Goal: Ask a question: Seek information or help from site administrators or community

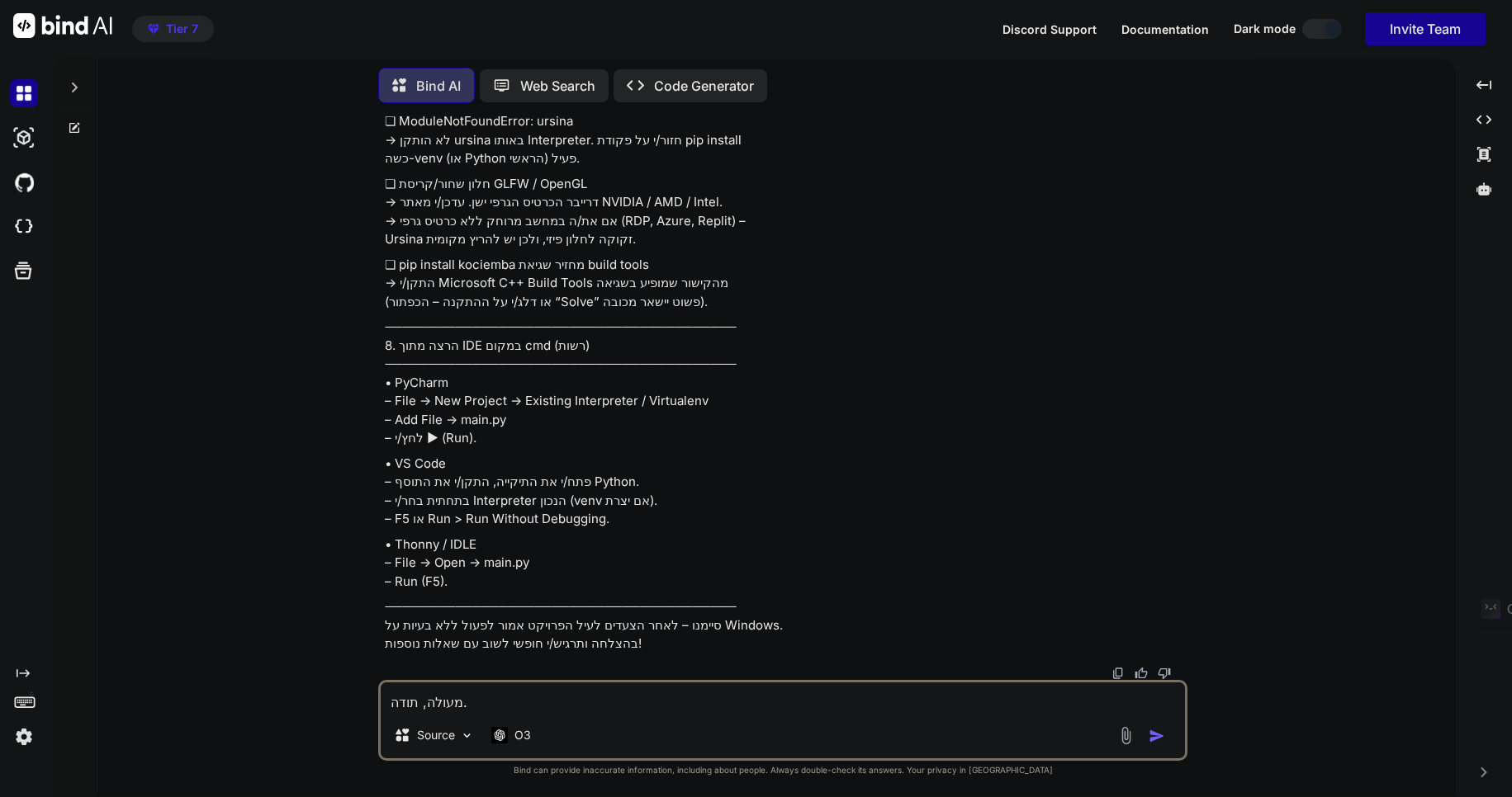
scroll to position [31327, 0]
click at [71, 82] on icon at bounding box center [74, 87] width 13 height 13
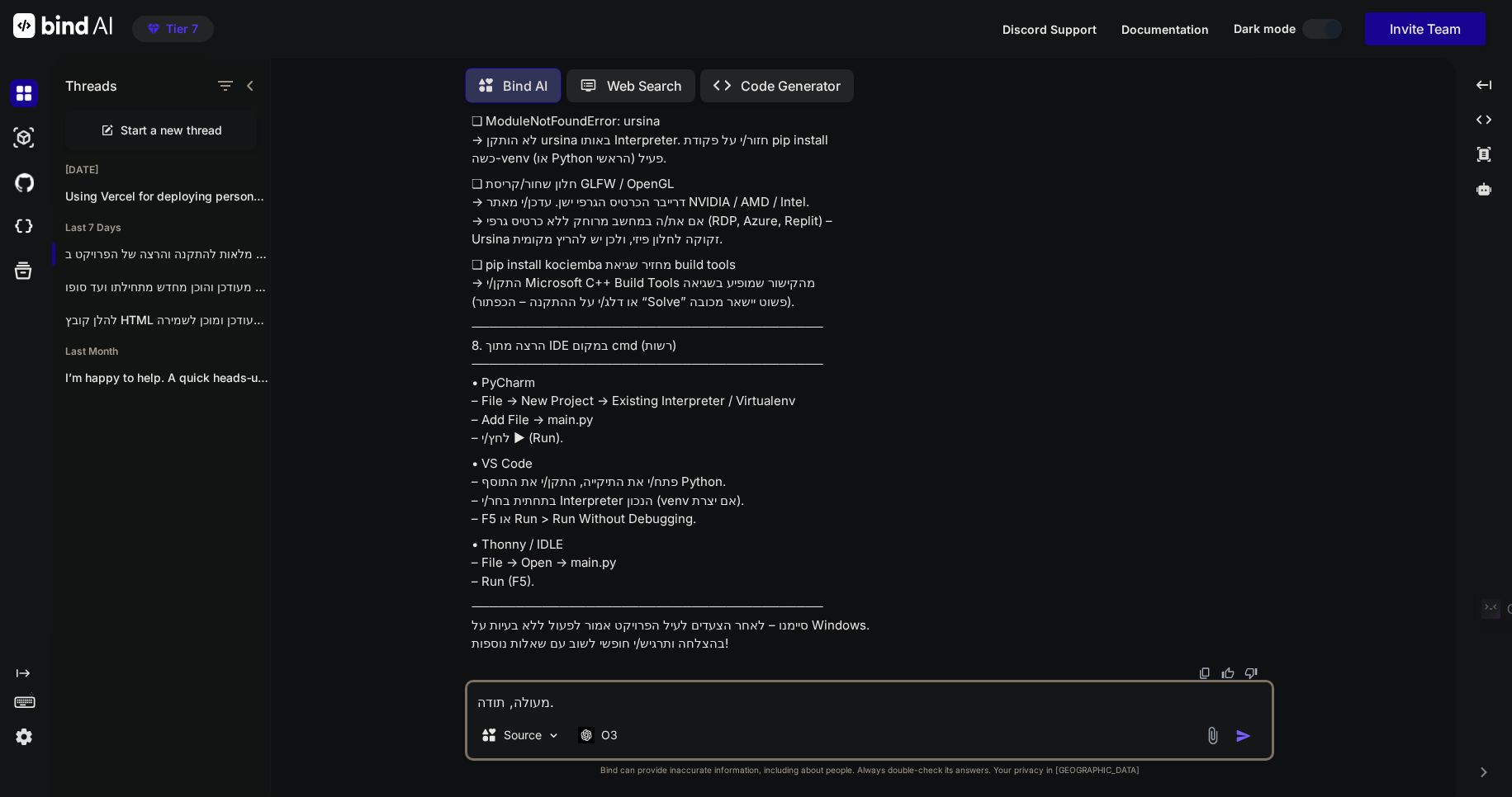
click at [26, 92] on img at bounding box center [24, 93] width 28 height 28
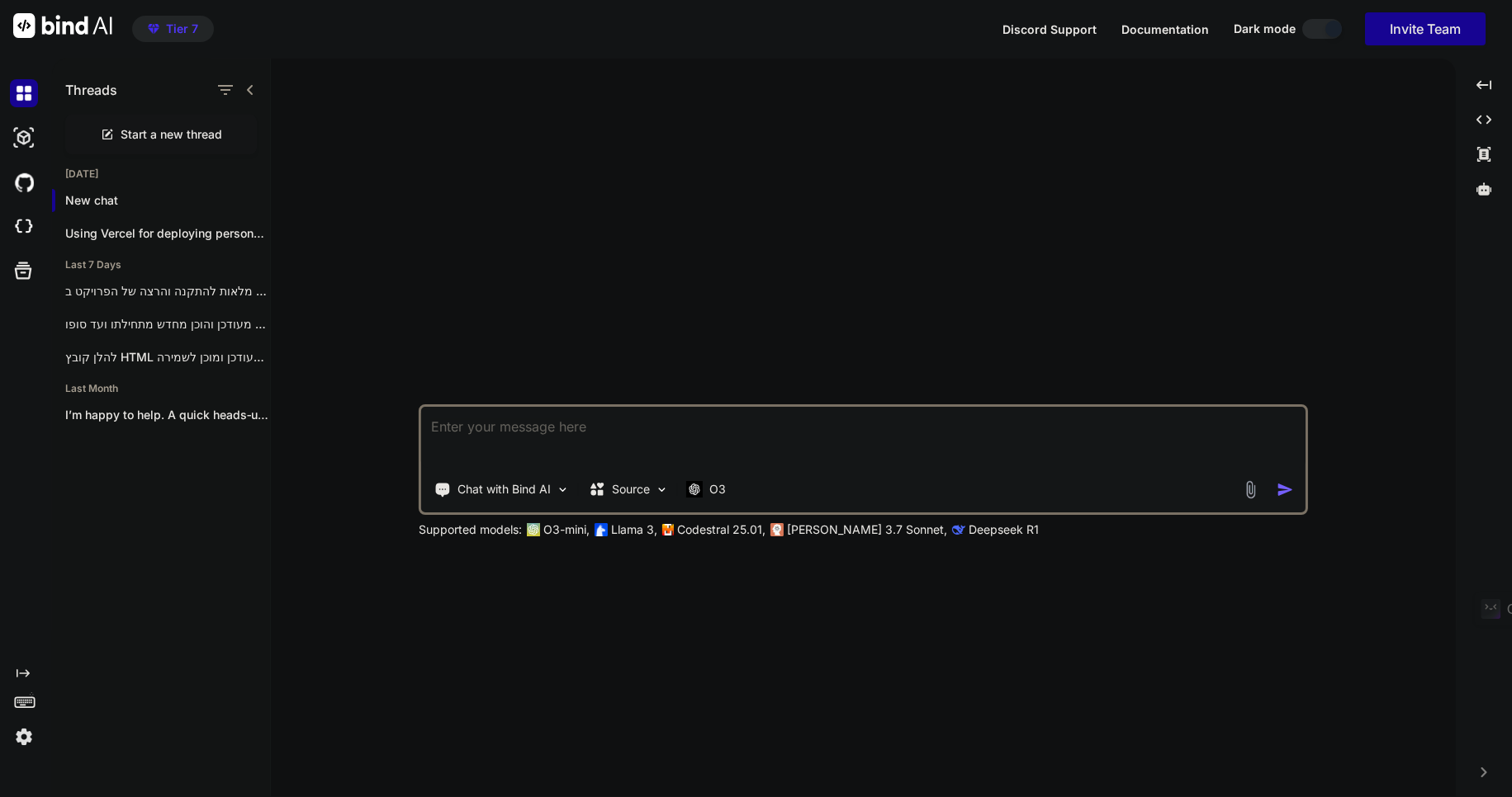
click at [18, 744] on img at bounding box center [24, 738] width 28 height 28
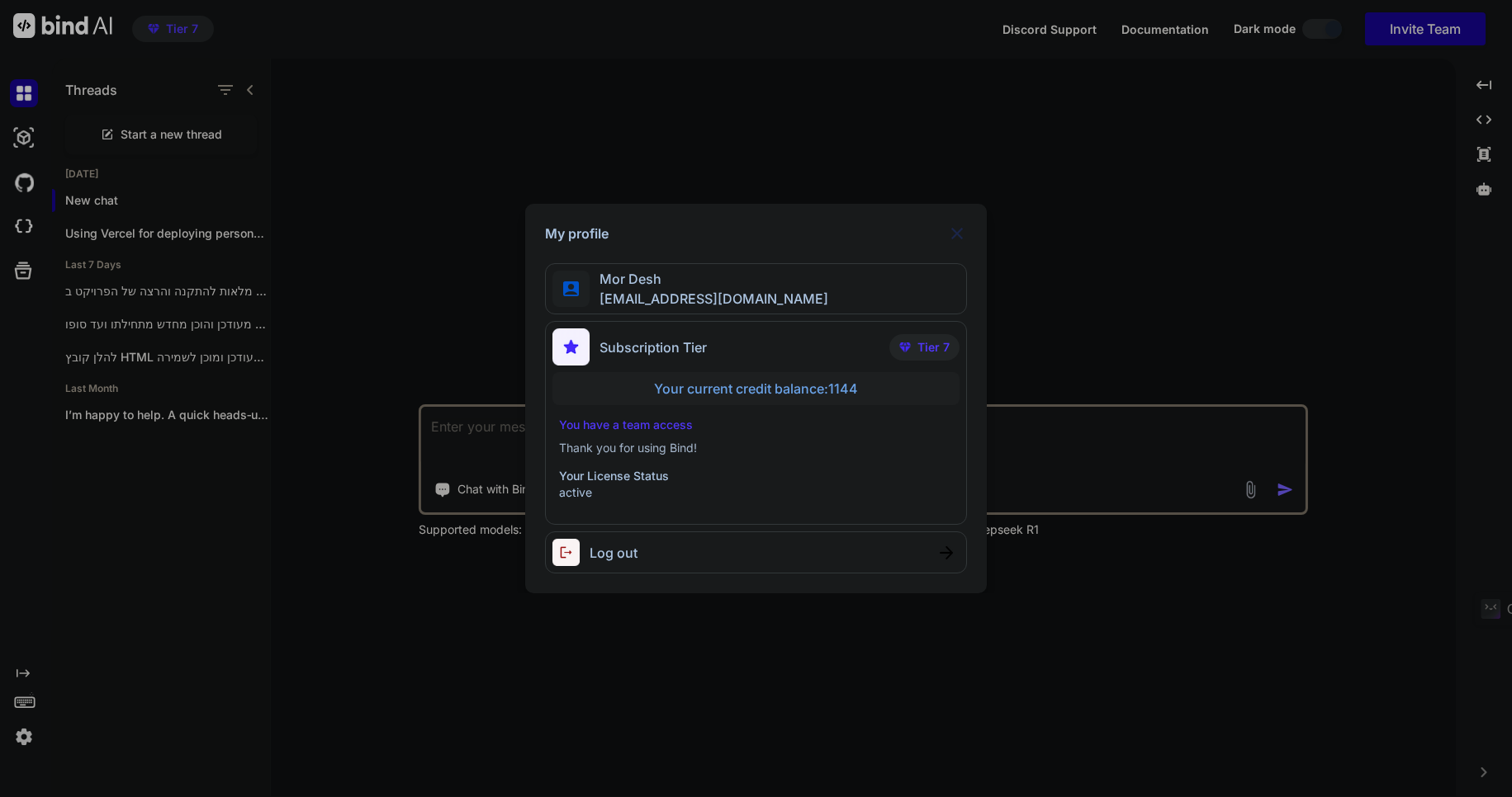
click at [438, 190] on div "My profile Mor Desh [EMAIL_ADDRESS][DOMAIN_NAME] Subscription Tier Tier 7 Your …" at bounding box center [756, 398] width 1512 height 797
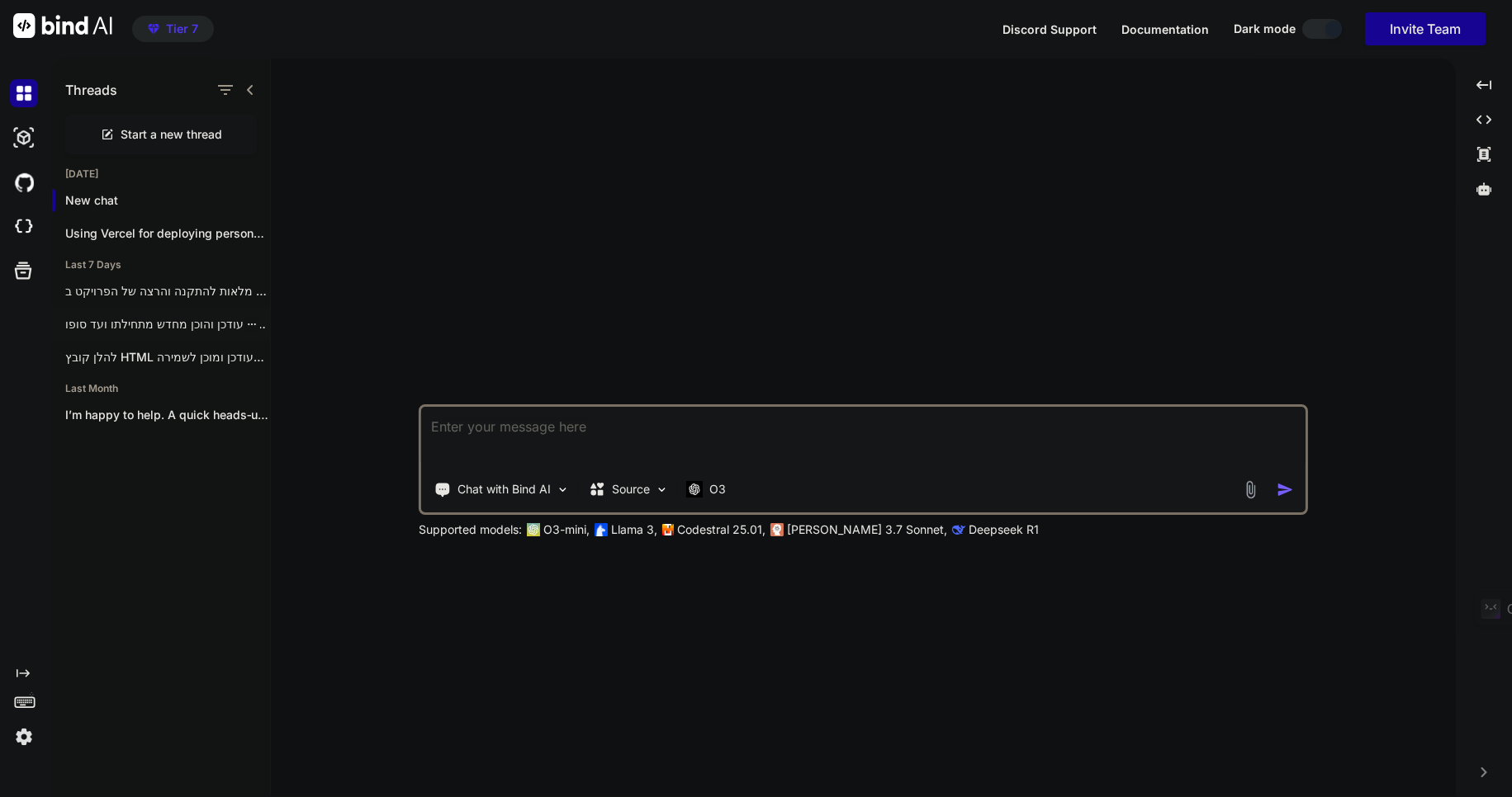
click at [136, 323] on p "מעודכן והוכן מחדש מתחילתו ועד סופו —..." at bounding box center [167, 324] width 205 height 17
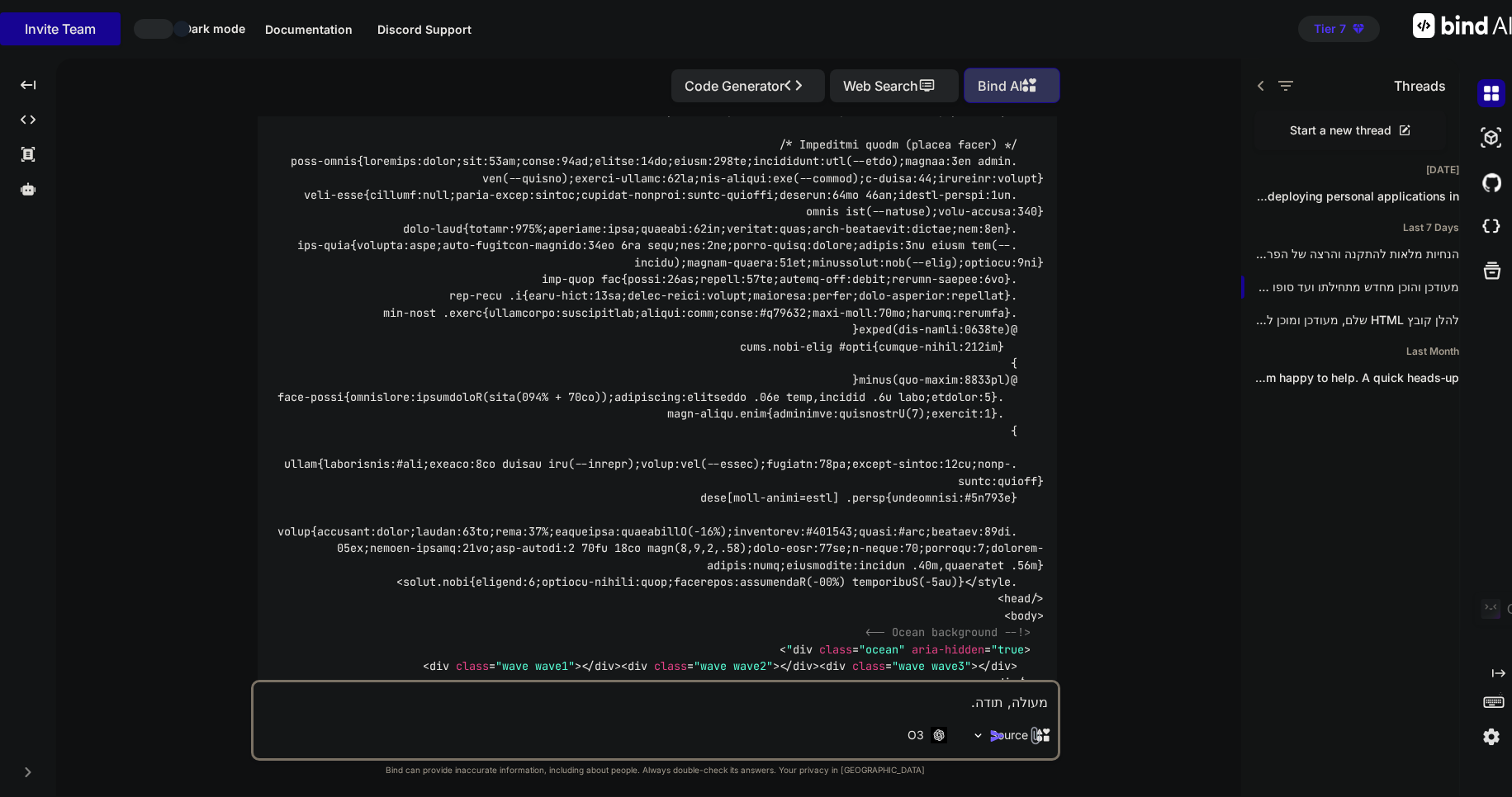
scroll to position [21066, 0]
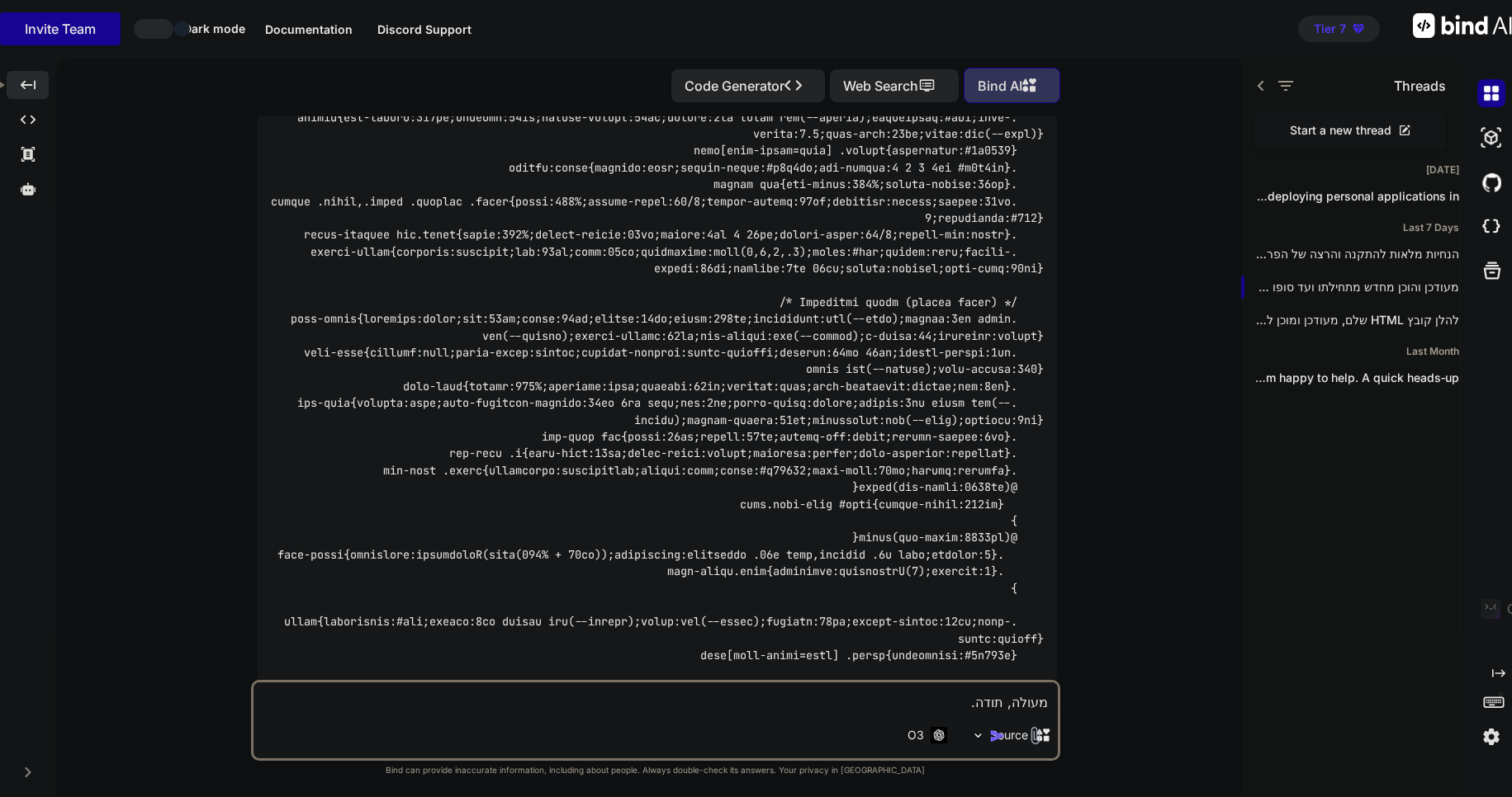
click at [30, 82] on icon "Created with Pixso." at bounding box center [28, 84] width 15 height 15
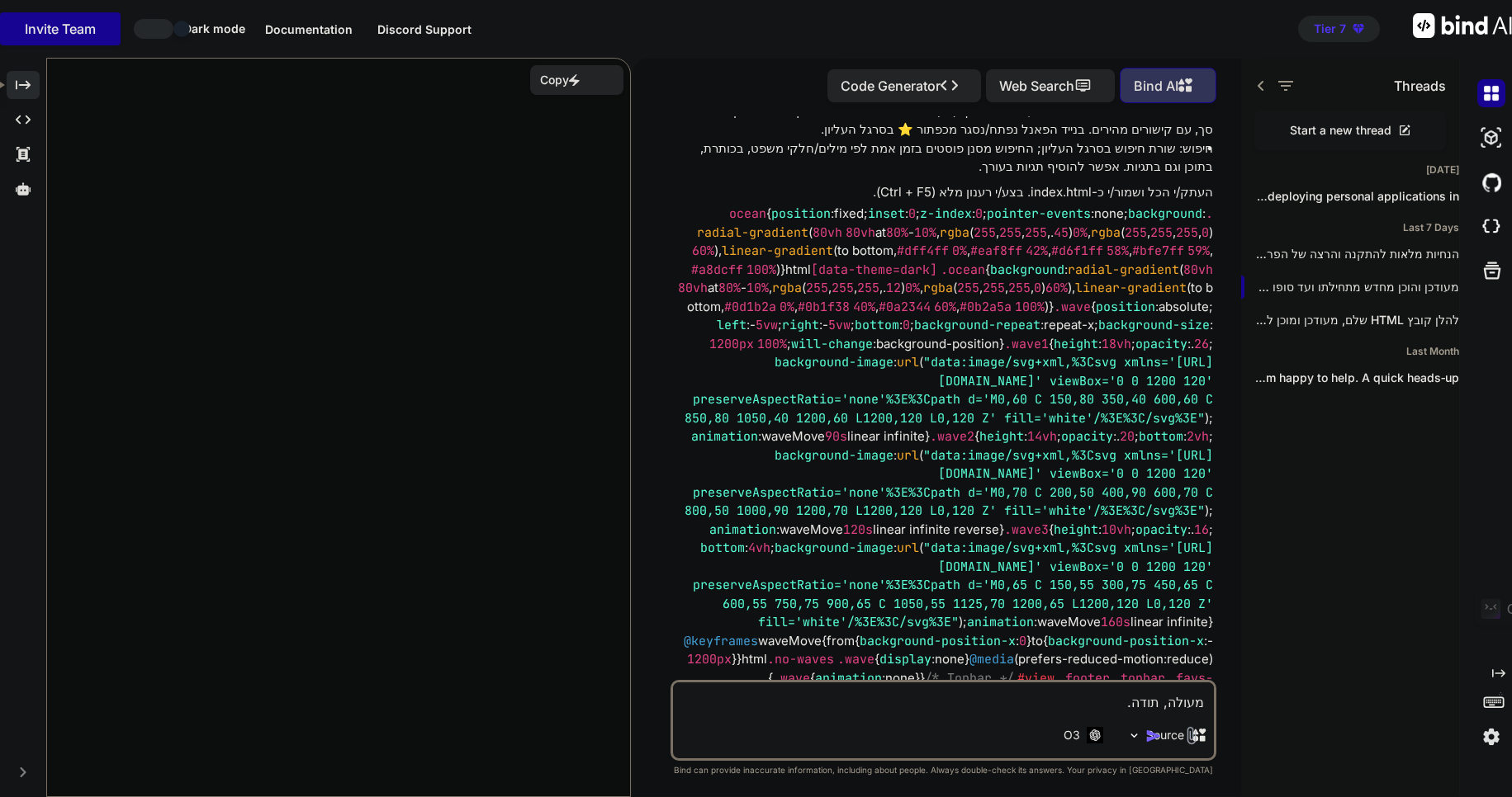
scroll to position [24811, 0]
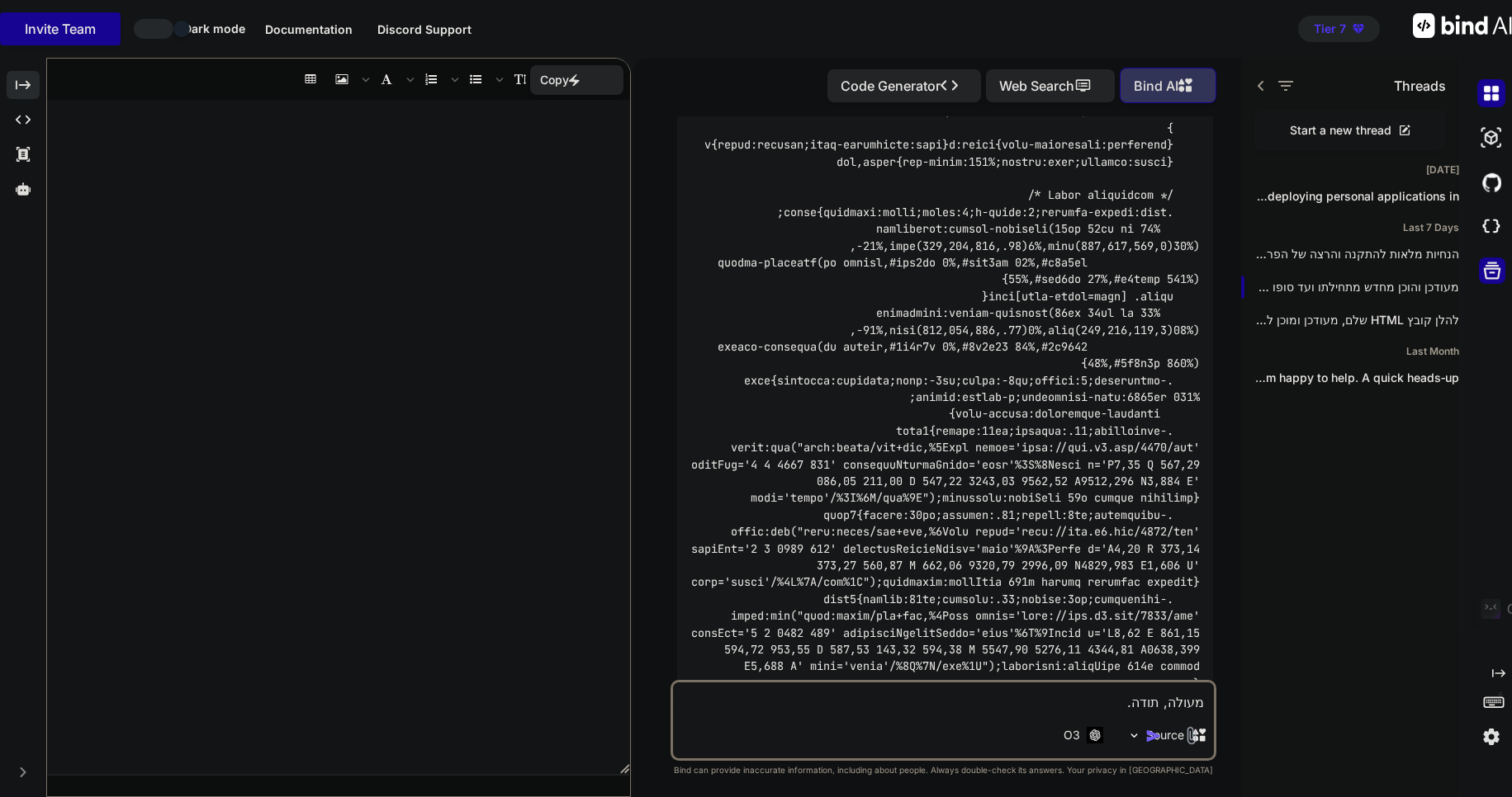
click at [1495, 271] on icon at bounding box center [1492, 271] width 23 height 23
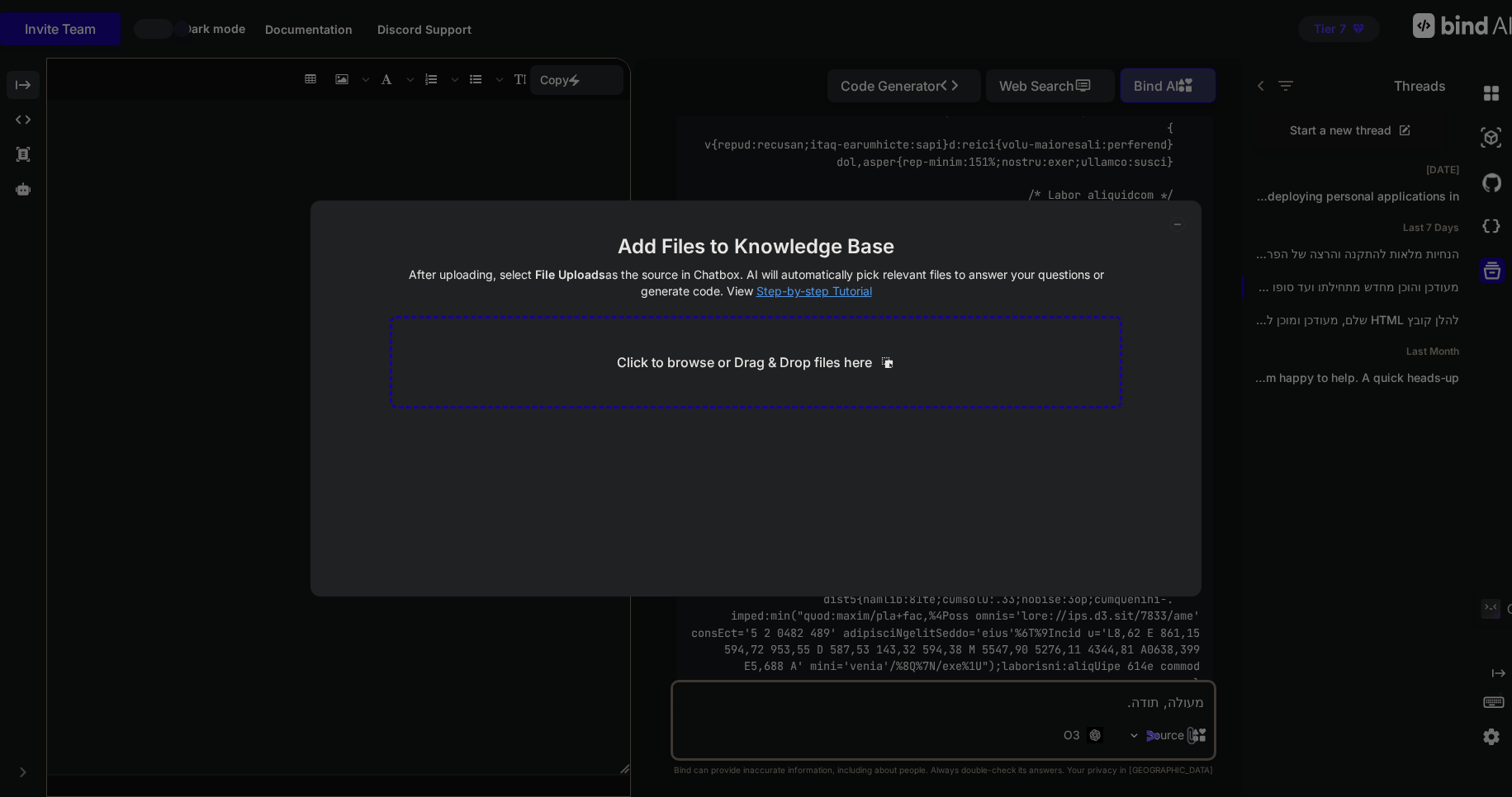
click at [1488, 225] on div "Add Files to Knowledge Base After uploading, select File Uploads as the source …" at bounding box center [756, 398] width 1512 height 797
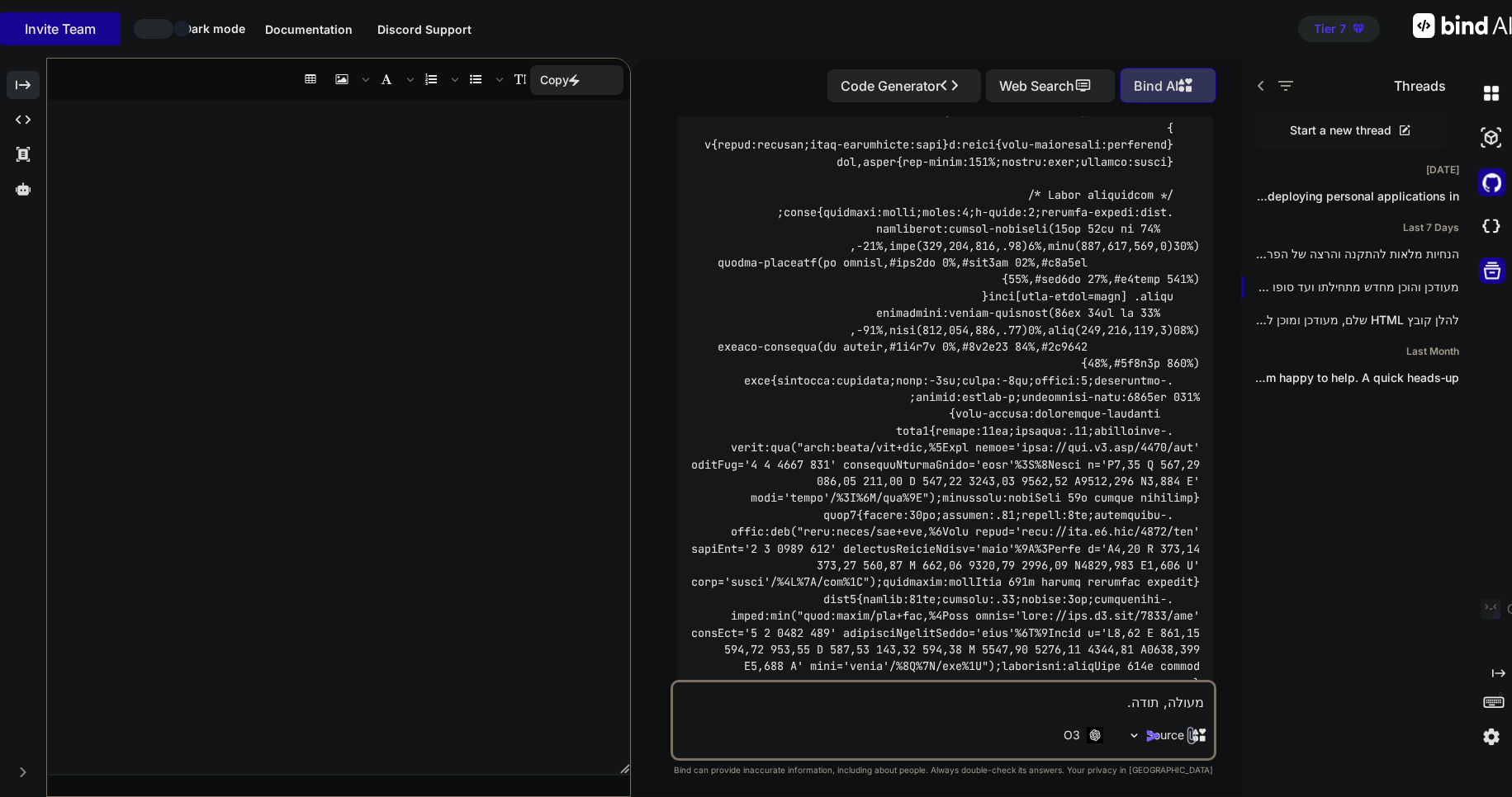
click at [1491, 185] on img at bounding box center [1492, 183] width 28 height 28
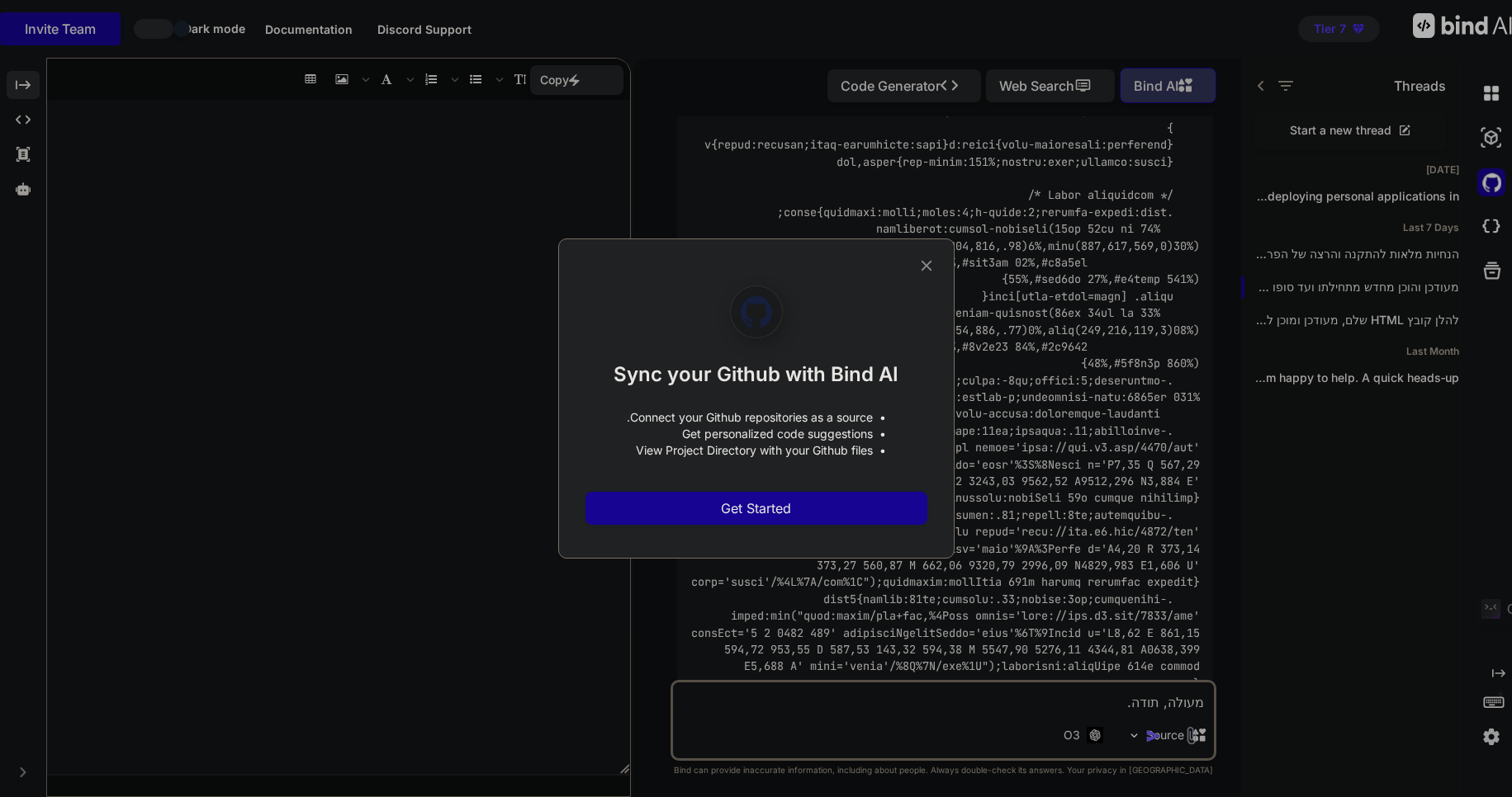
click at [930, 266] on icon at bounding box center [926, 265] width 18 height 18
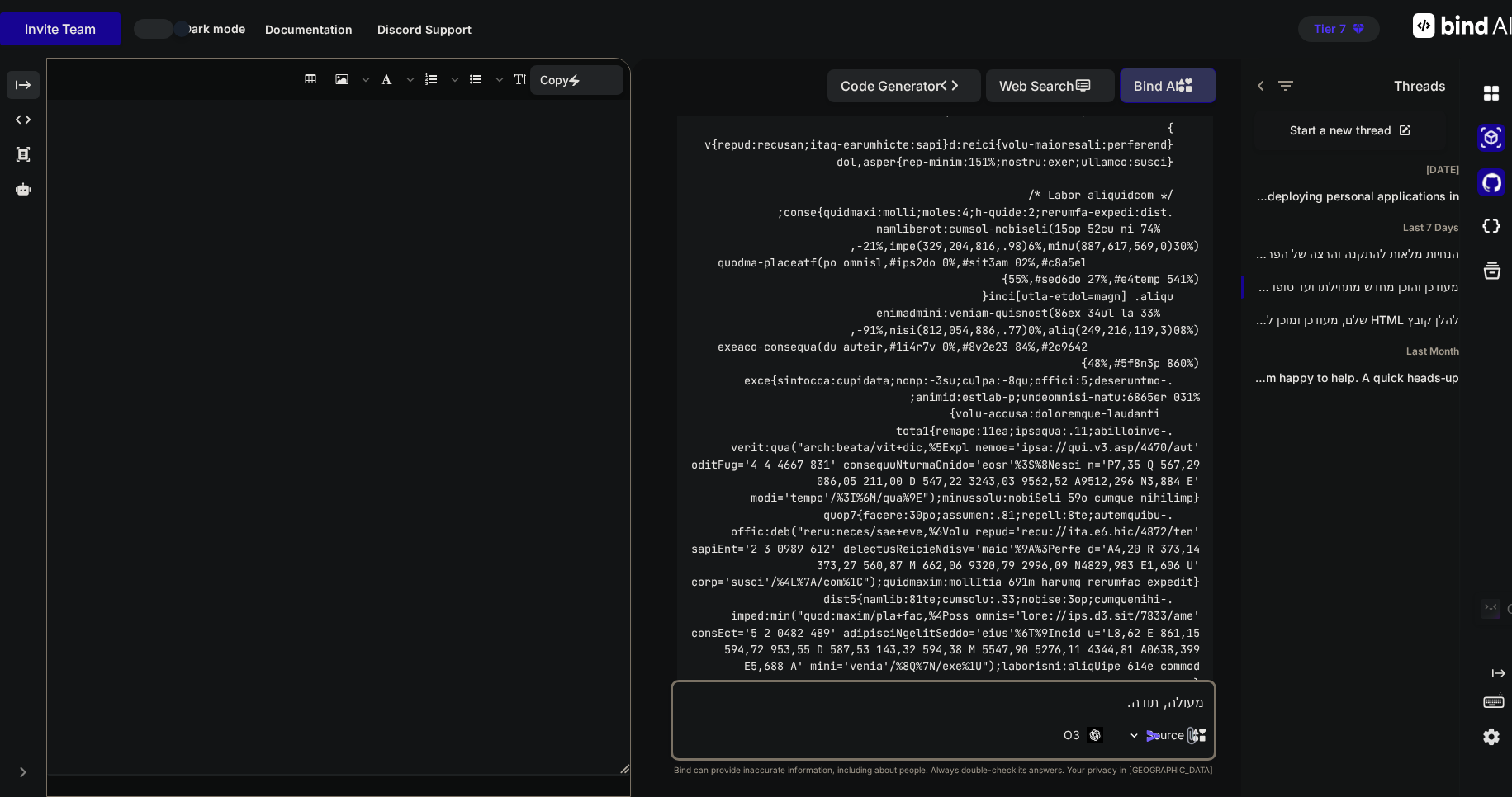
click at [1492, 139] on img at bounding box center [1492, 138] width 28 height 28
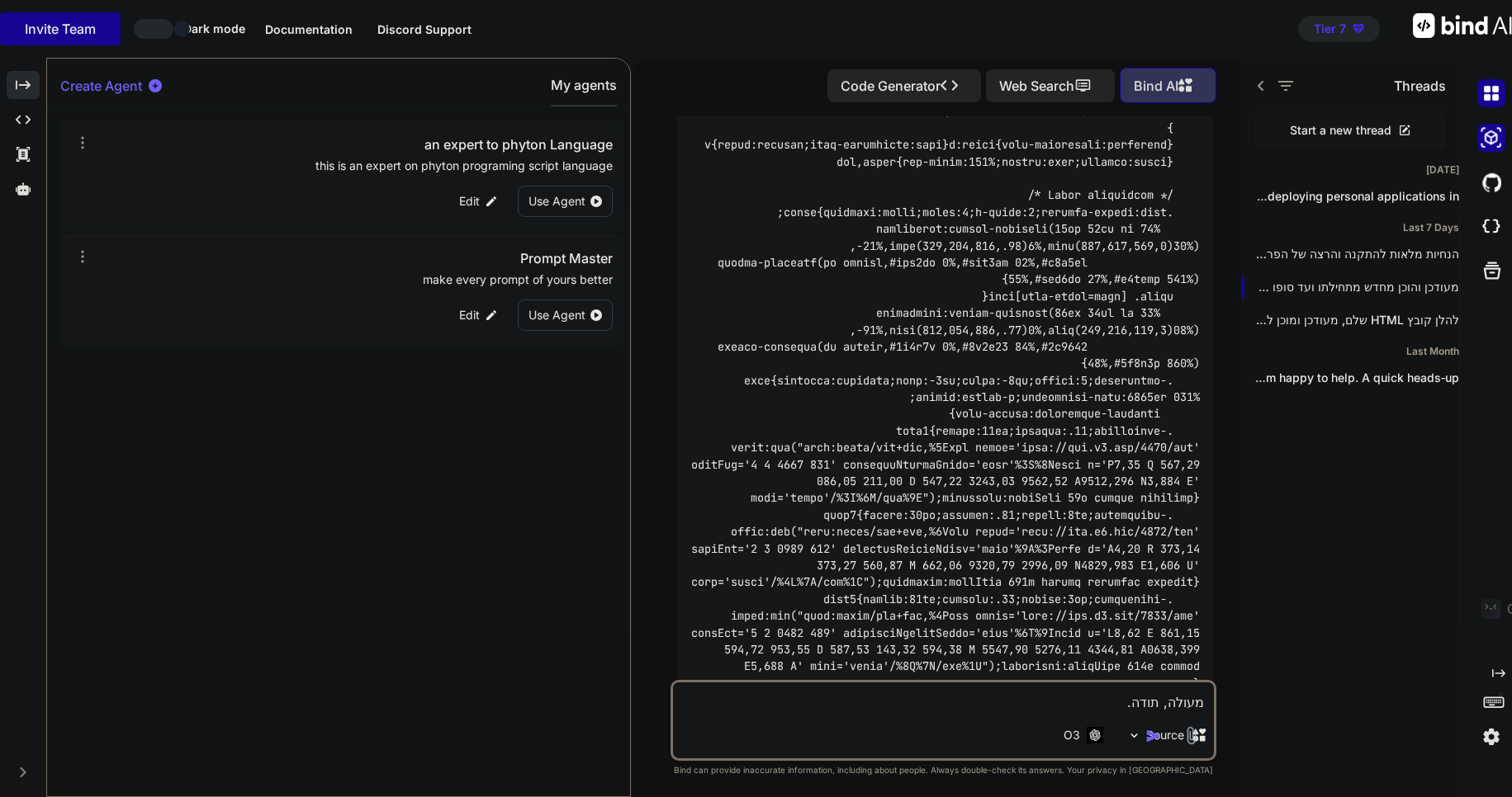
click at [1492, 93] on img at bounding box center [1492, 93] width 28 height 28
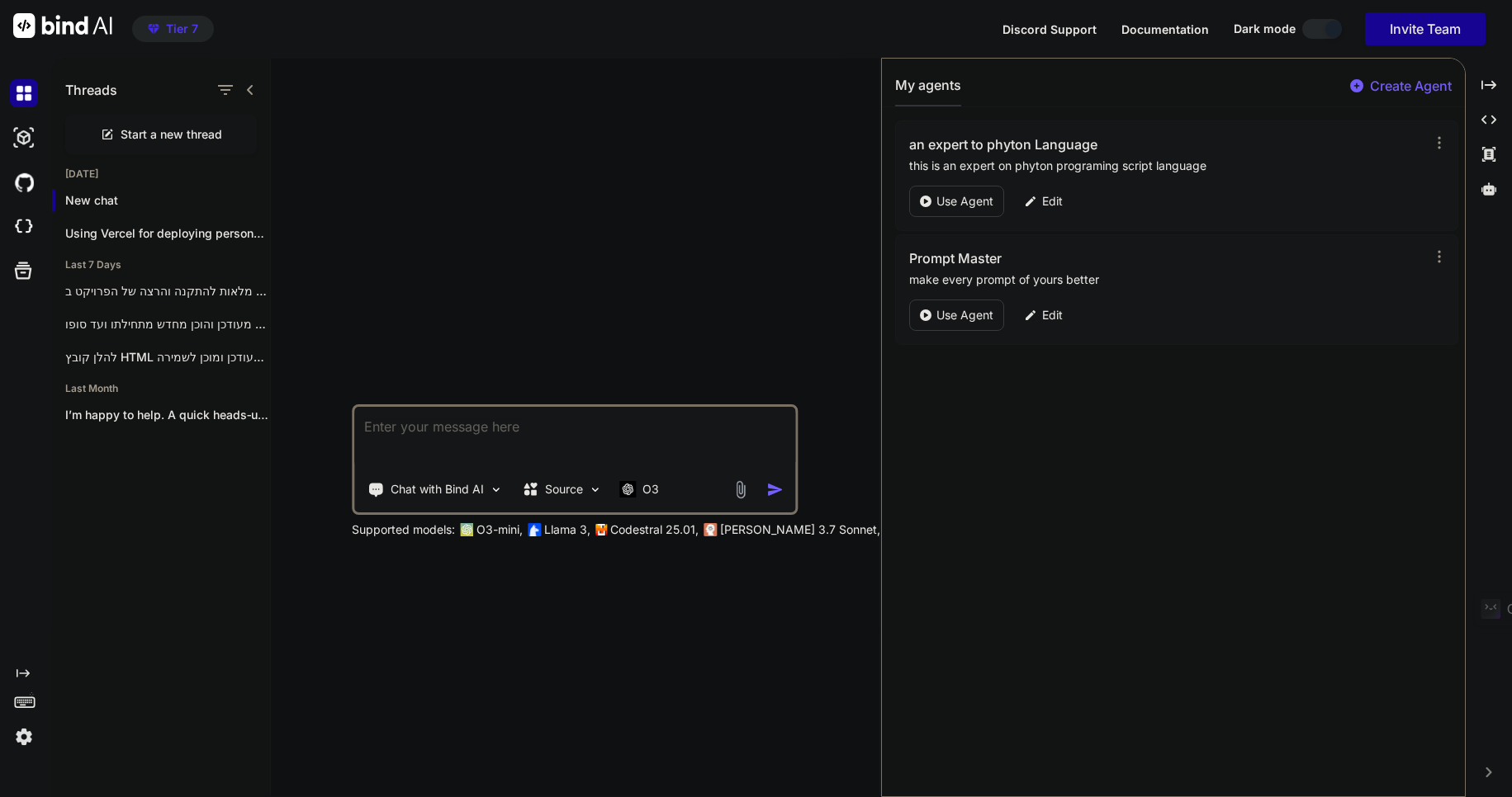
type textarea "x"
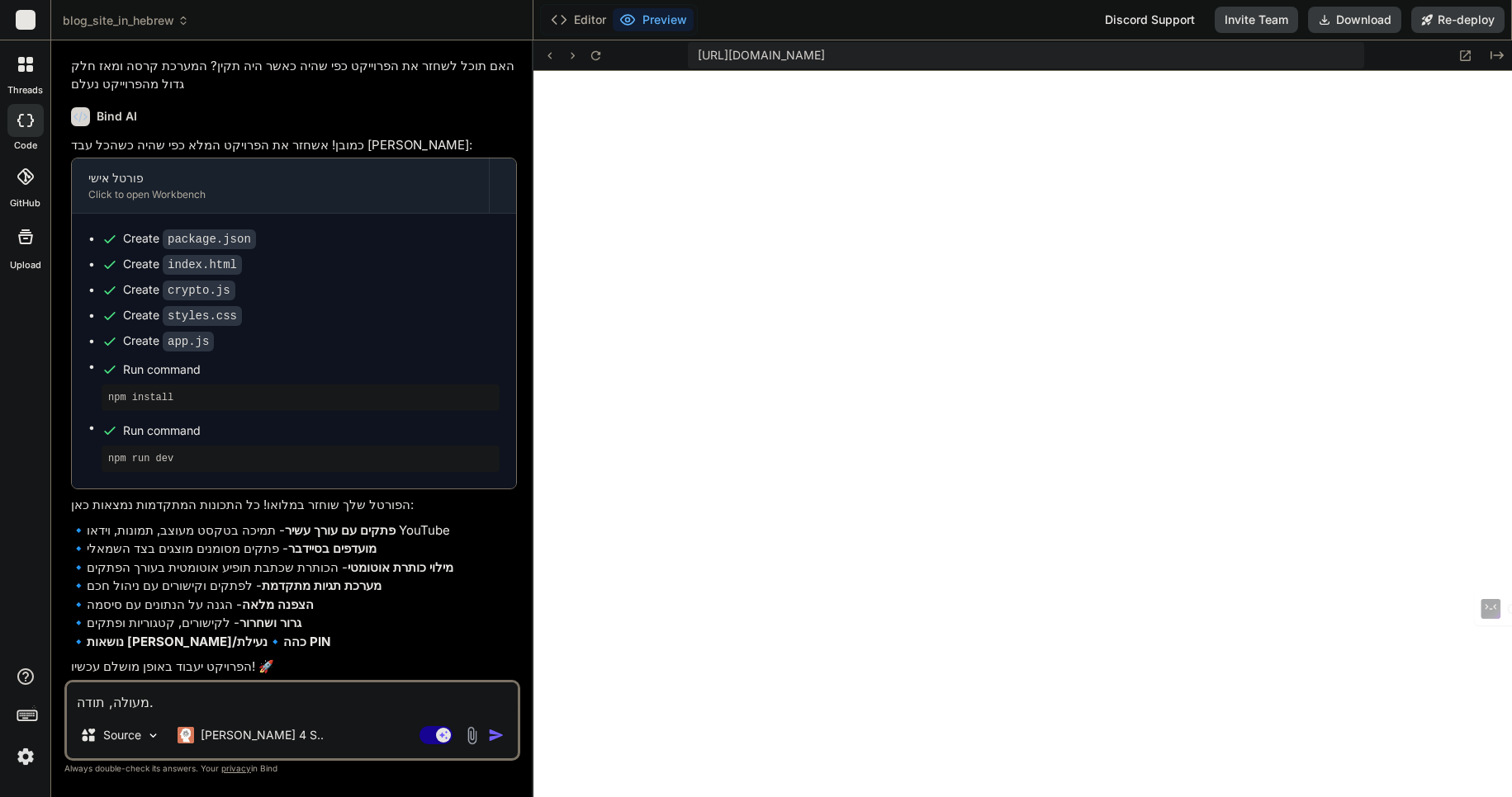
scroll to position [564, 0]
type textarea "x"
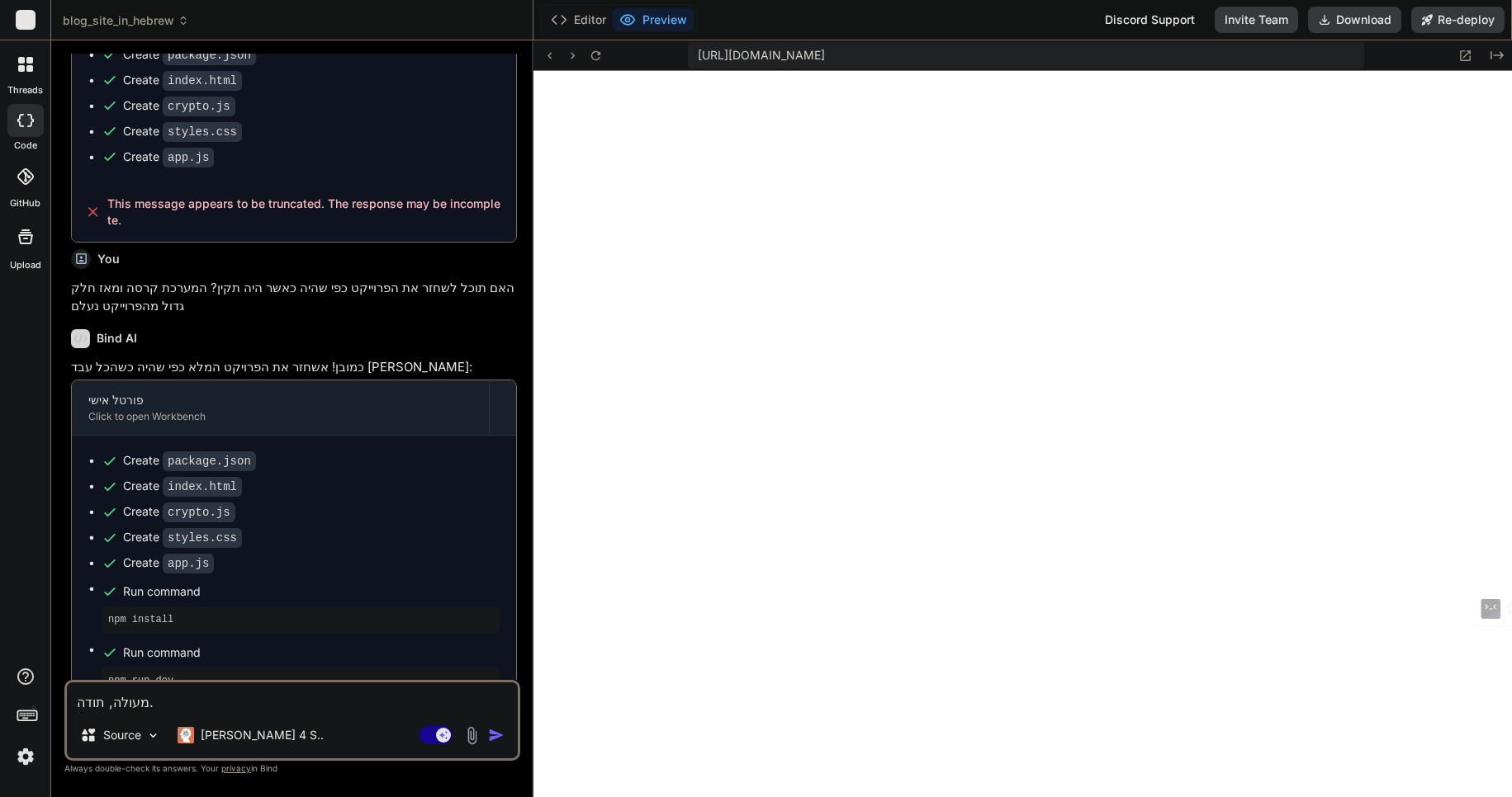
scroll to position [1565, 0]
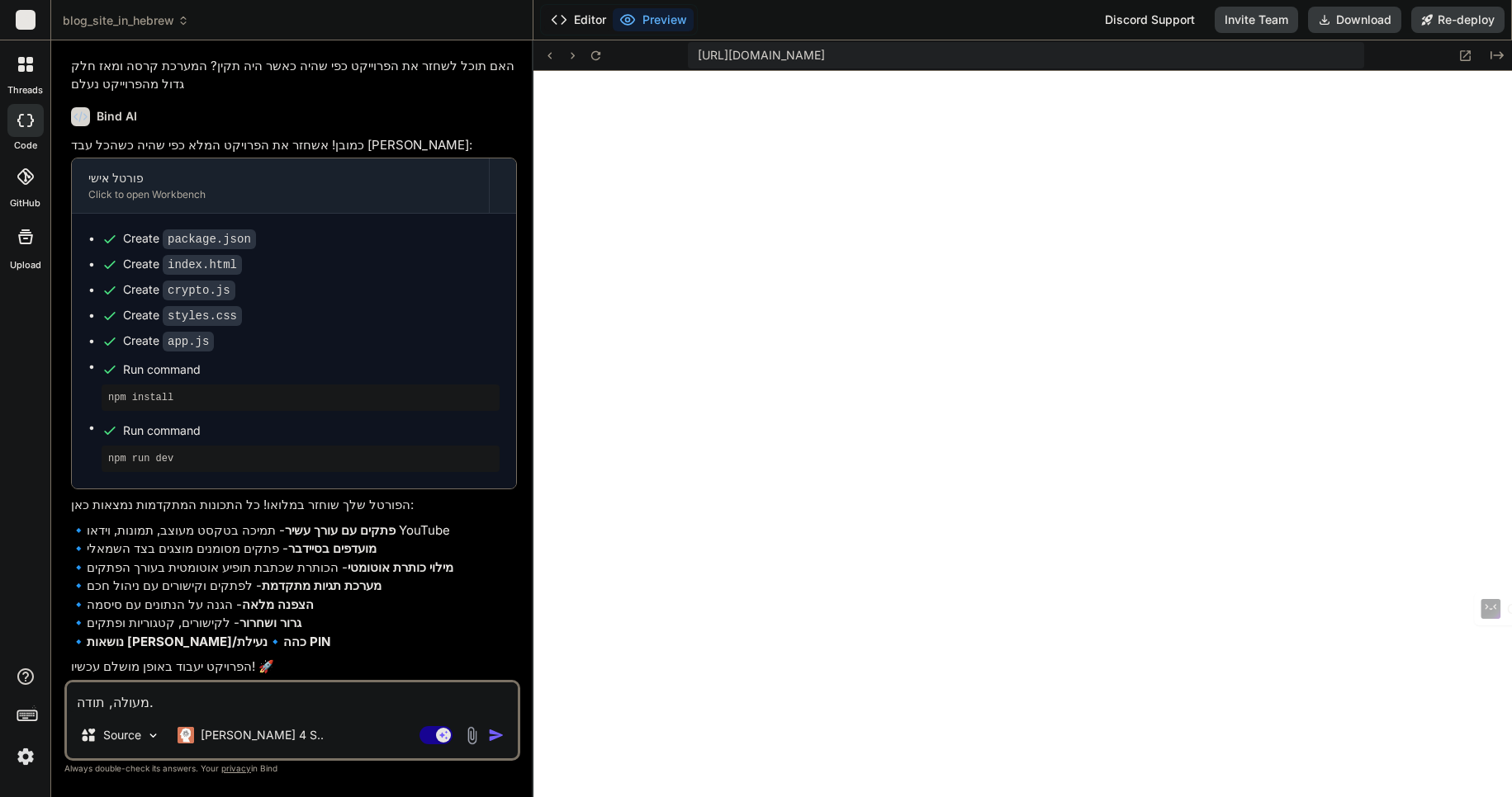
click at [590, 22] on button "Editor" at bounding box center [578, 20] width 68 height 23
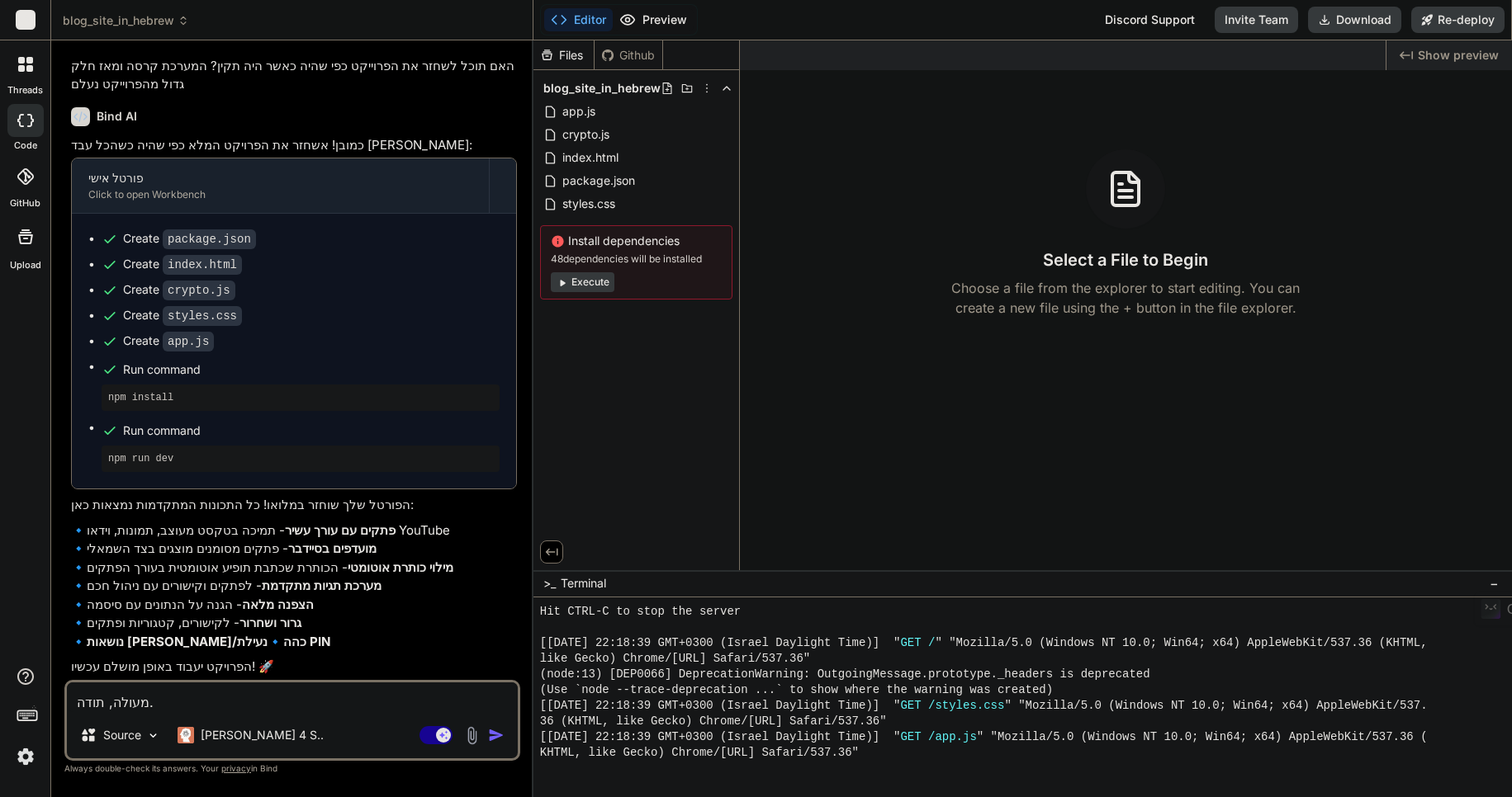
click at [650, 19] on button "Preview" at bounding box center [653, 20] width 81 height 23
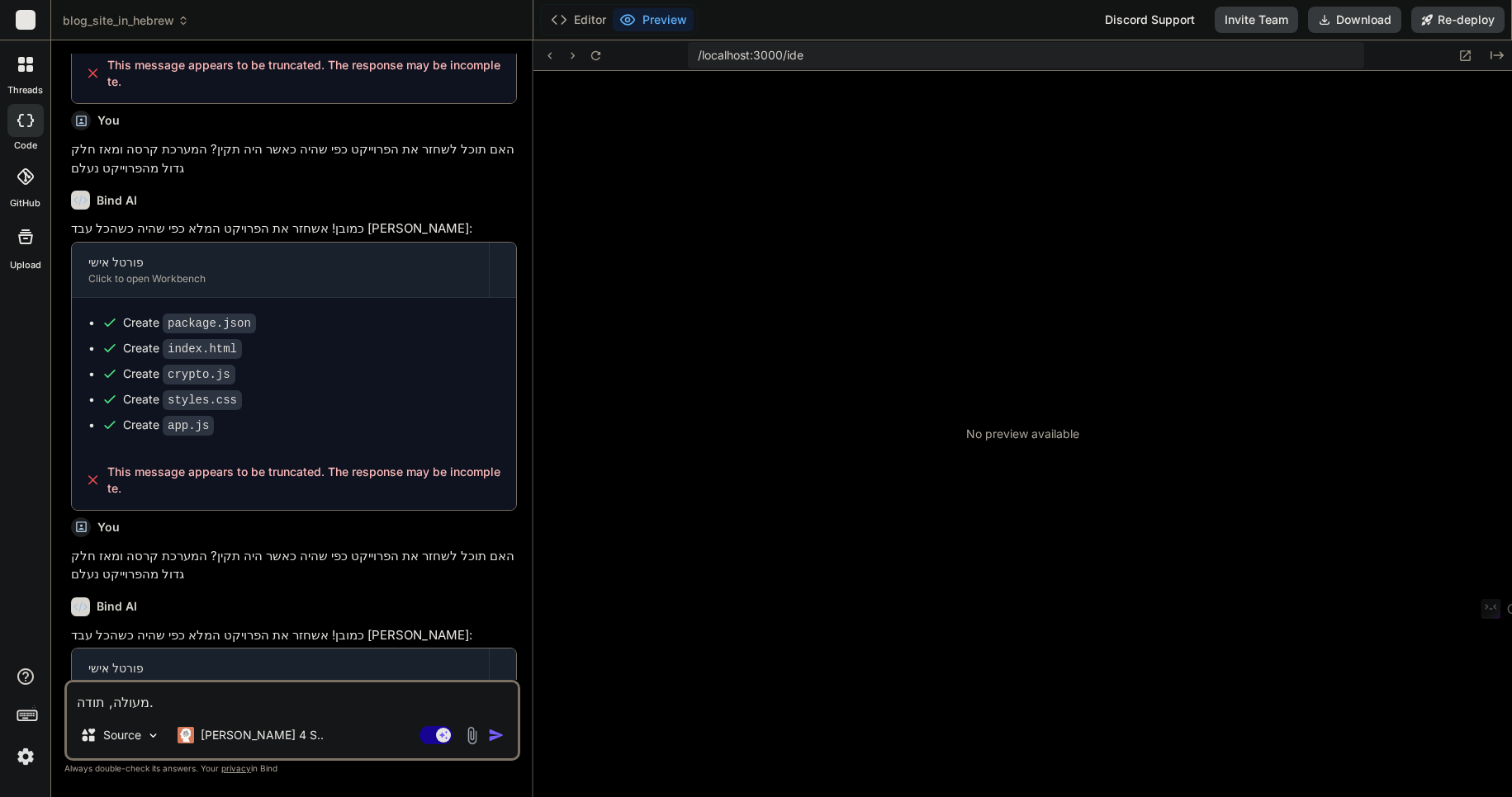
scroll to position [439, 0]
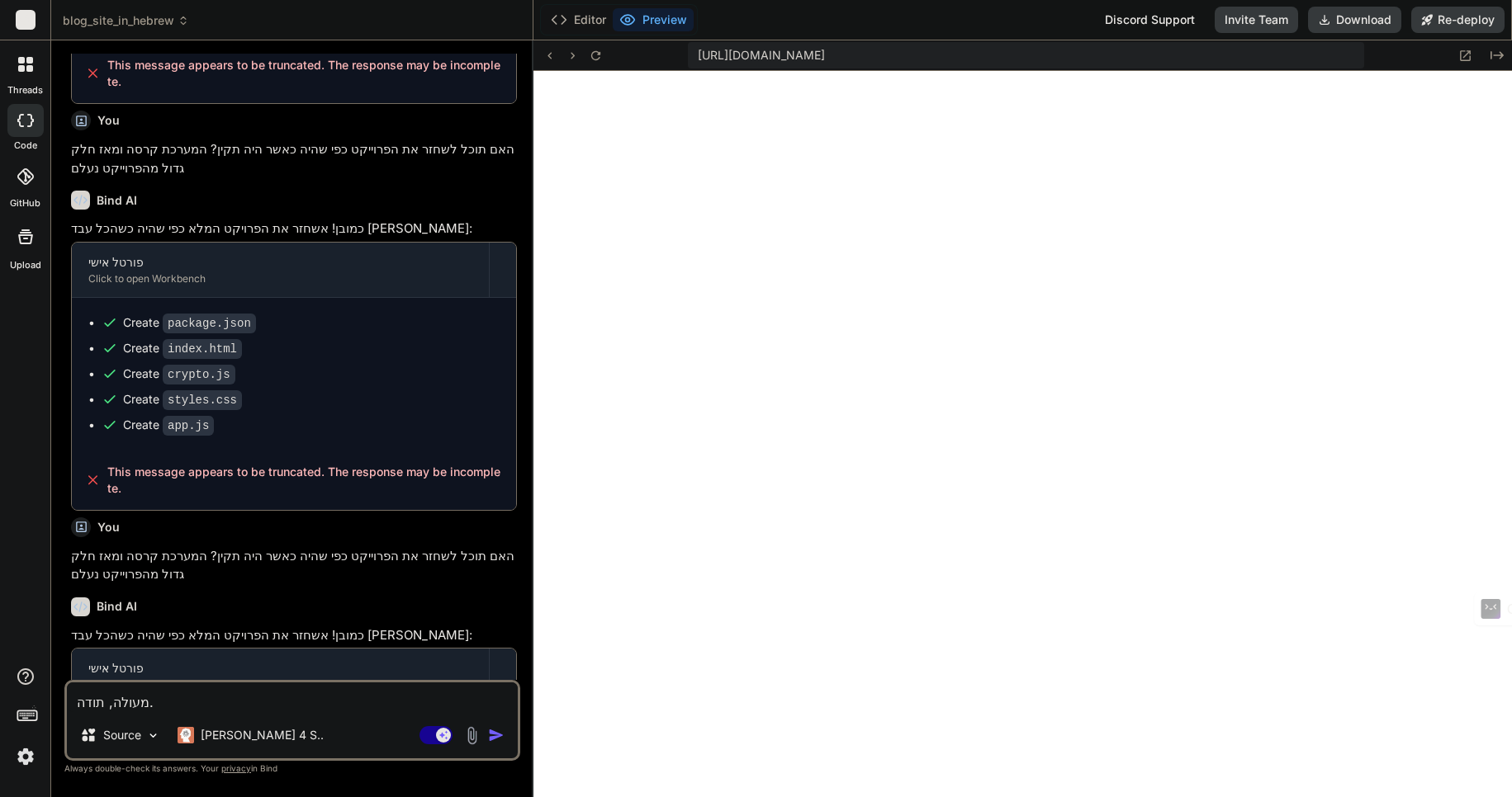
type textarea "x"
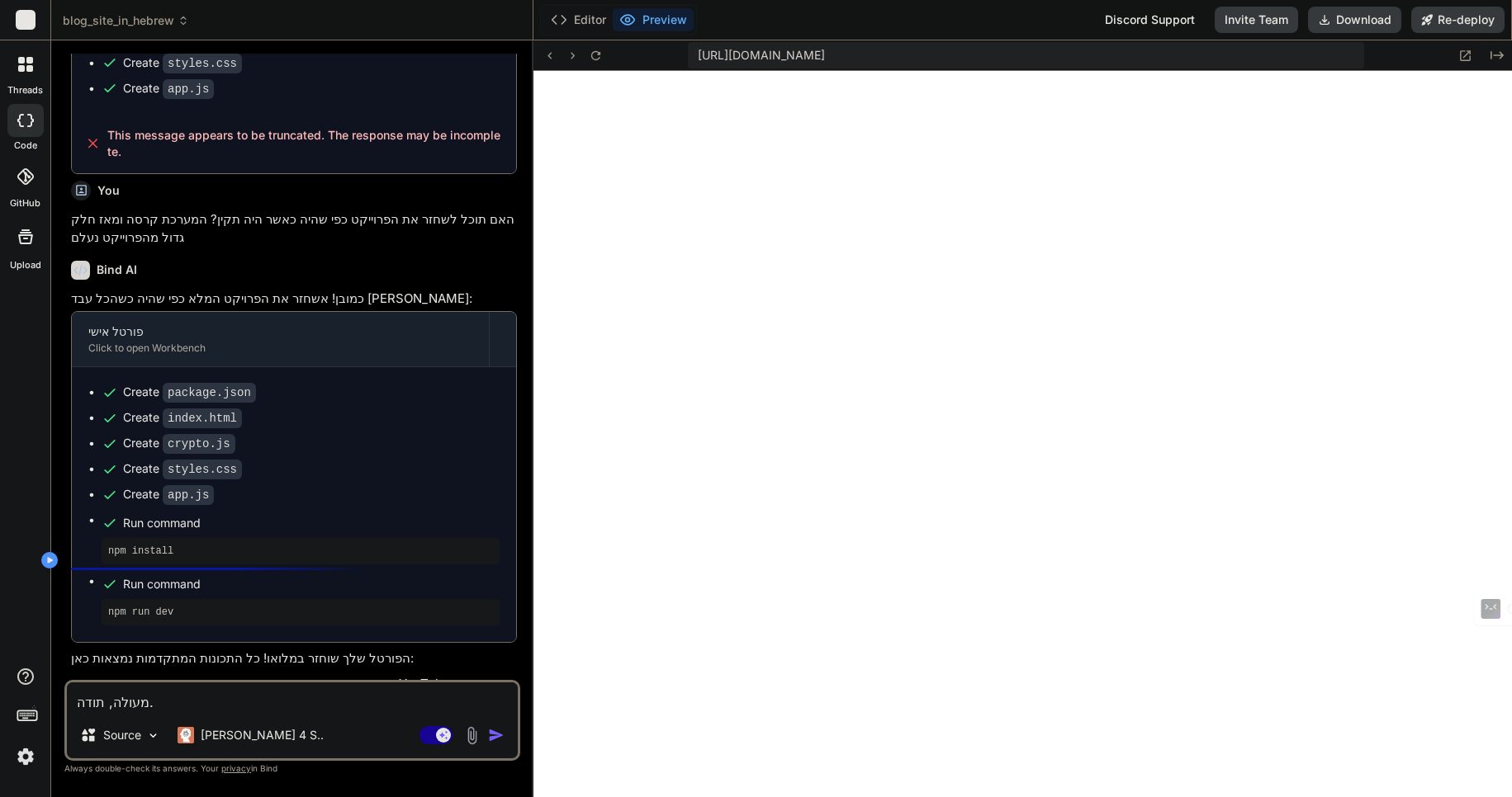
scroll to position [1565, 0]
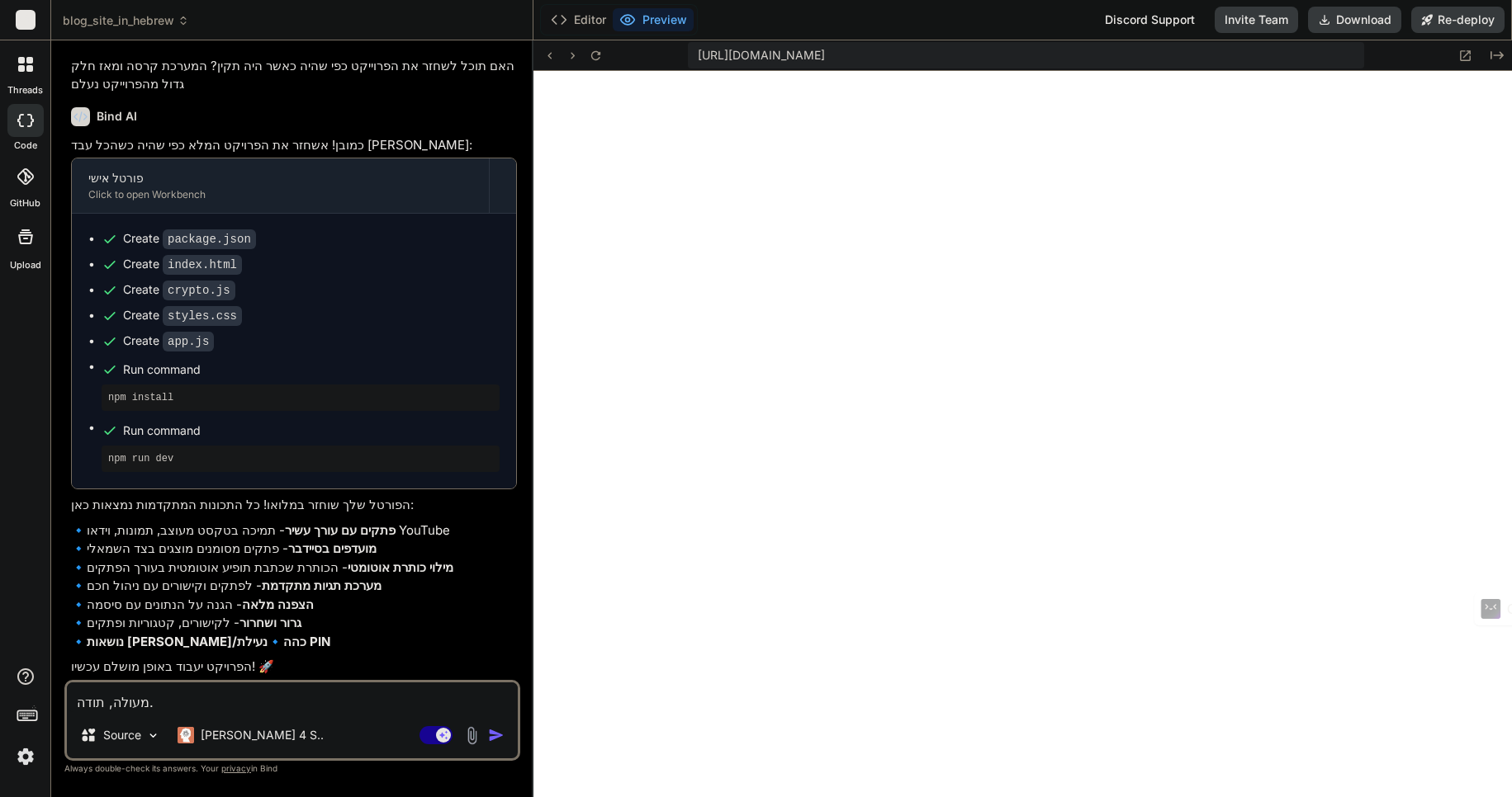
click at [149, 706] on textarea "מעולה, תודה." at bounding box center [292, 697] width 451 height 29
click at [159, 702] on textarea "מעולה, תודה." at bounding box center [292, 697] width 451 height 29
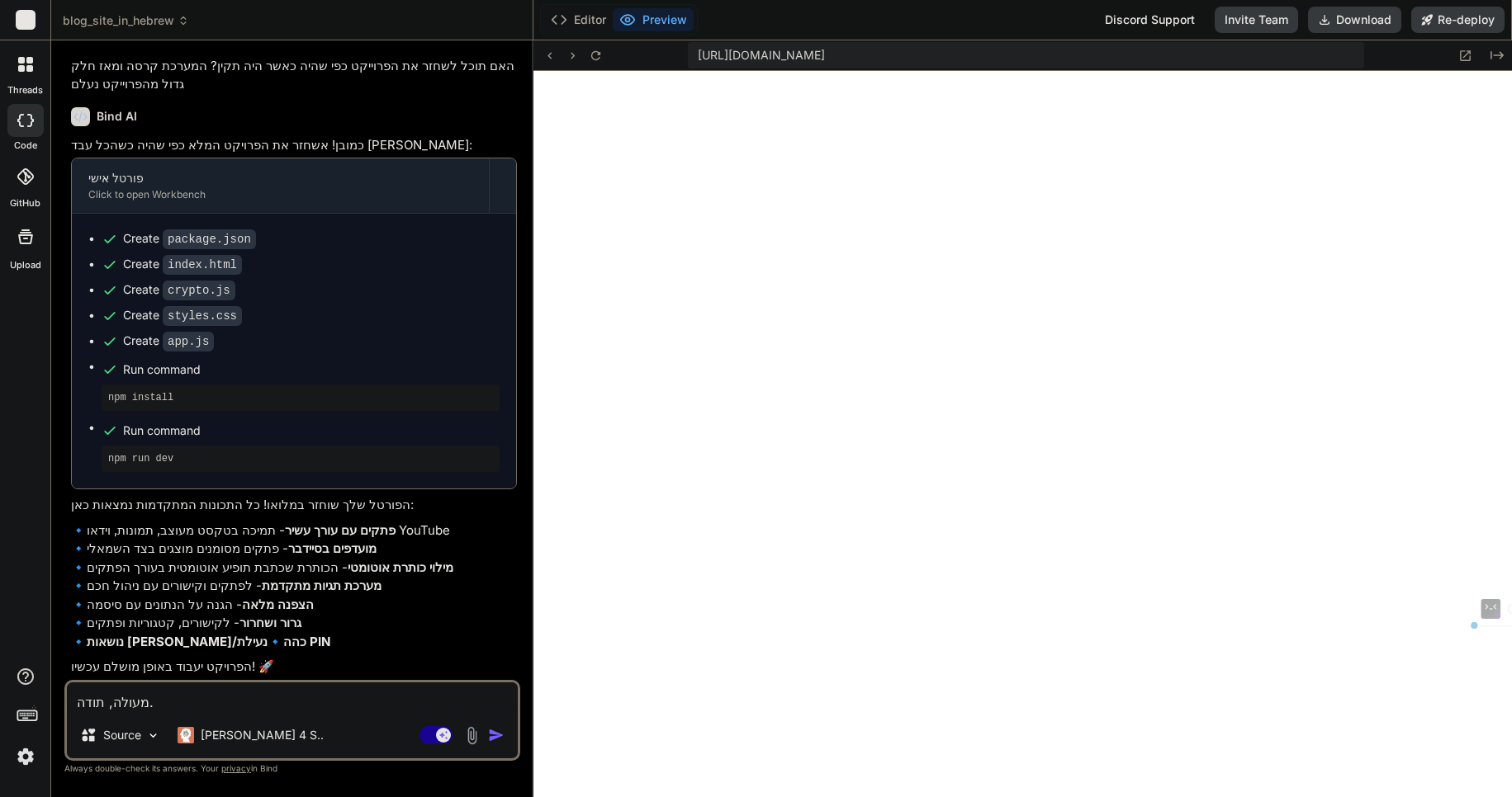
click at [159, 702] on textarea "מעולה, תודה." at bounding box center [292, 697] width 451 height 29
type textarea "x"
click at [139, 701] on textarea at bounding box center [292, 697] width 451 height 29
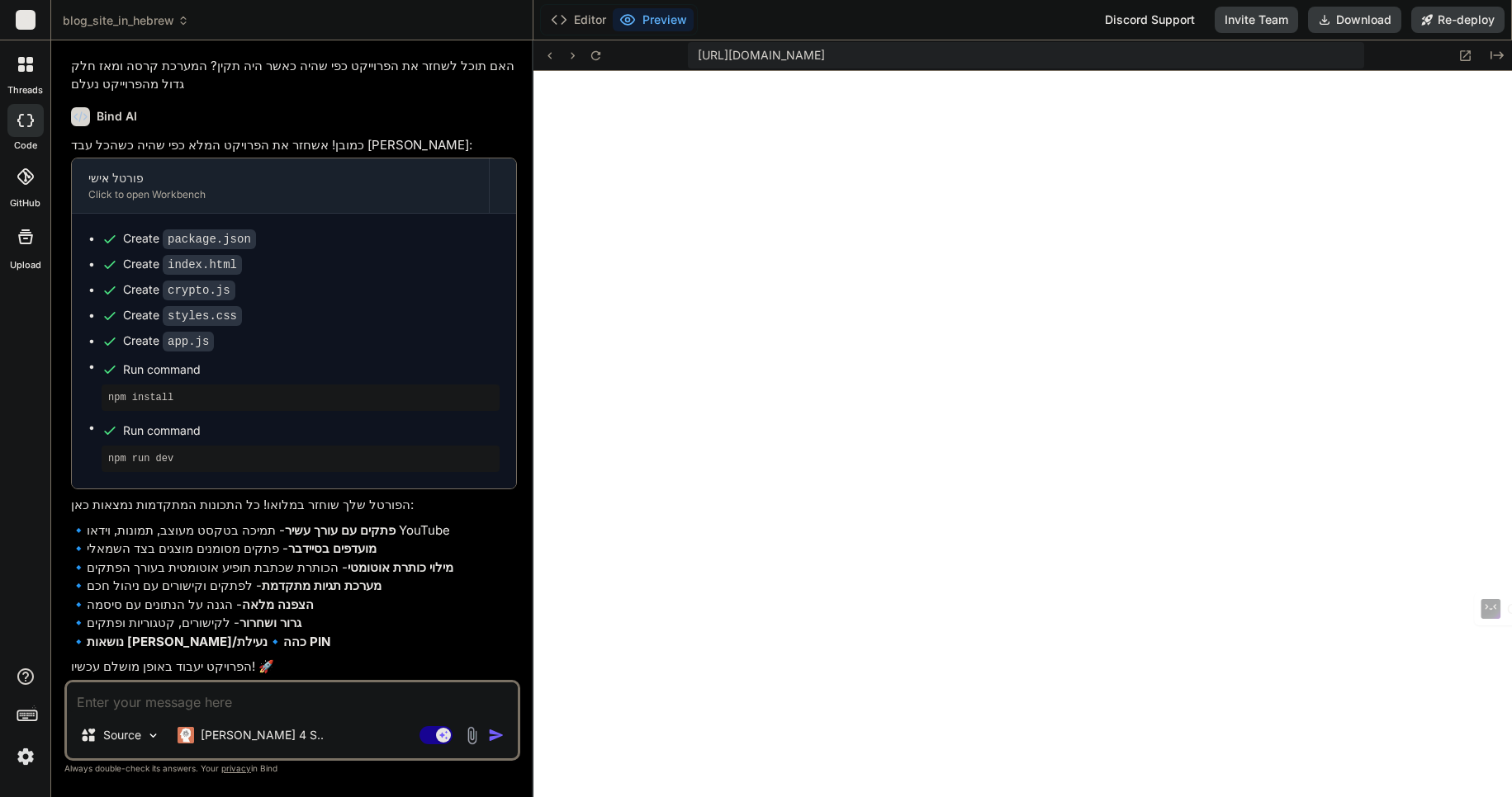
click at [20, 758] on img at bounding box center [26, 757] width 28 height 28
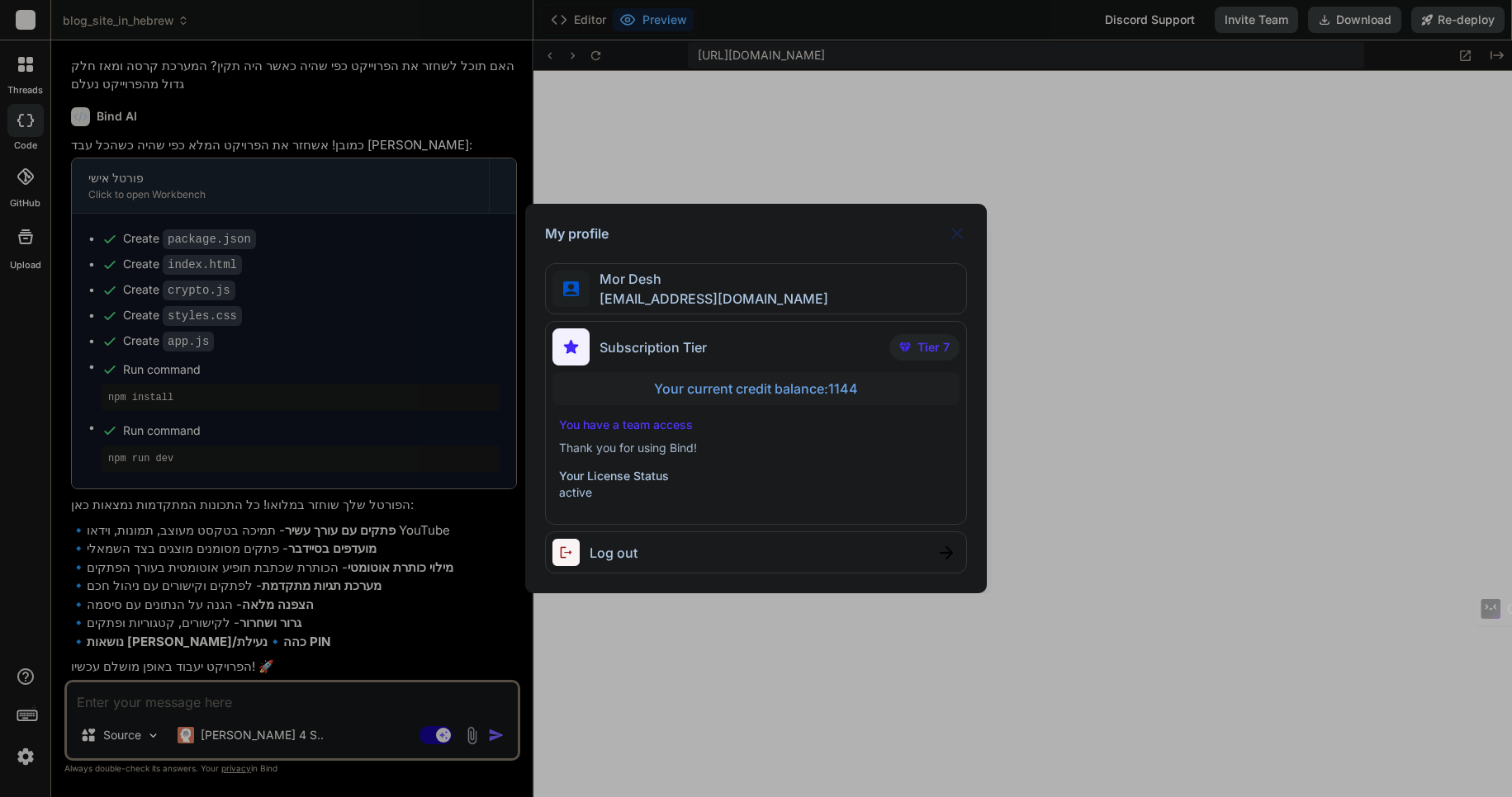
click at [20, 758] on div "My profile Mor Desh moshtov@proton.me Subscription Tier Tier 7 Your current cre…" at bounding box center [756, 398] width 1512 height 797
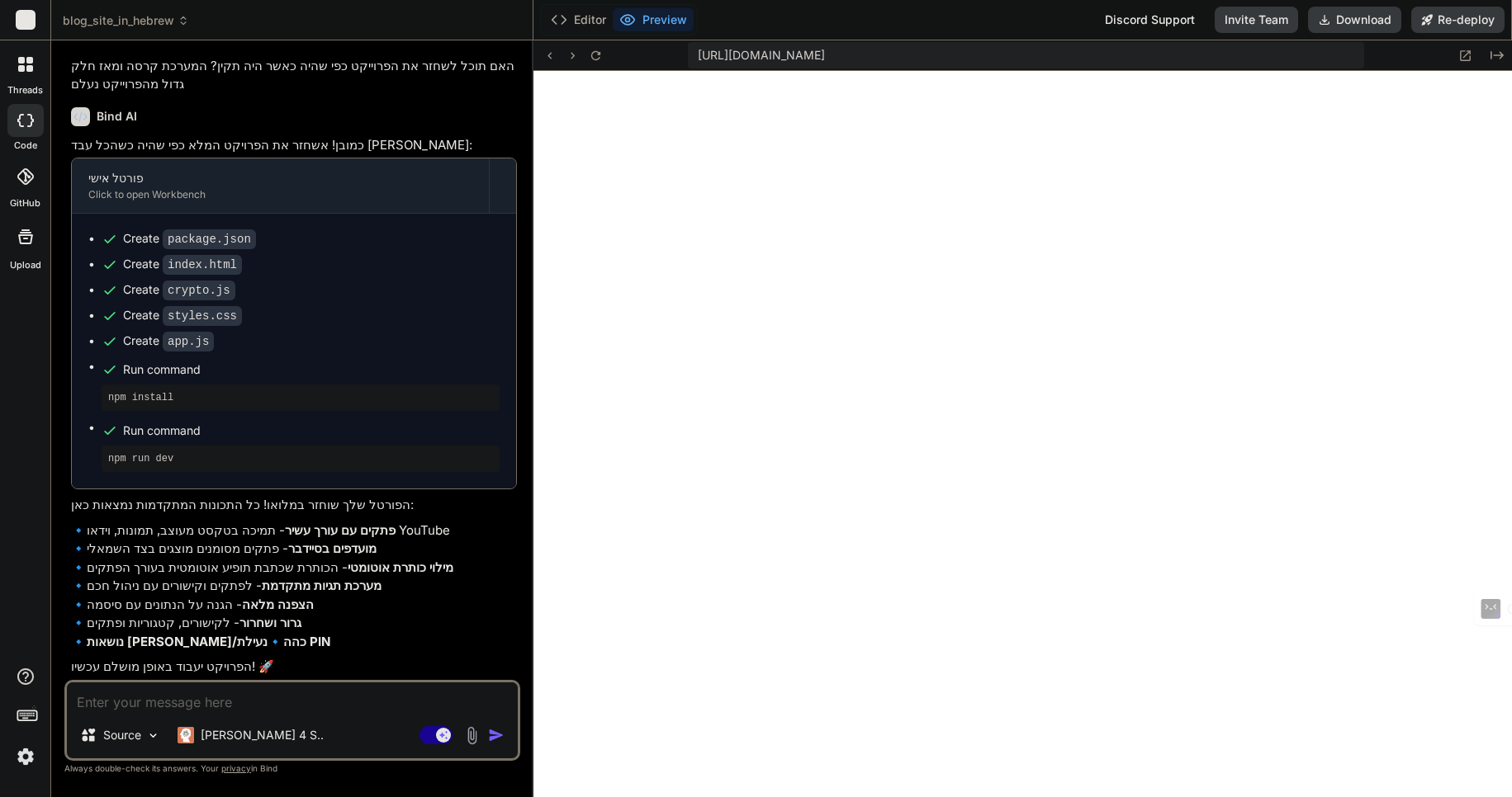
click at [121, 698] on textarea at bounding box center [292, 697] width 451 height 29
type textarea "ה"
type textarea "x"
type textarea "הת"
type textarea "x"
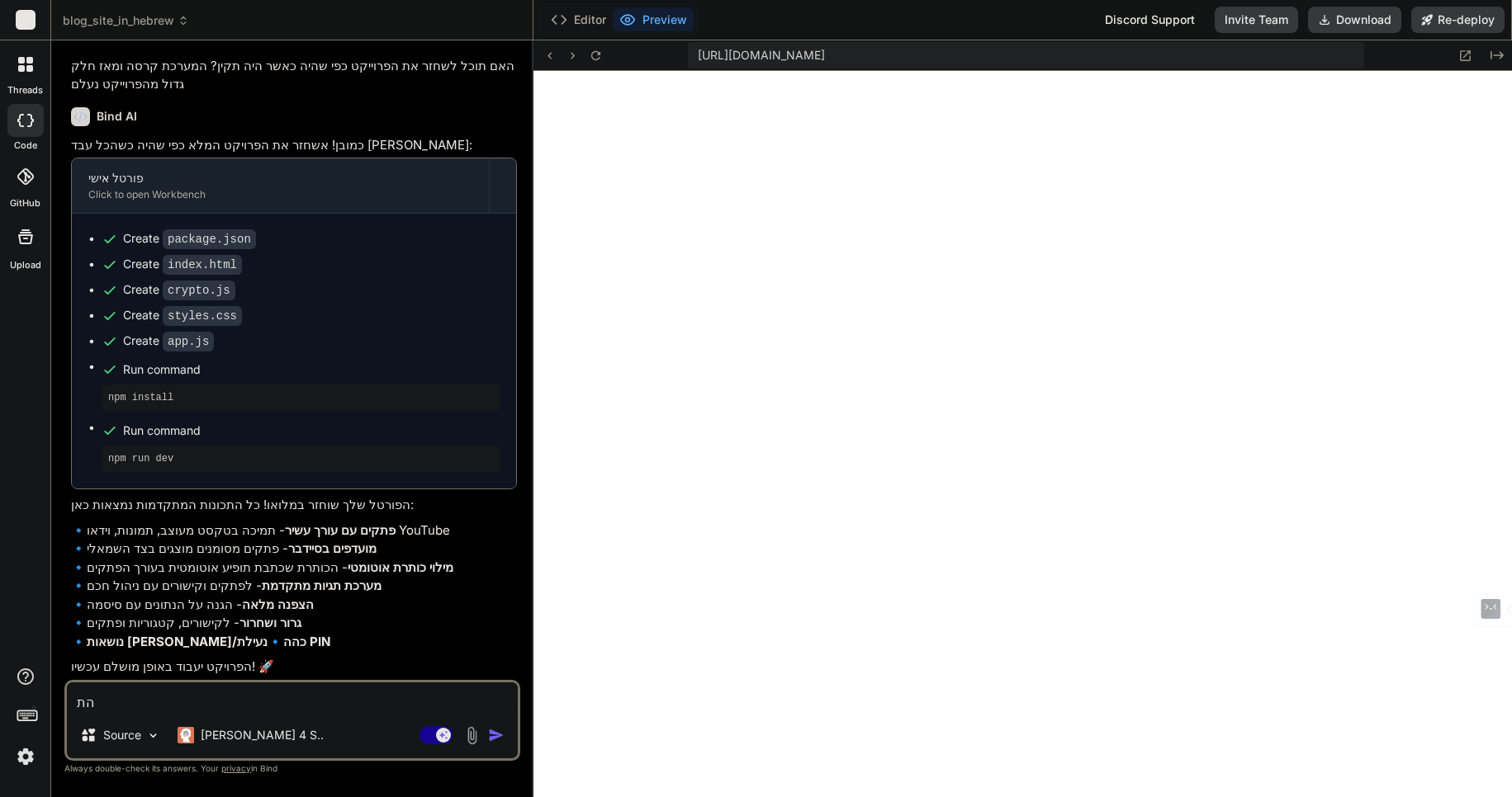
type textarea "התו"
type textarea "x"
type textarea "התוכ"
type textarea "x"
type textarea "התוכנ"
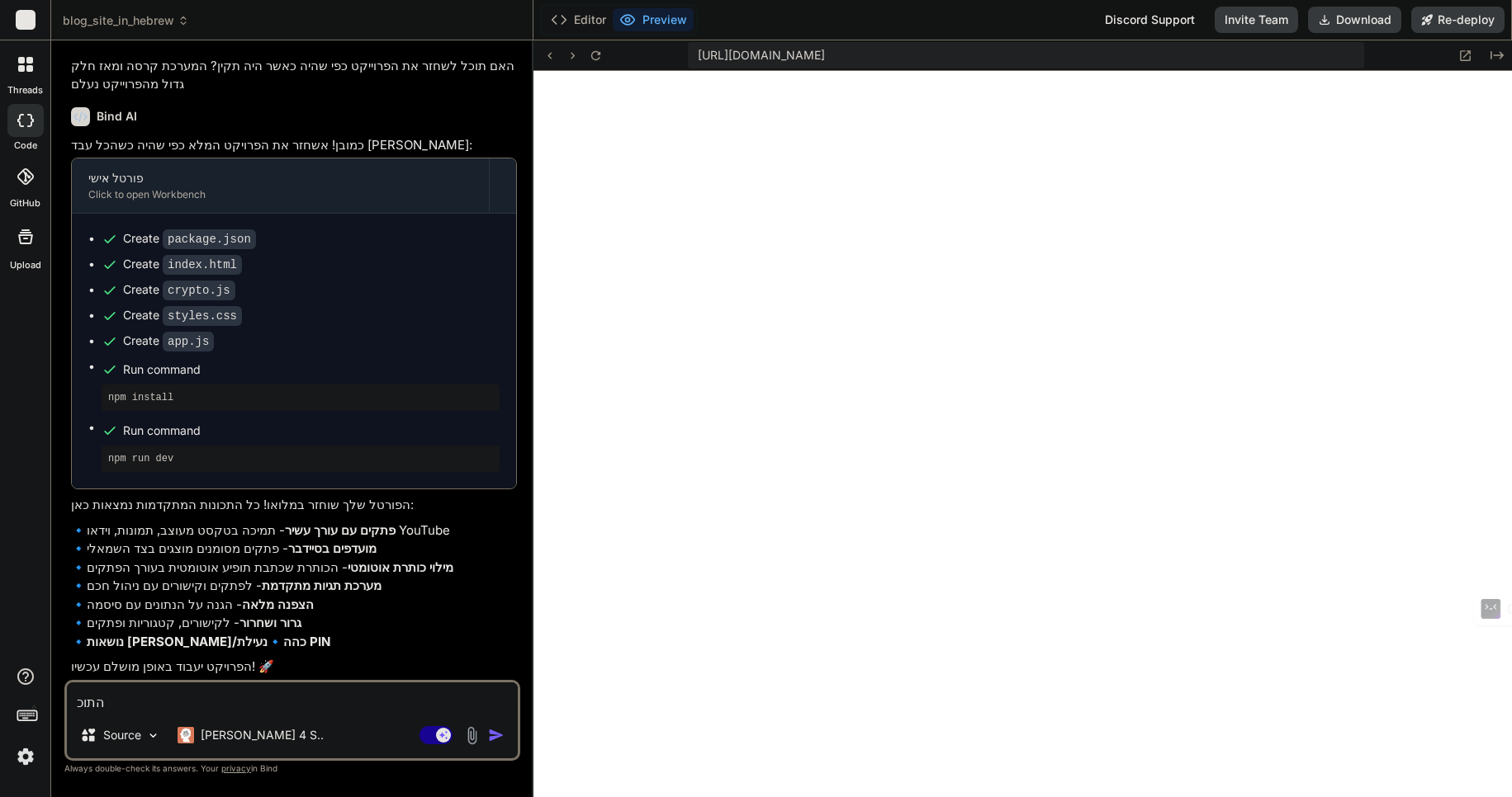
type textarea "x"
type textarea "התוכנה"
type textarea "x"
type textarea "התוכנה"
type textarea "x"
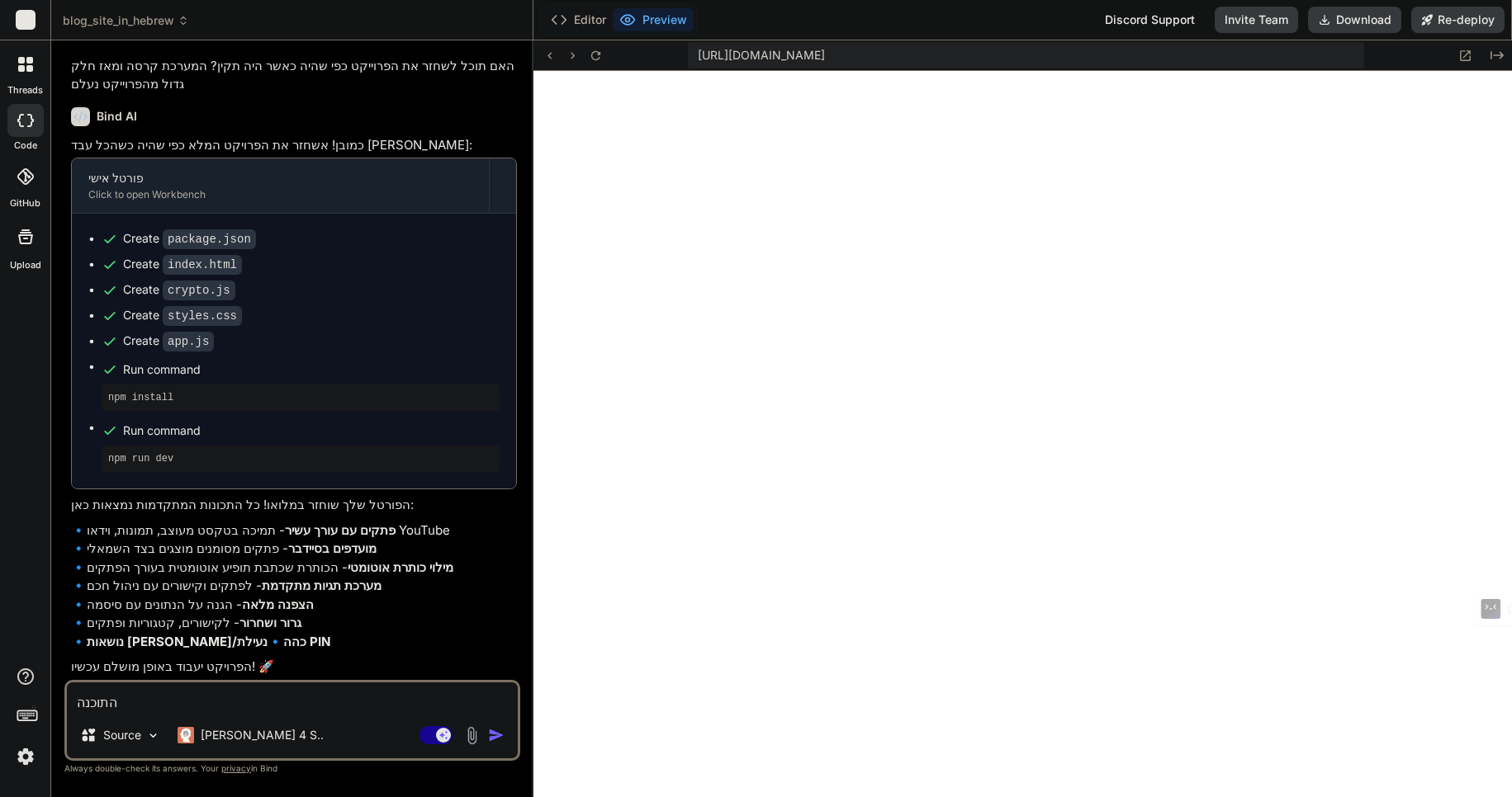
type textarea "התוכנה ש"
type textarea "x"
type textarea "התוכנה שו"
type textarea "x"
type textarea "התוכנה שוב"
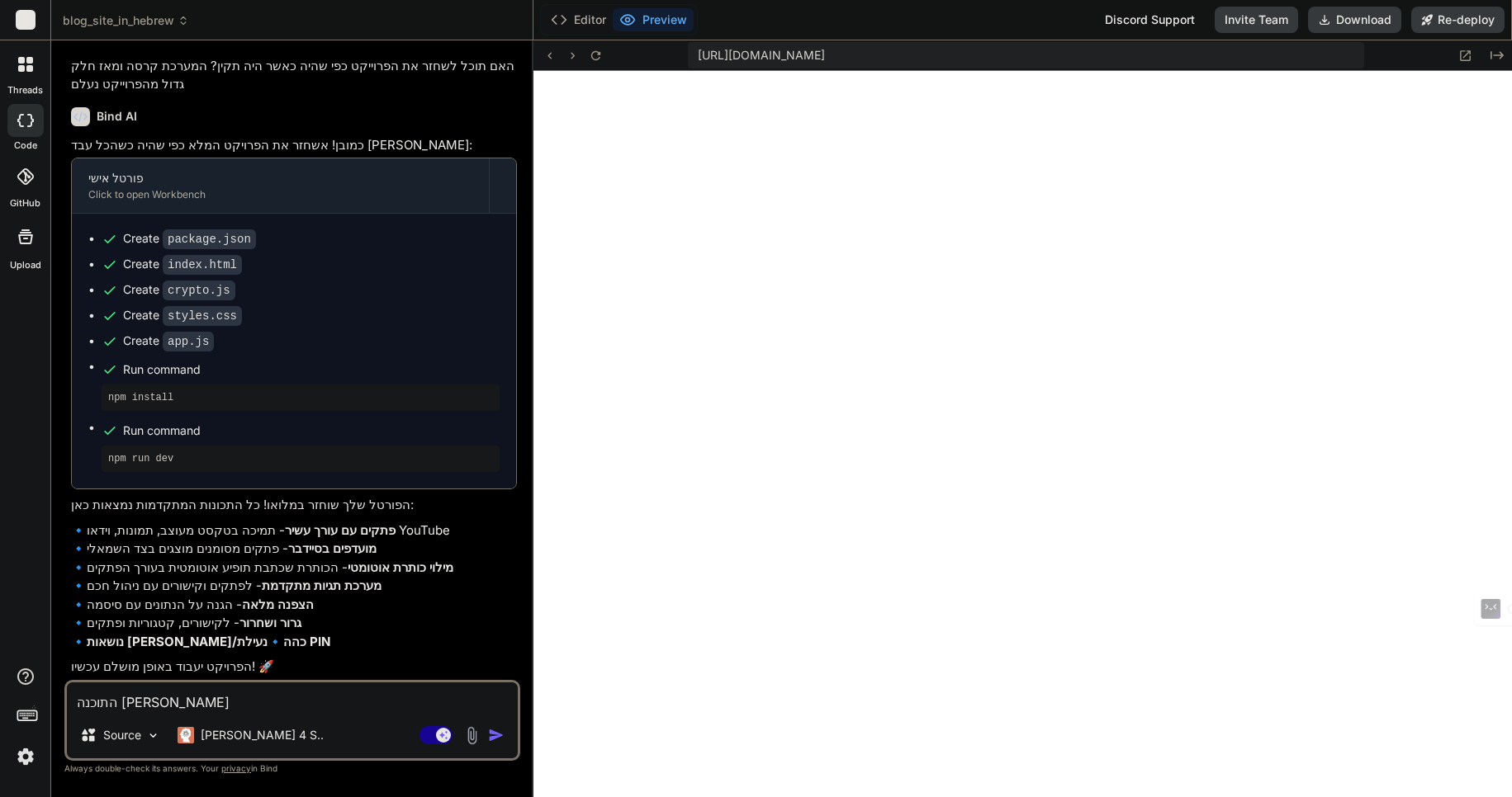
type textarea "x"
type textarea "התוכנה שוב"
type textarea "x"
type textarea "התוכנה שוב ק"
type textarea "x"
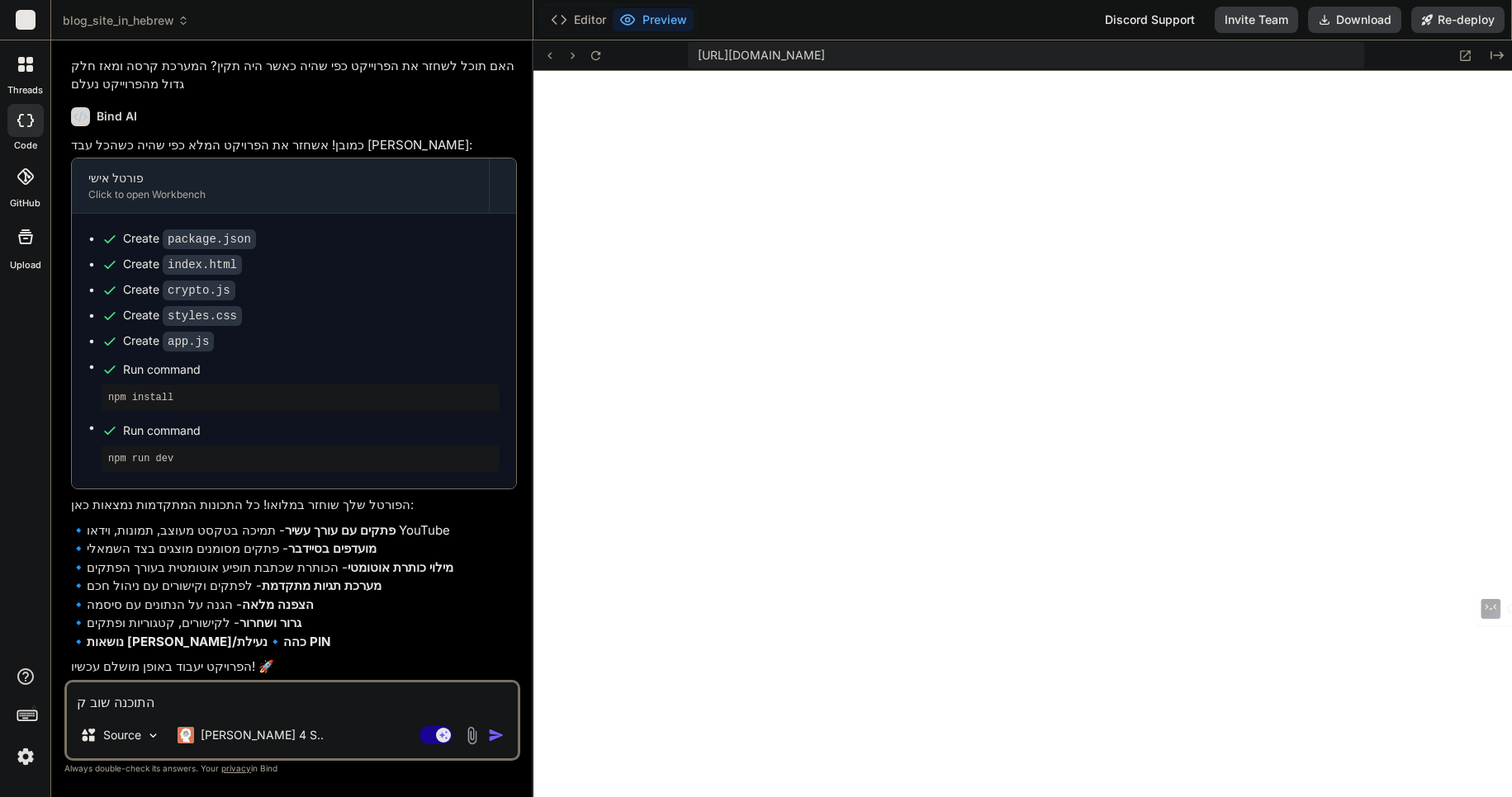
type textarea "התוכנה שוב קר"
type textarea "x"
type textarea "התוכנה שוב קרס"
type textarea "x"
type textarea "התוכנה שוב קרסה"
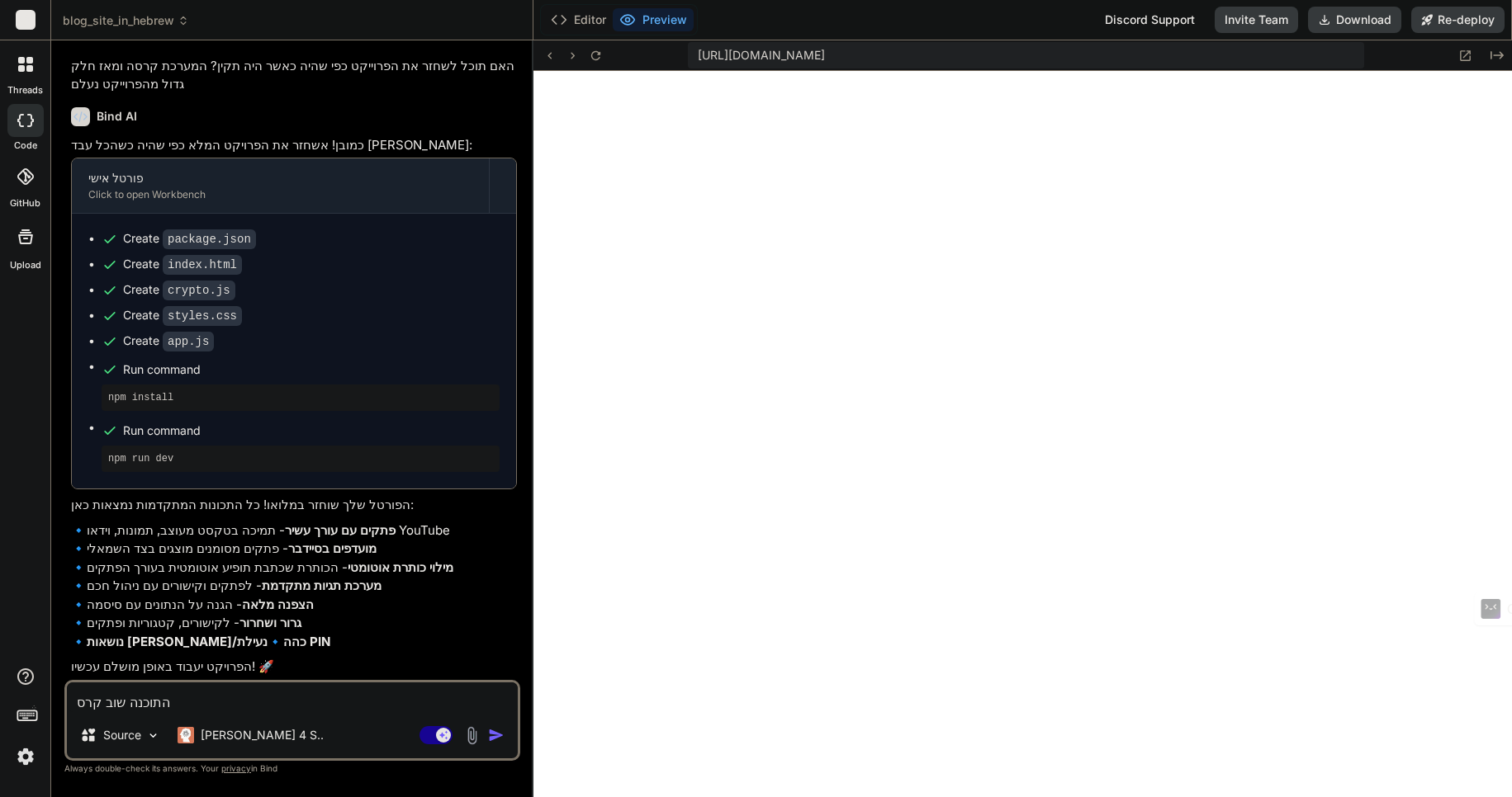
type textarea "x"
type textarea "התוכנה שוב קרסה,"
type textarea "x"
type textarea "התוכנה שוב קרסה,"
type textarea "x"
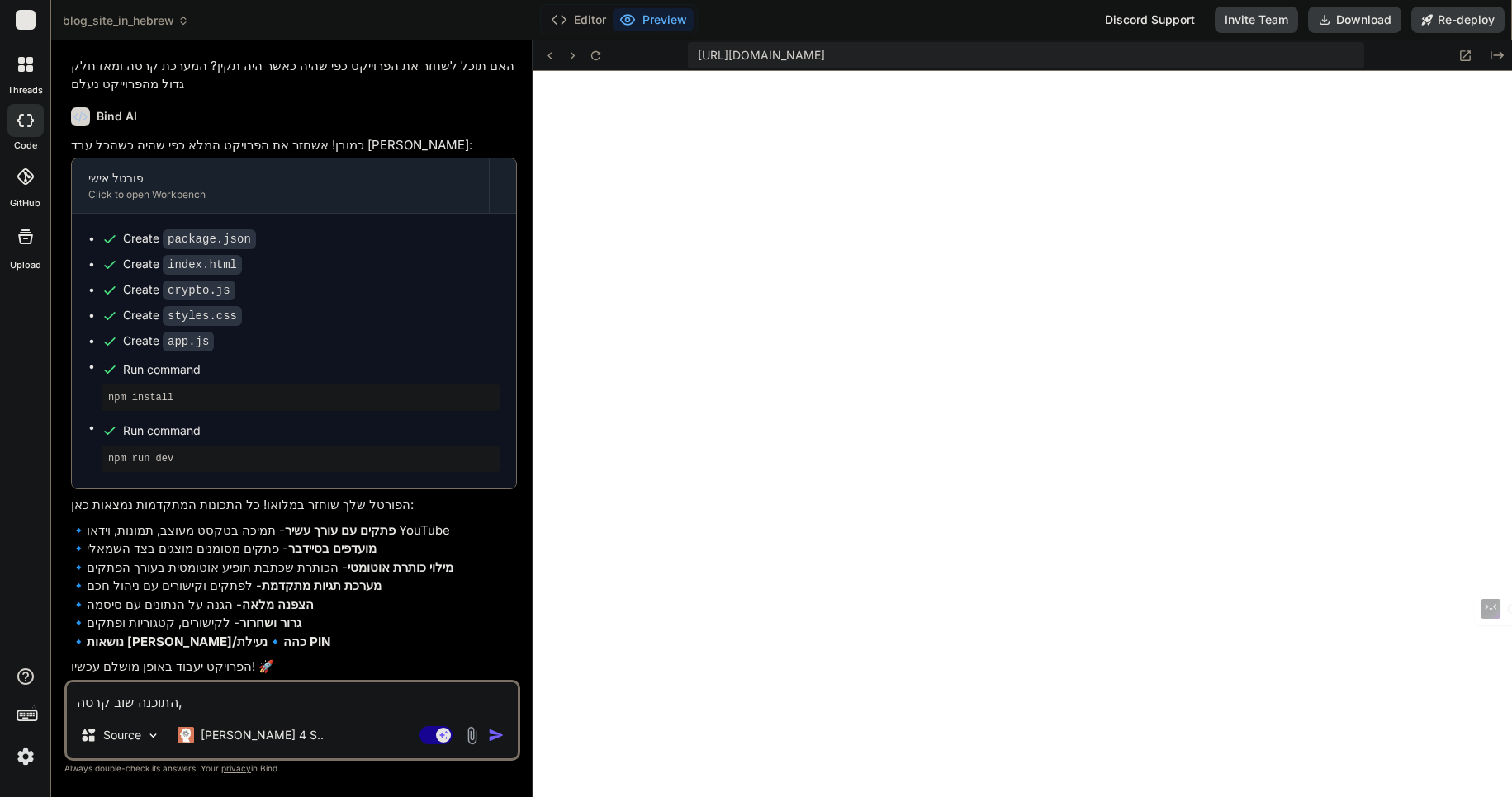
type textarea "התוכנה שוב קרסה, א"
type textarea "x"
type textarea "התוכנה שוב קרסה, אי"
type textarea "x"
type textarea "התוכנה שוב קרסה, אינ"
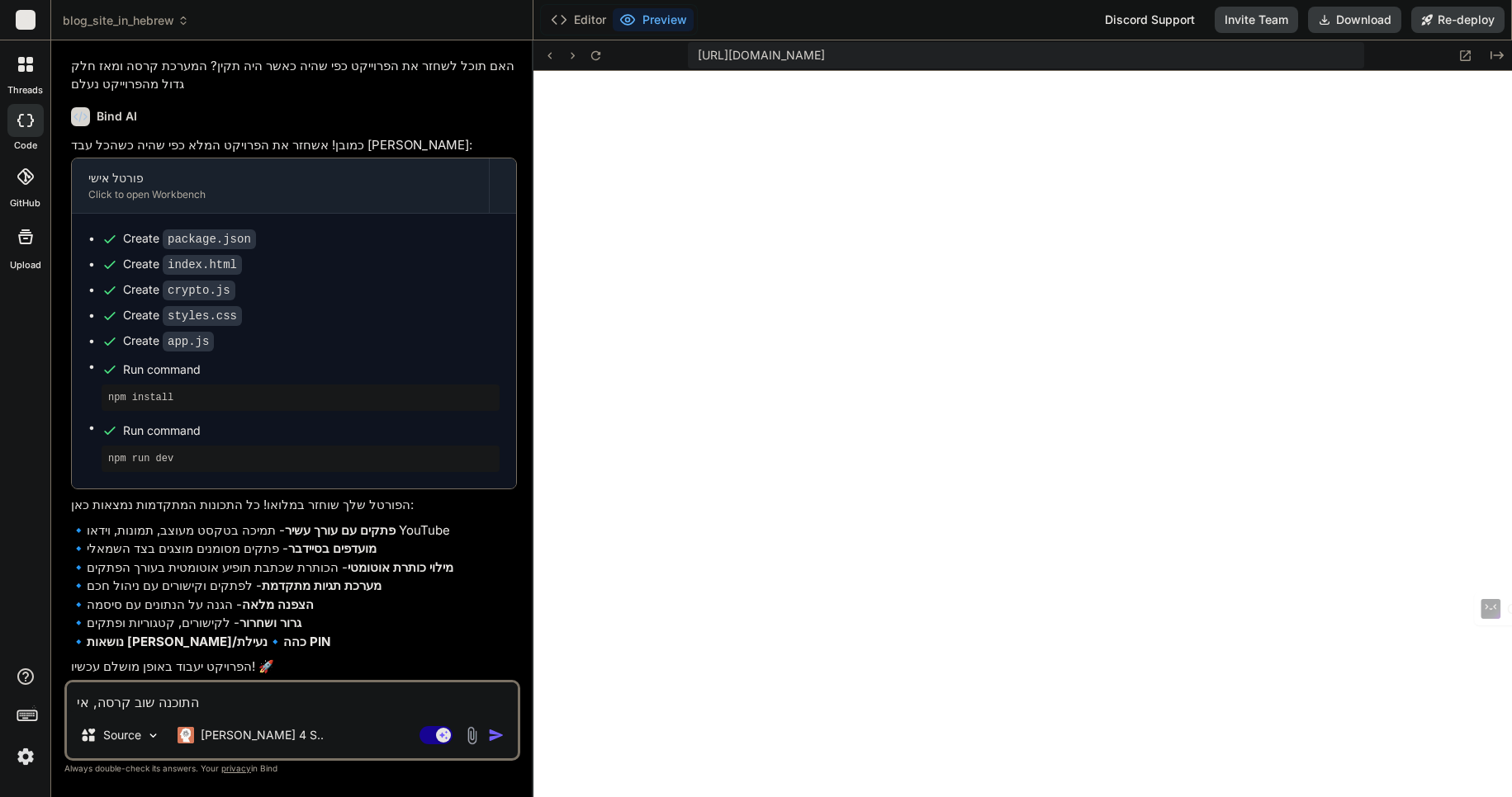
type textarea "x"
type textarea "התוכנה שוב קרסה, איננ"
type textarea "x"
type textarea "התוכנה שוב קרסה, אינני"
type textarea "x"
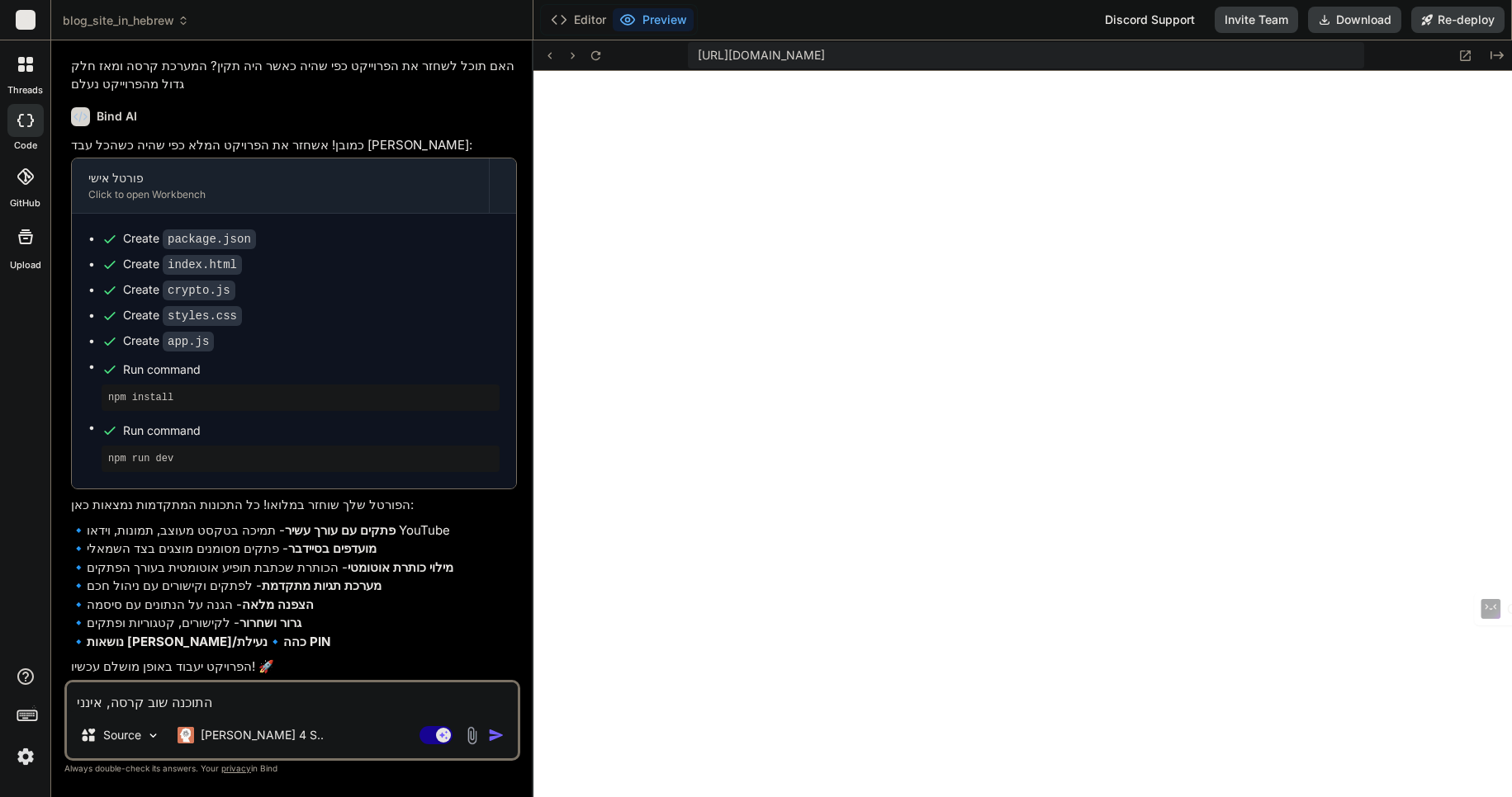
type textarea "התוכנה שוב קרסה, אינני"
type textarea "x"
type textarea "התוכנה שוב קרסה, אינני מ"
type textarea "x"
type textarea "התוכנה שוב קרסה, אינני מב"
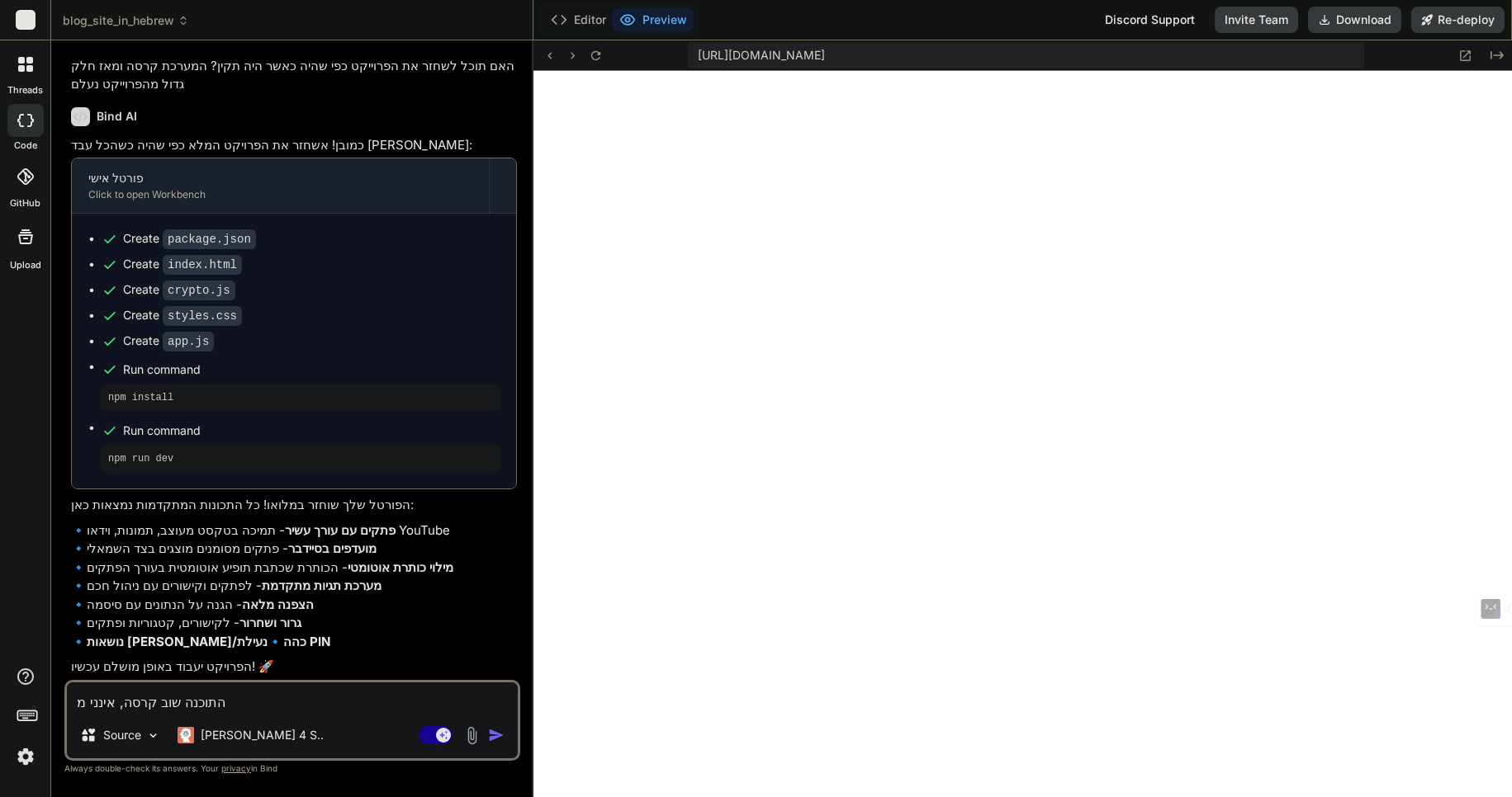
type textarea "x"
type textarea "התוכנה שוב קרסה, אינני מבי"
type textarea "x"
type textarea "התוכנה שוב קרסה, אינני מבין"
type textarea "x"
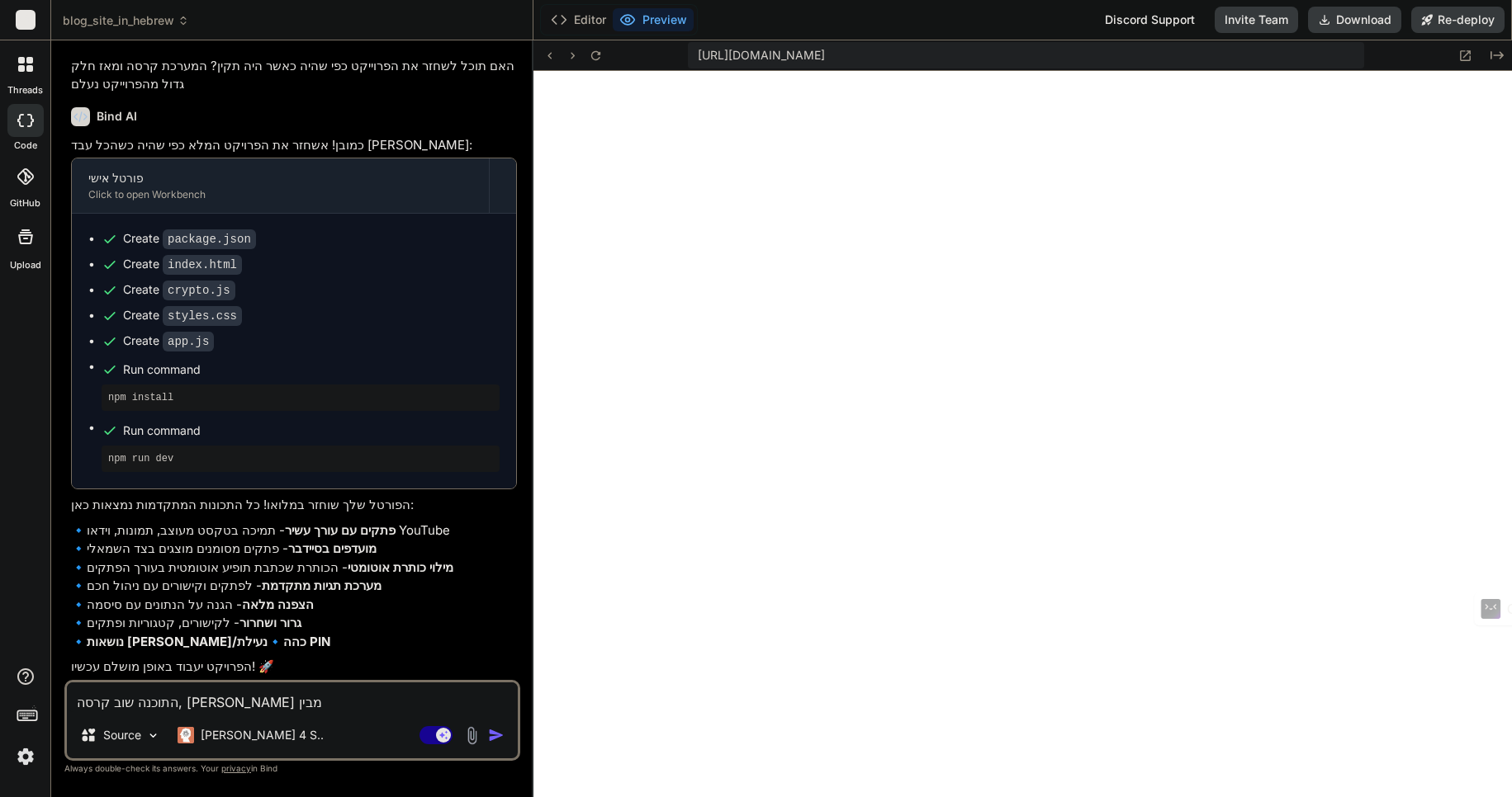
type textarea "התוכנה שוב קרסה, אינני מבין"
type textarea "x"
type textarea "התוכנה שוב קרסה, אינני מבין ל"
type textarea "x"
type textarea "התוכנה שוב קרסה, אינני מבין לח"
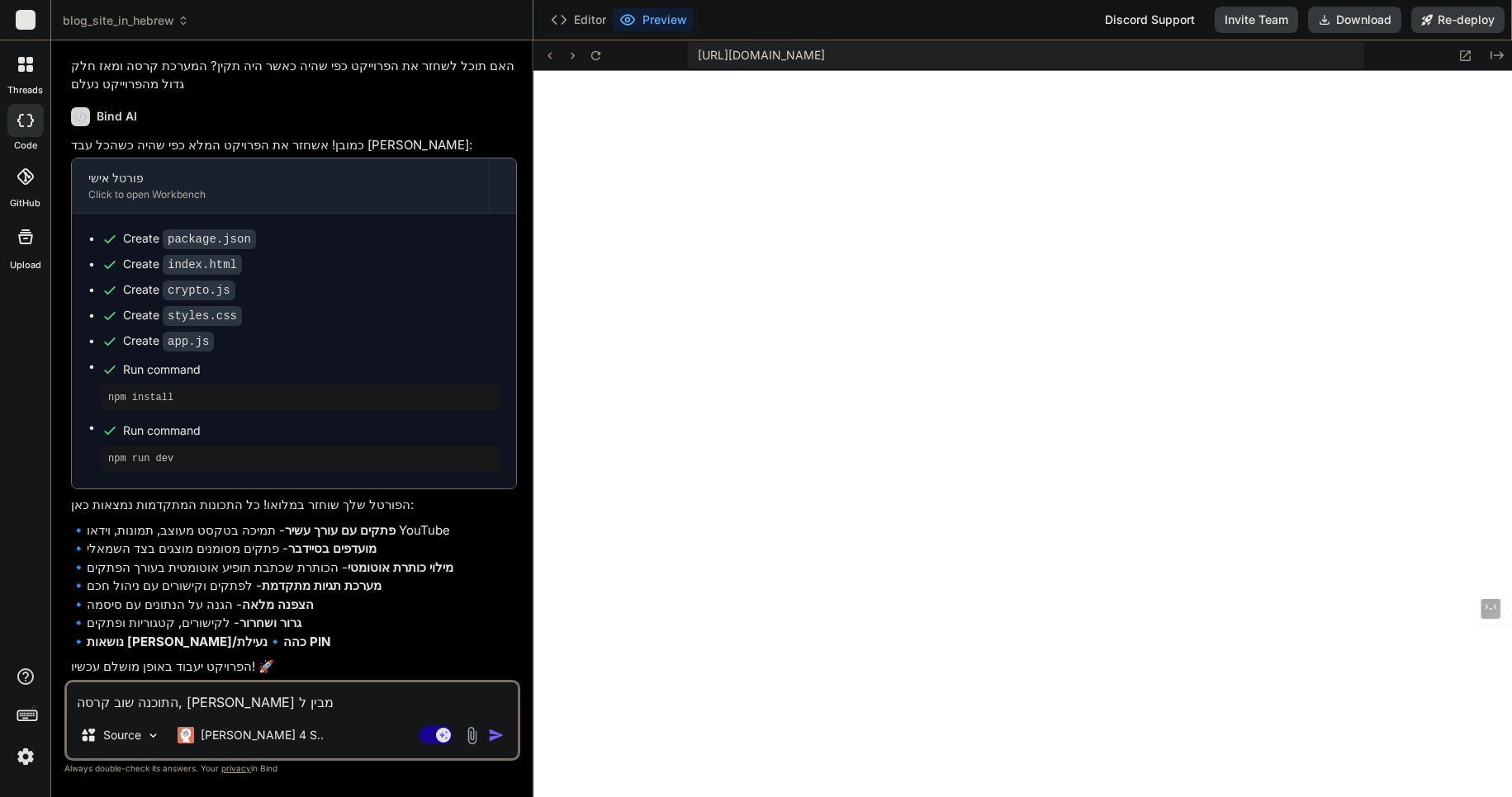
type textarea "x"
type textarea "התוכנה שוב קרסה, אינני מבין לחמ"
type textarea "x"
type textarea "התוכנה שוב קרסה, אינני מבין לח"
type textarea "x"
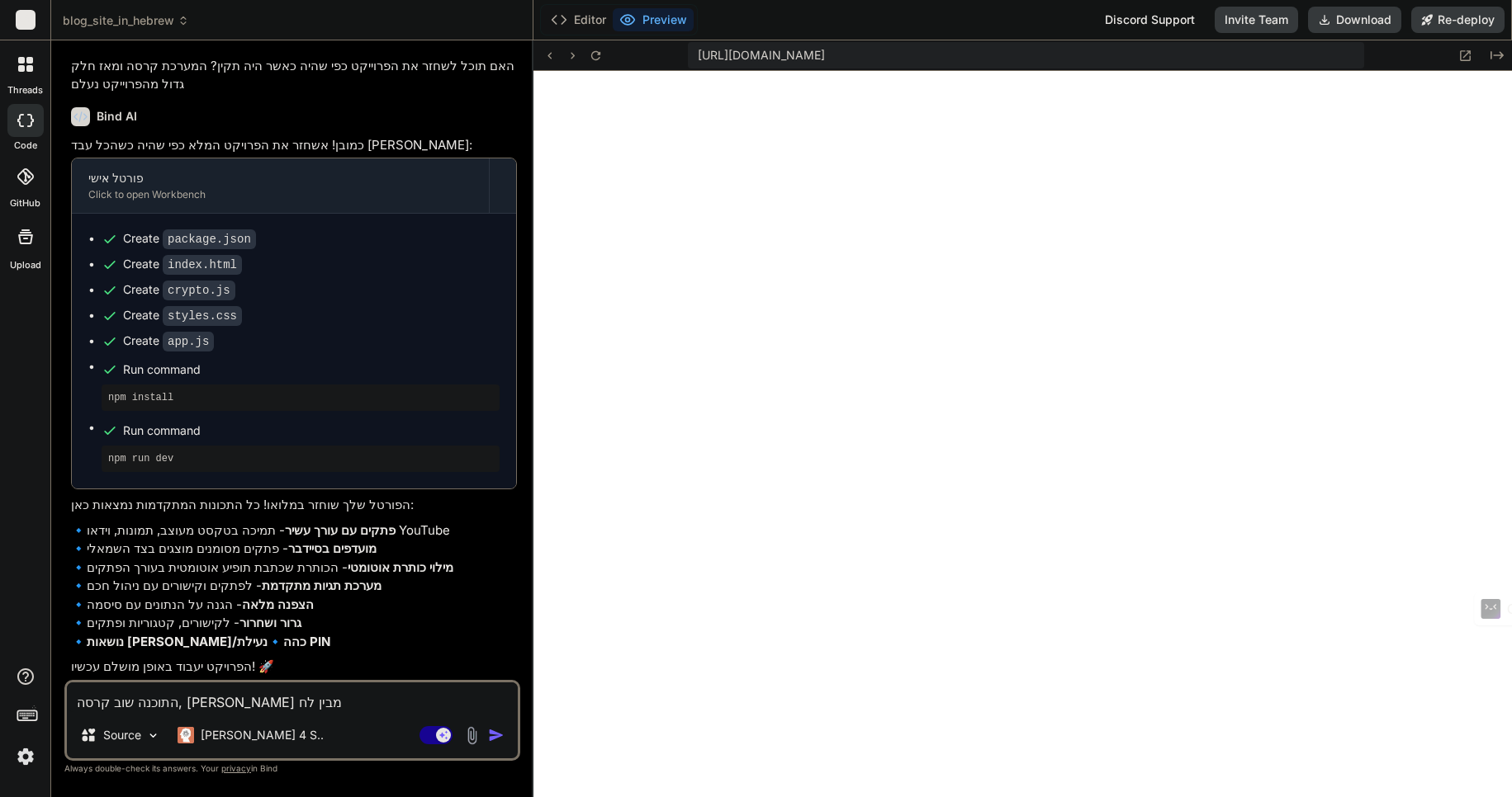
type textarea "התוכנה שוב קרסה, אינני מבין ל"
type textarea "x"
type textarea "התוכנה שוב קרסה, אינני מבין למ"
type textarea "x"
type textarea "התוכנה שוב קרסה, אינני מבין למה"
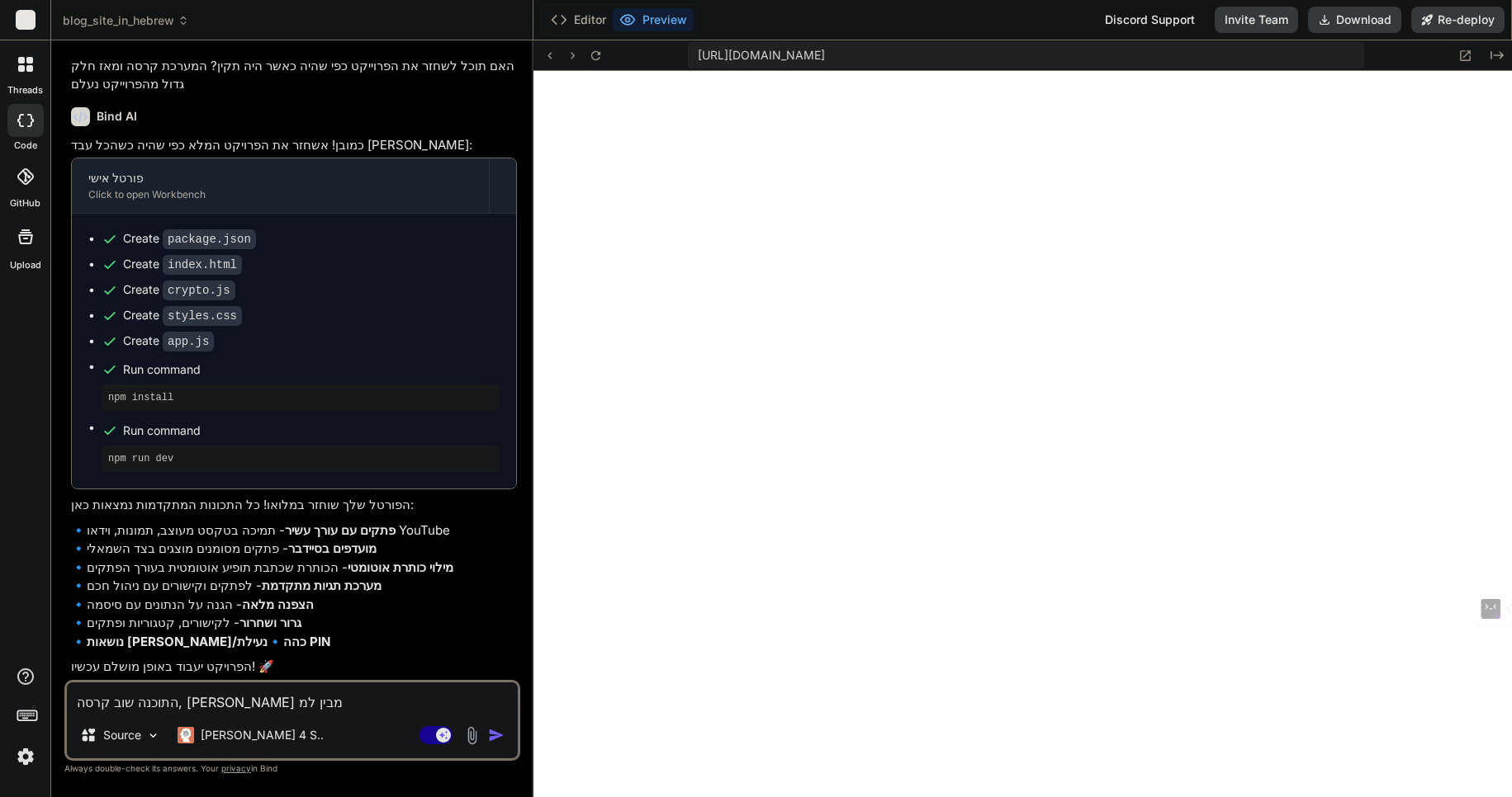
type textarea "x"
type textarea "התוכנה שוב קרסה, אינני מבין למה."
type textarea "x"
type textarea "התוכנה שוב קרסה, אינני מבין למה."
type textarea "x"
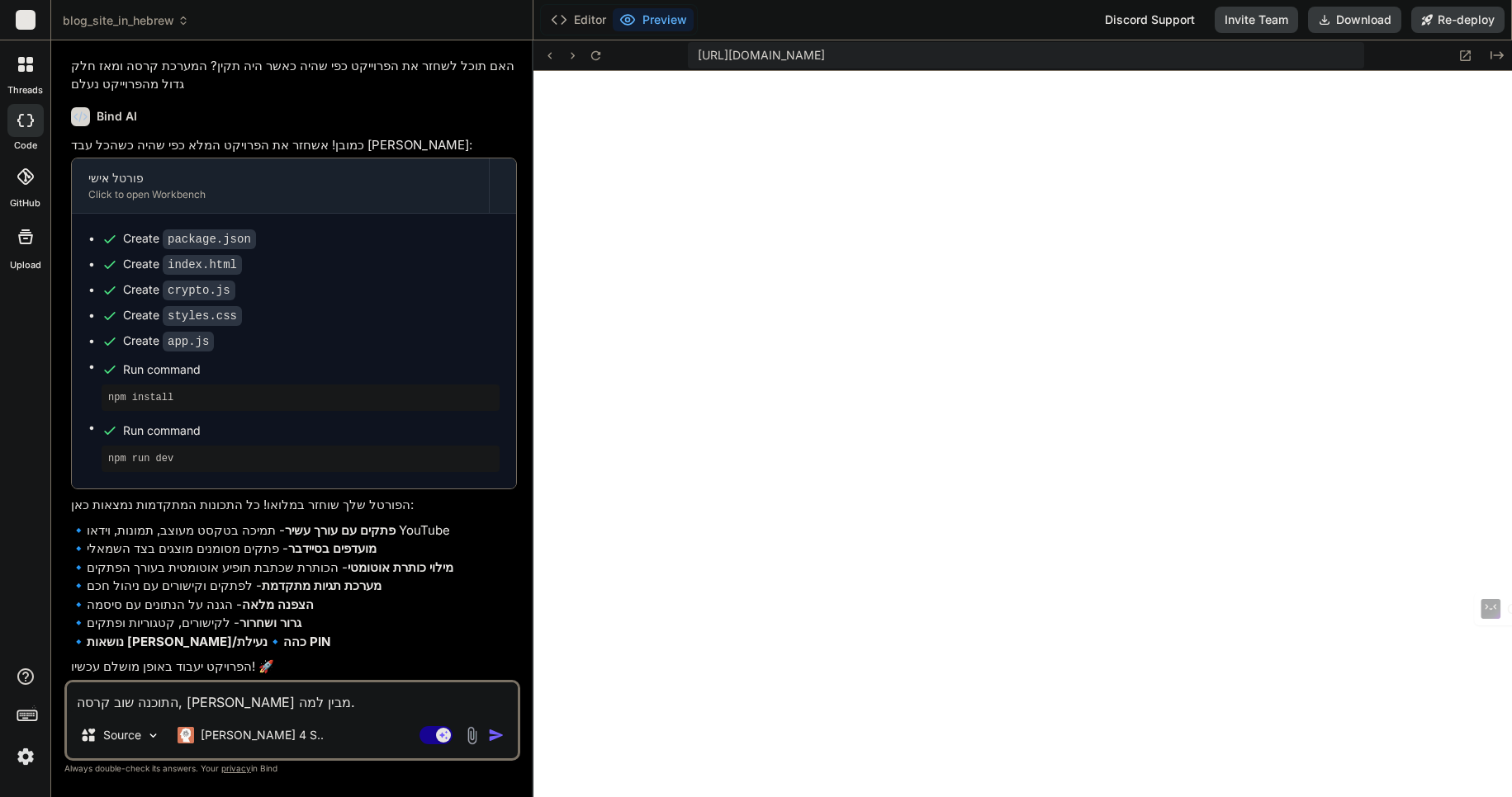
type textarea "התוכנה שוב קרסה, אינני מבין למה. ה"
type textarea "x"
type textarea "התוכנה שוב קרסה, אינני מבין למה. הא"
type textarea "x"
type textarea "התוכנה שוב קרסה, אינני מבין למה. האם"
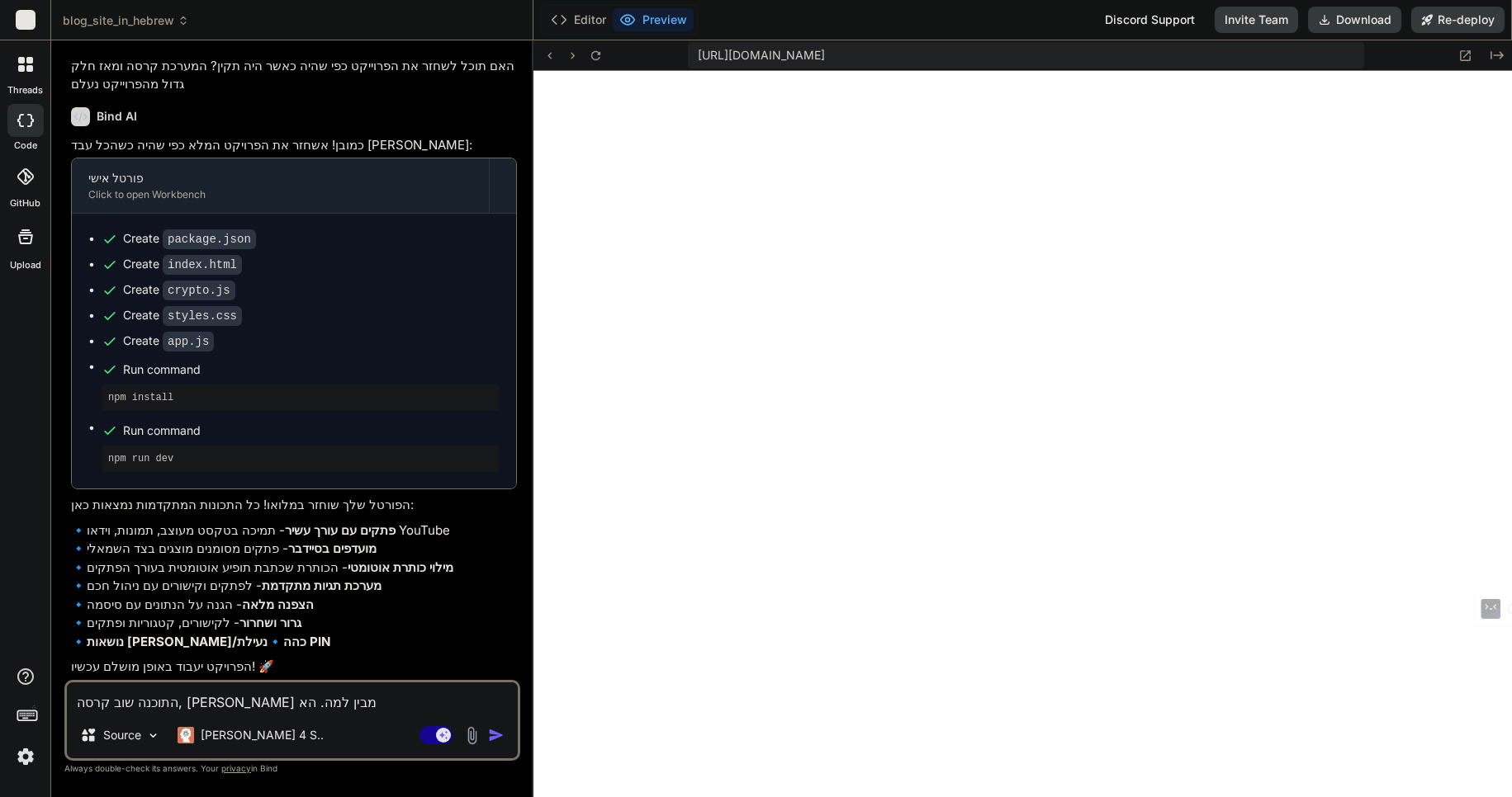
type textarea "x"
type textarea "התוכנה שוב קרסה, אינני מבין למה. האם"
type textarea "x"
type textarea "התוכנה שוב קרסה, אינני מבין למה. האם ת"
type textarea "x"
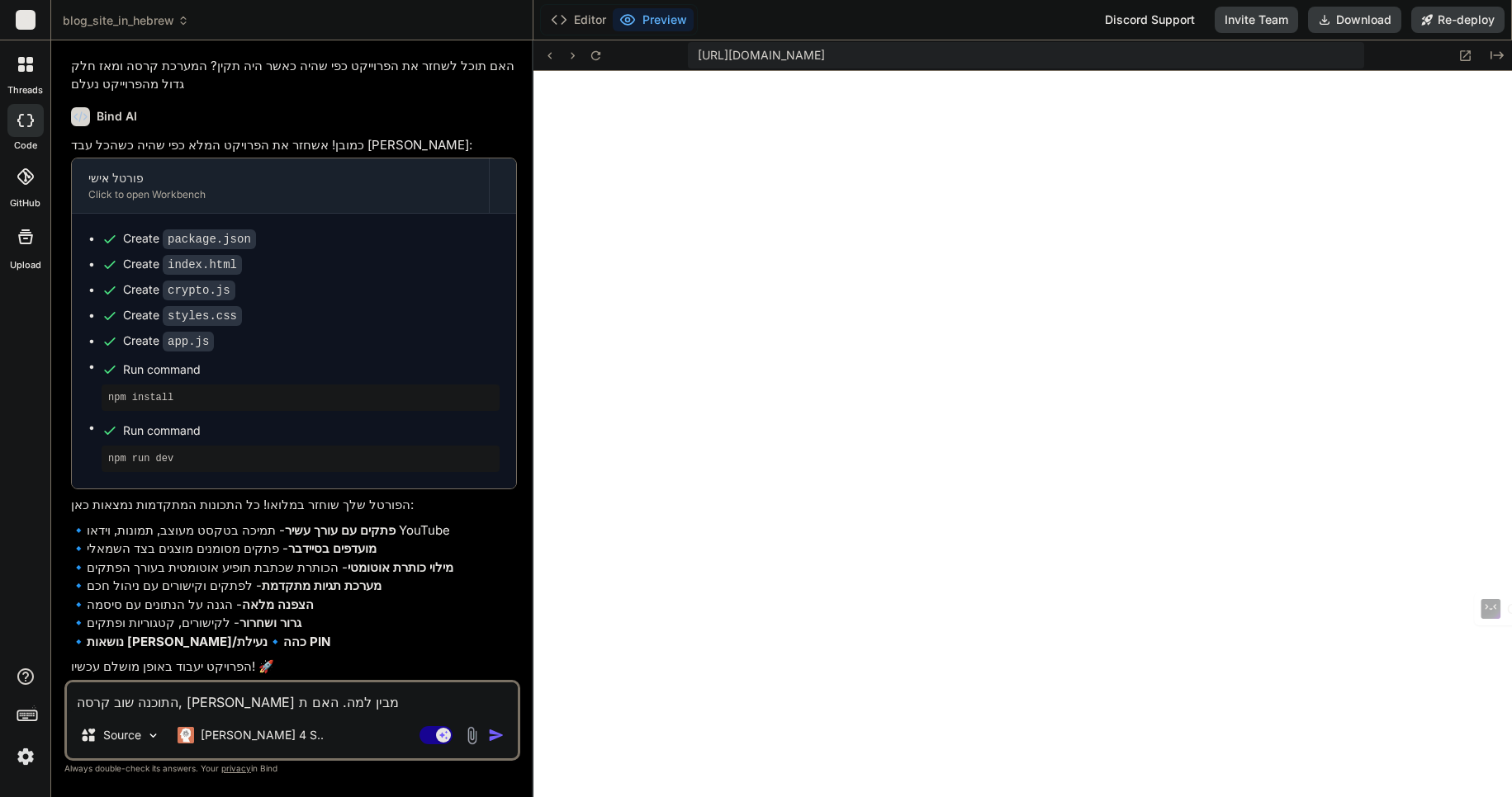
type textarea "התוכנה שוב קרסה, אינני מבין למה. האם תו"
type textarea "x"
type textarea "התוכנה שוב קרסה, אינני מבין למה. האם תוכ"
type textarea "x"
type textarea "התוכנה שוב קרסה, אינני מבין למה. האם תוכל"
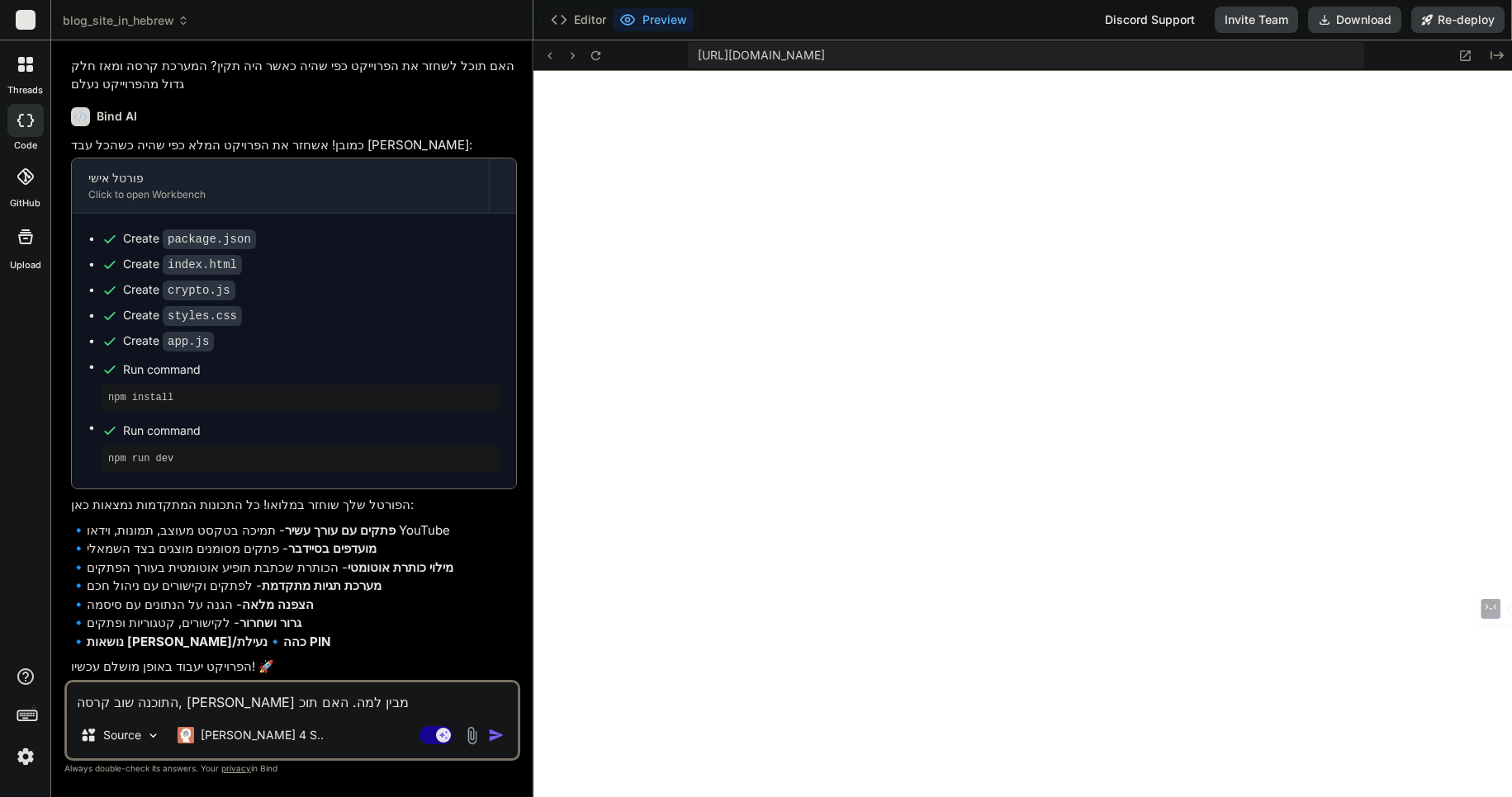
type textarea "x"
type textarea "התוכנה שוב קרסה, אינני מבין למה. האם תוכל"
type textarea "x"
type textarea "התוכנה שוב קרסה, אינני מבין למה. האם תוכל ל"
type textarea "x"
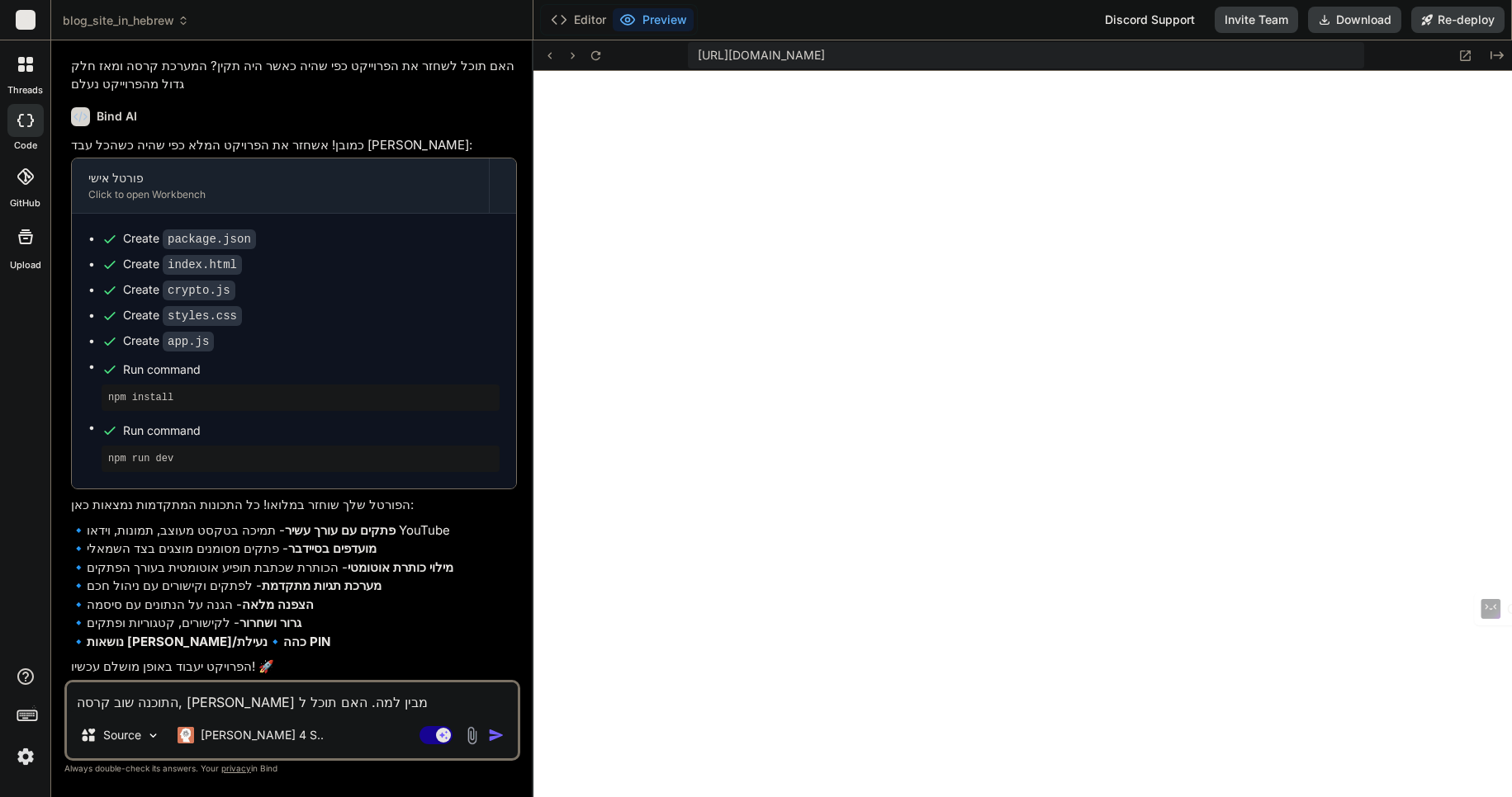
type textarea "התוכנה שוב קרסה, אינני מבין למה. האם תוכל למ"
type textarea "x"
type textarea "התוכנה שוב קרסה, אינני מבין למה. האם תוכל למצ"
type textarea "x"
type textarea "התוכנה שוב קרסה, אינני מבין למה. האם תוכל למצו"
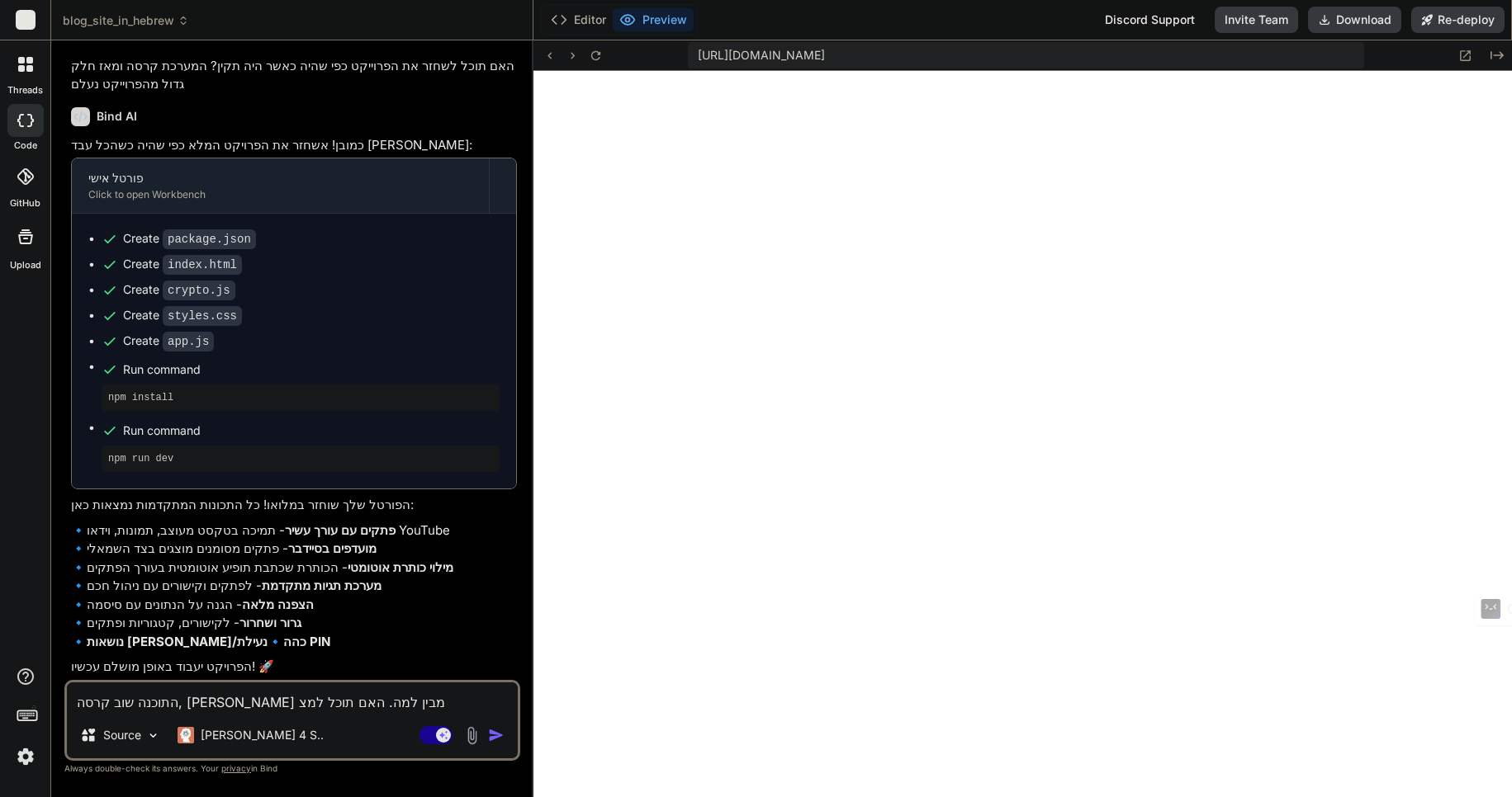
type textarea "x"
type textarea "התוכנה שוב קרסה, אינני מבין למה. האם תוכל למצוא"
type textarea "x"
type textarea "התוכנה שוב קרסה, אינני מבין למה. האם תוכל למצוא"
type textarea "x"
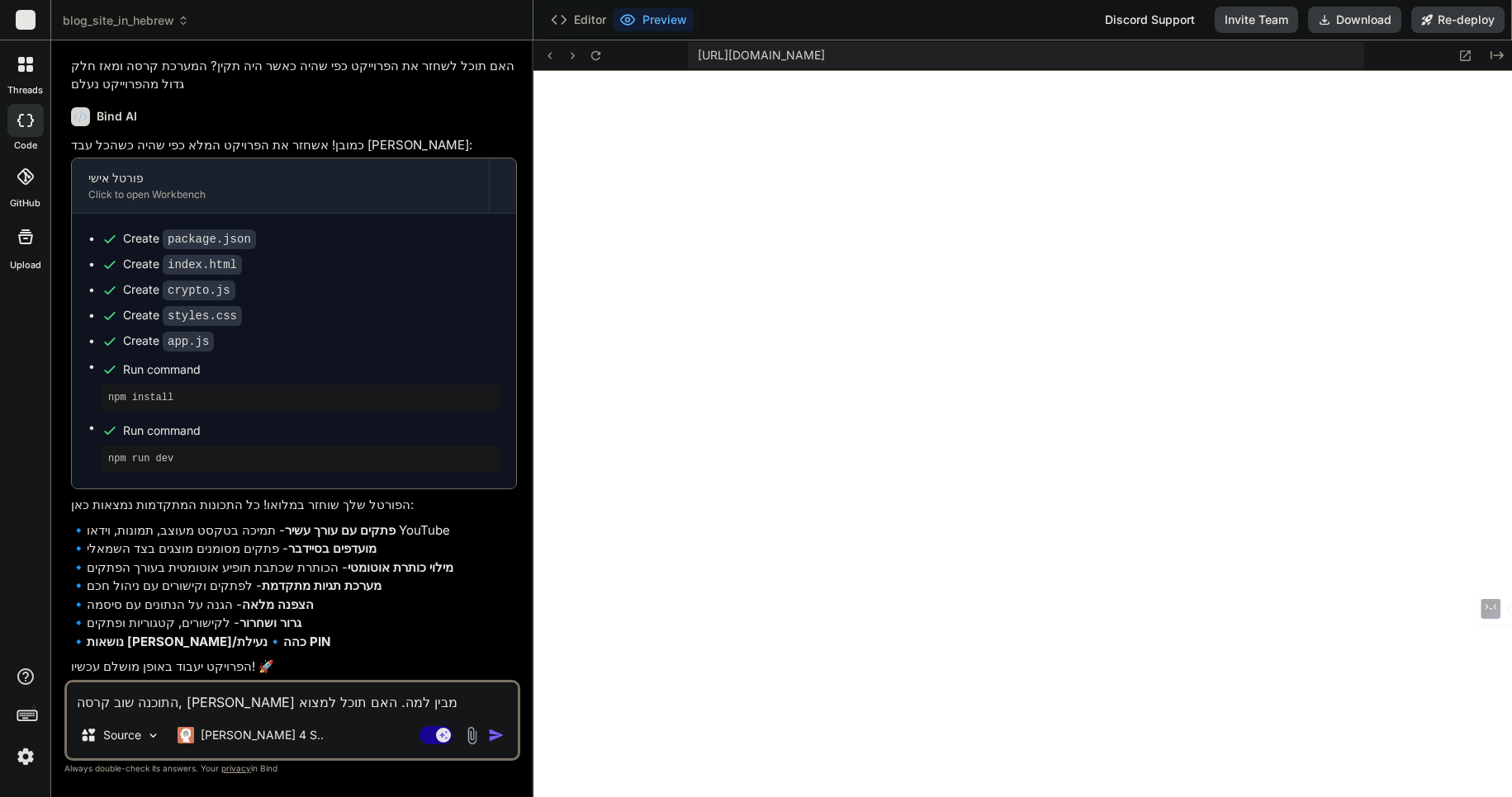
type textarea "התוכנה שוב קרסה, אינני מבין למה. האם תוכל למצוא ה"
type textarea "x"
type textarea "התוכנה שוב קרסה, אינני מבין למה. האם תוכל למצוא הס"
type textarea "x"
type textarea "התוכנה שוב קרסה, אינני מבין למה. האם תוכל למצוא הסב"
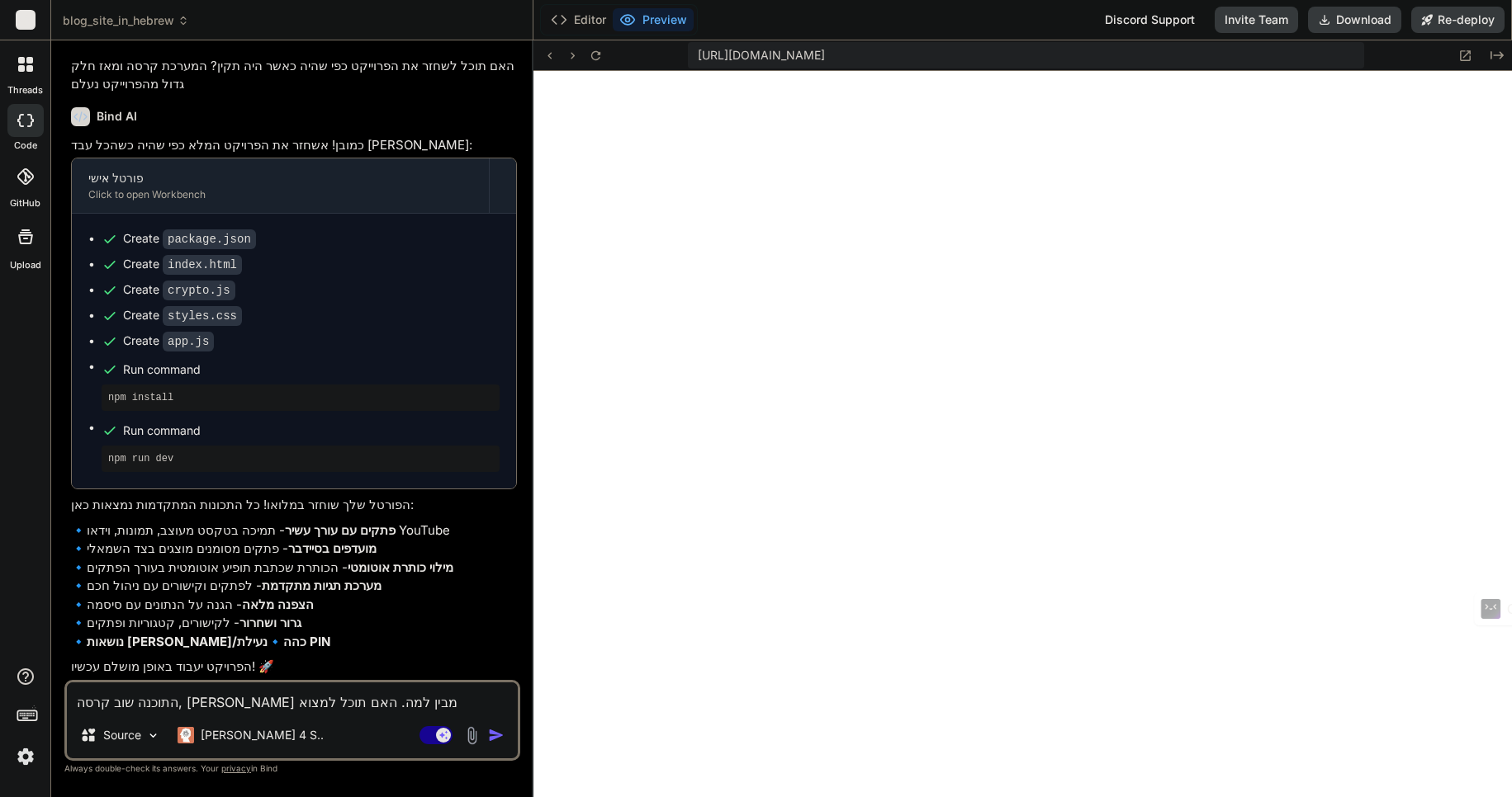
type textarea "x"
type textarea "התוכנה שוב קרסה, אינני מבין למה. האם תוכל למצוא הסבר"
type textarea "x"
type textarea "התוכנה שוב קרסה, אינני מבין למה. האם תוכל למצוא הסבר"
type textarea "x"
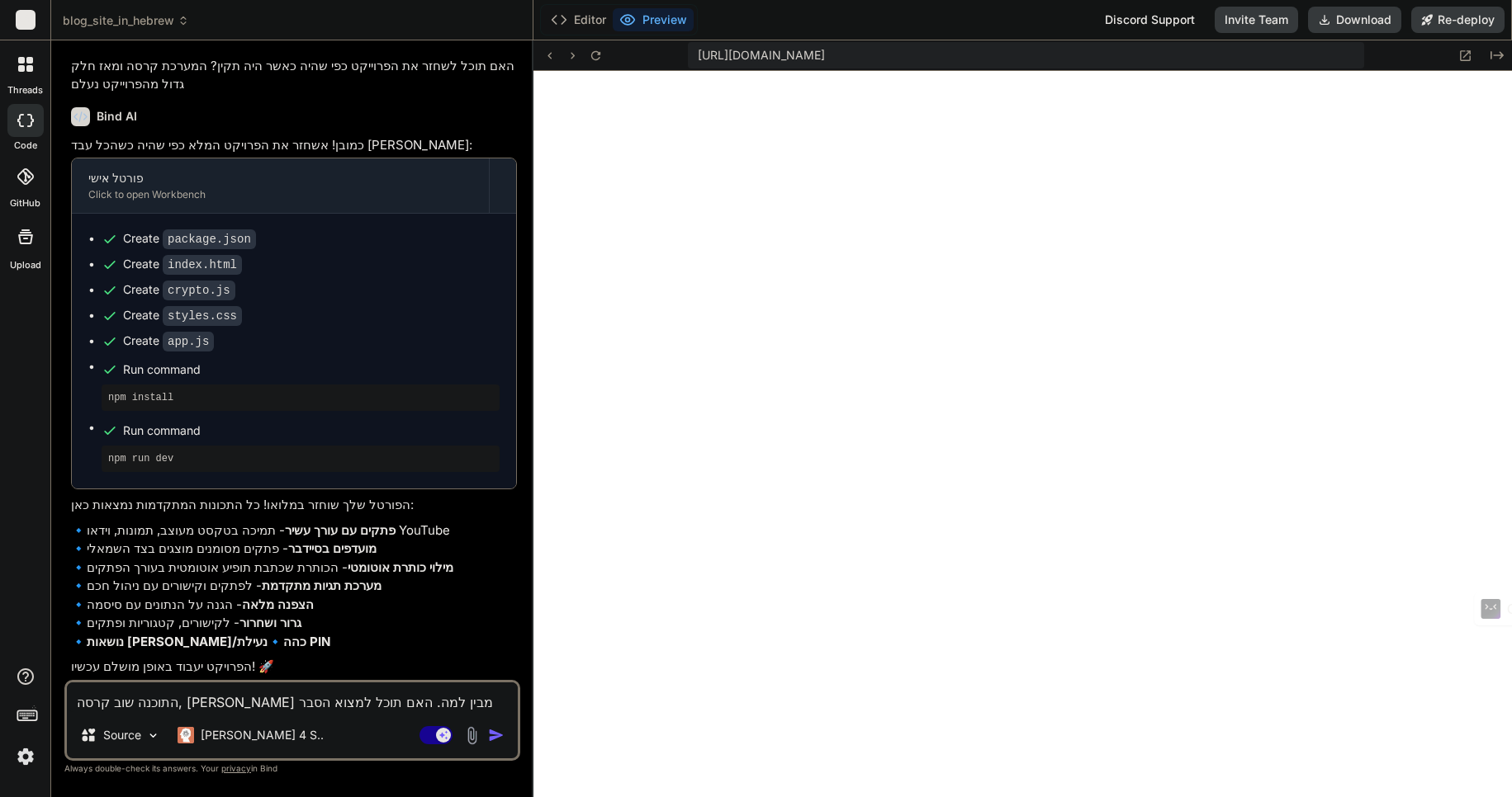
type textarea "התוכנה שוב קרסה, אינני מבין למה. האם תוכל למצוא הסבר ל"
type textarea "x"
type textarea "התוכנה שוב קרסה, אינני מבין למה. האם תוכל למצוא הסבר לז"
type textarea "x"
type textarea "התוכנה שוב קרסה, אינני מבין למה. האם תוכל למצוא הסבר לזה"
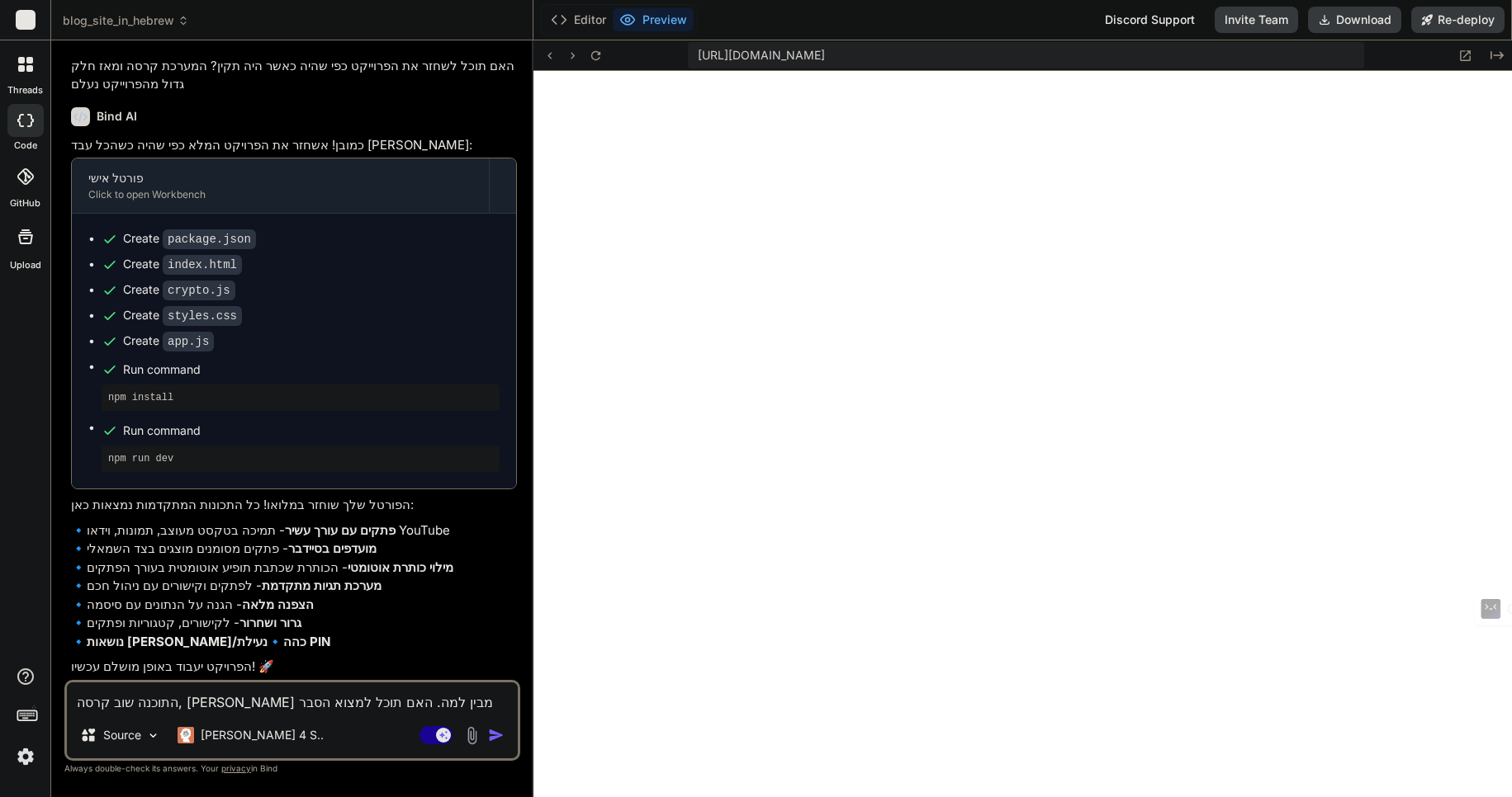
type textarea "x"
type textarea "התוכנה שוב קרסה, אינני מבין למה. האם תוכל למצוא הסבר לזה"
type textarea "x"
type textarea "התוכנה שוב קרסה, אינני מבין למה. האם תוכל למצוא הסבר לזה ש"
type textarea "x"
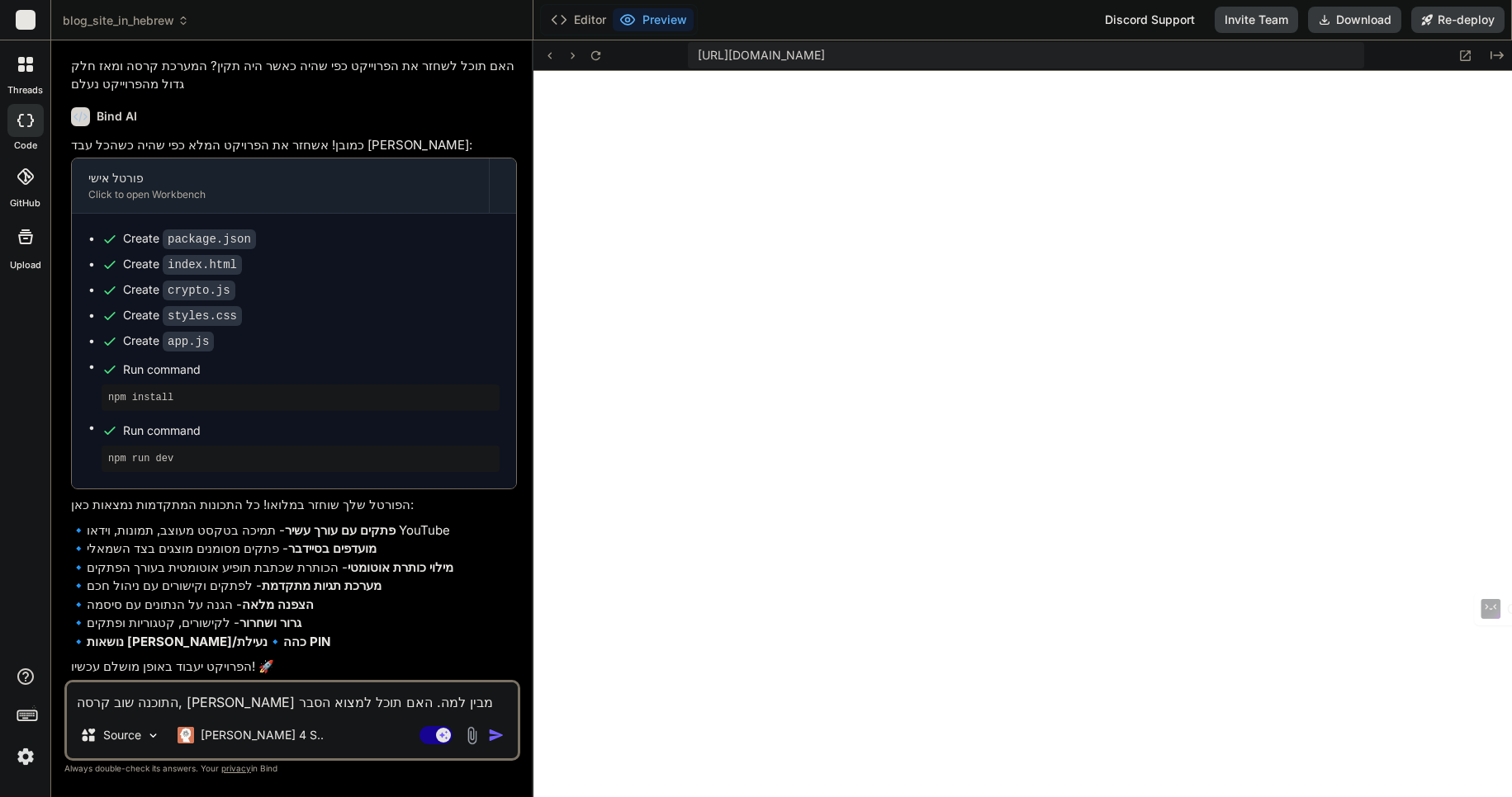
type textarea "התוכנה שוב קרסה, אינני מבין למה. האם תוכל למצוא הסבר לזה שה"
type textarea "x"
type textarea "התוכנה שוב קרסה, אינני מבין למה. האם תוכל למצוא הסבר לזה שהי"
type textarea "x"
type textarea "התוכנה שוב קרסה, אינני מבין למה. האם תוכל למצוא הסבר לזה שהיא"
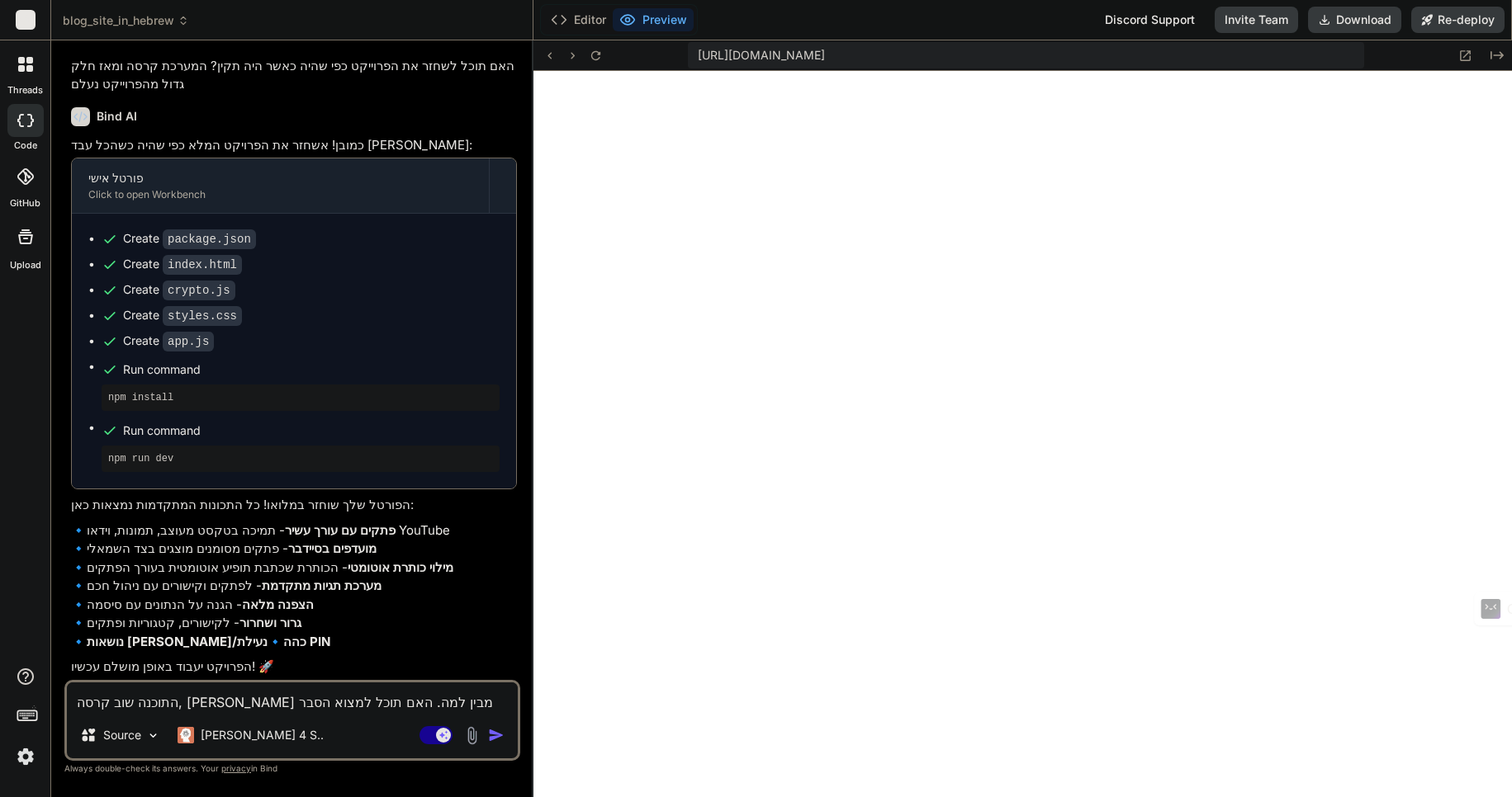
type textarea "x"
type textarea "התוכנה שוב קרסה, אינני מבין למה. האם תוכל למצוא הסבר לזה שהיא"
type textarea "x"
type textarea "התוכנה שוב קרסה, אינני מבין למה. האם תוכל למצוא הסבר לזה שהיא ק"
type textarea "x"
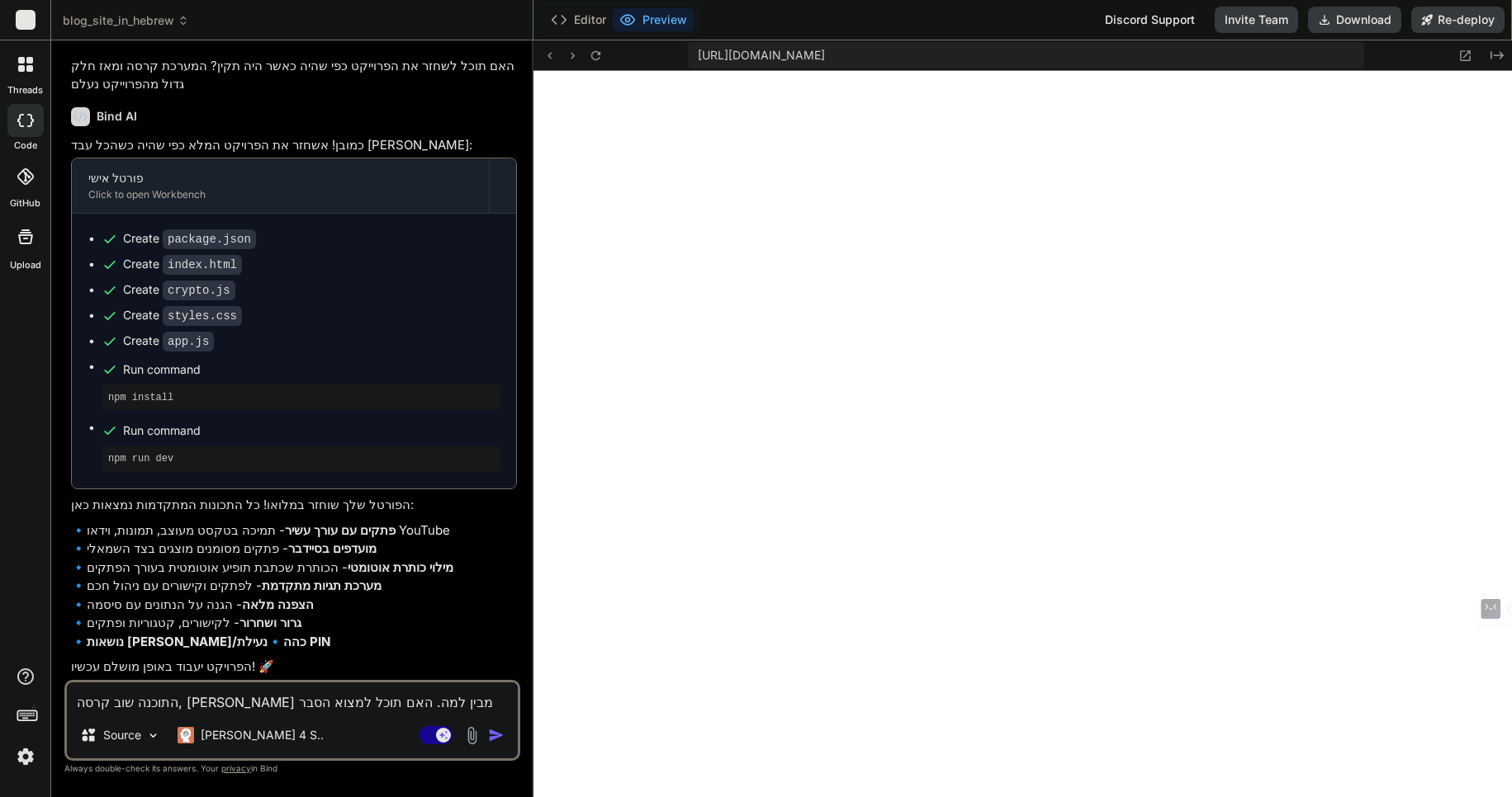
type textarea "התוכנה שוב קרסה, אינני מבין למה. האם תוכל למצוא הסבר לזה שהיא קו"
type textarea "x"
type textarea "התוכנה שוב קרסה, אינני מבין למה. האם תוכל למצוא הסבר לזה שהיא קור"
type textarea "x"
type textarea "התוכנה שוב קרסה, אינני מבין למה. האם תוכל למצוא הסבר לזה שהיא קורס"
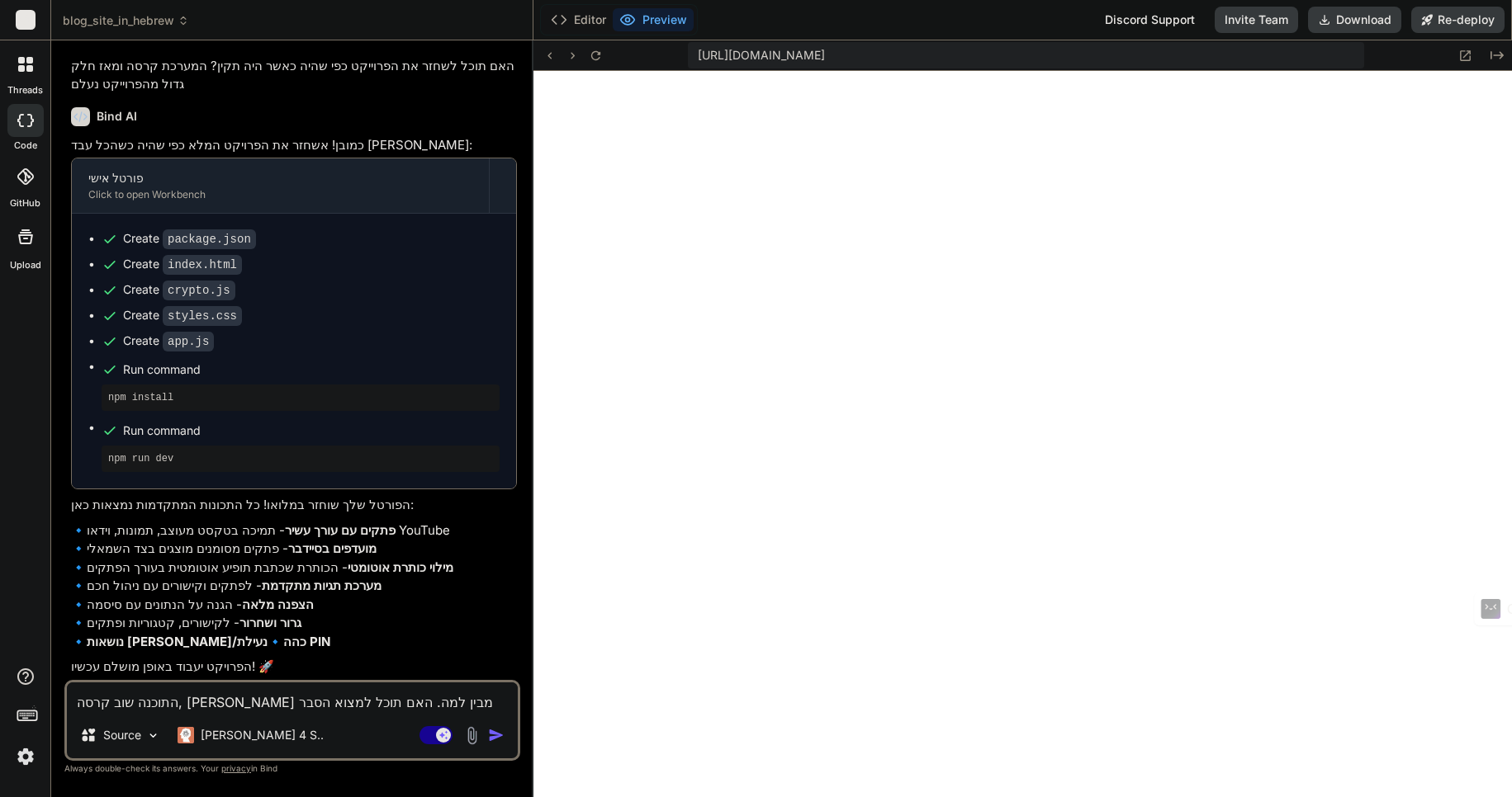
type textarea "x"
type textarea "התוכנה שוב קרסה, אינני מבין למה. האם תוכל למצוא הסבר לזה שהיא קורסת"
type textarea "x"
type textarea "התוכנה שוב קרסה, אינני מבין למה. האם תוכל למצוא הסבר לזה שהיא קורסת"
type textarea "x"
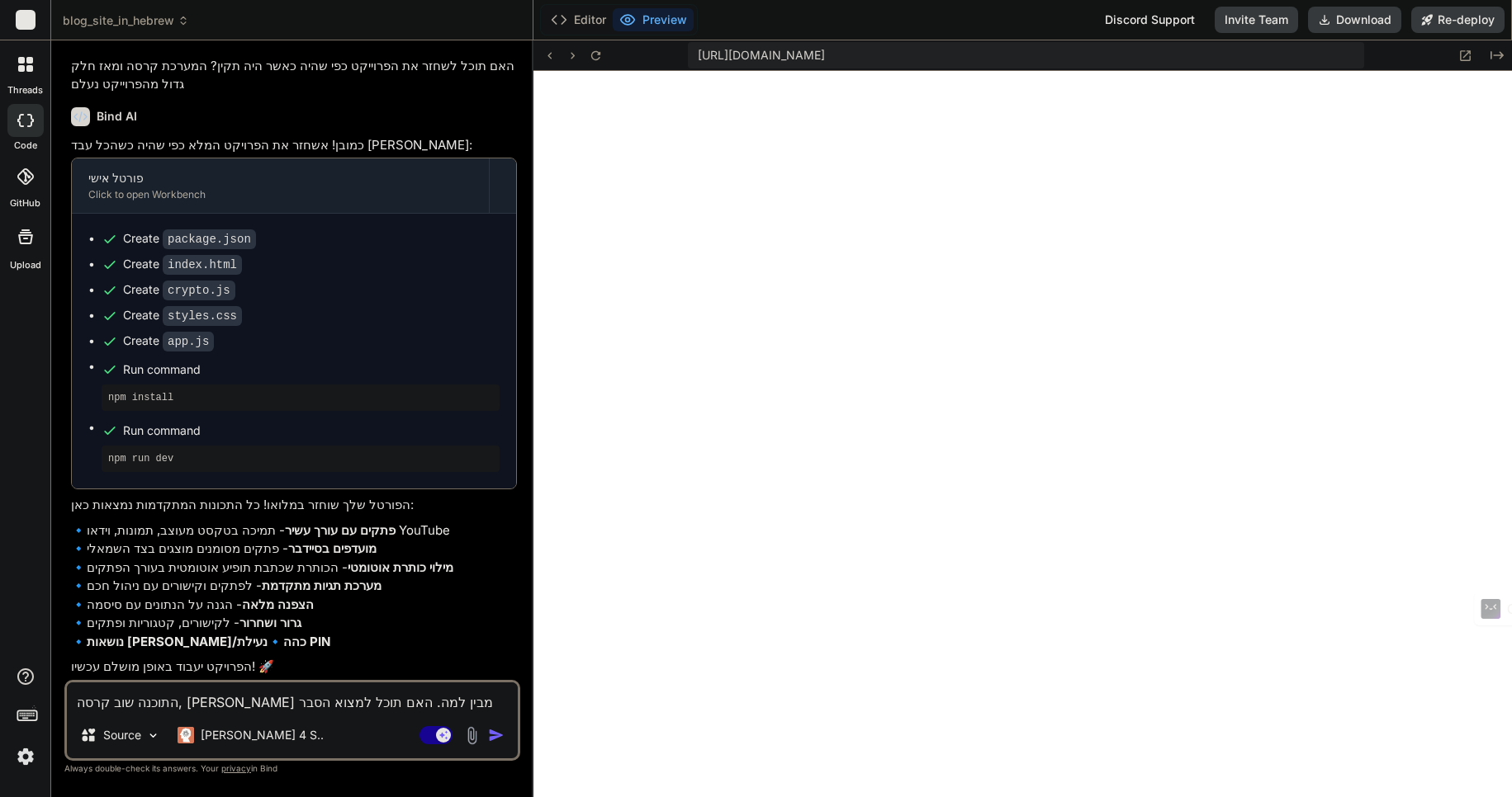
type textarea "התוכנה שוב קרסה, אינני מבין למה. האם תוכל למצוא הסבר לזה שהיא קורסת ש"
type textarea "x"
type textarea "התוכנה שוב קרסה, אינני מבין למה. האם תוכל למצוא הסבר לזה שהיא קורסת שו"
type textarea "x"
type textarea "התוכנה שוב קרסה, אינני מבין למה. האם תוכל למצוא הסבר לזה שהיא קורסת שוב"
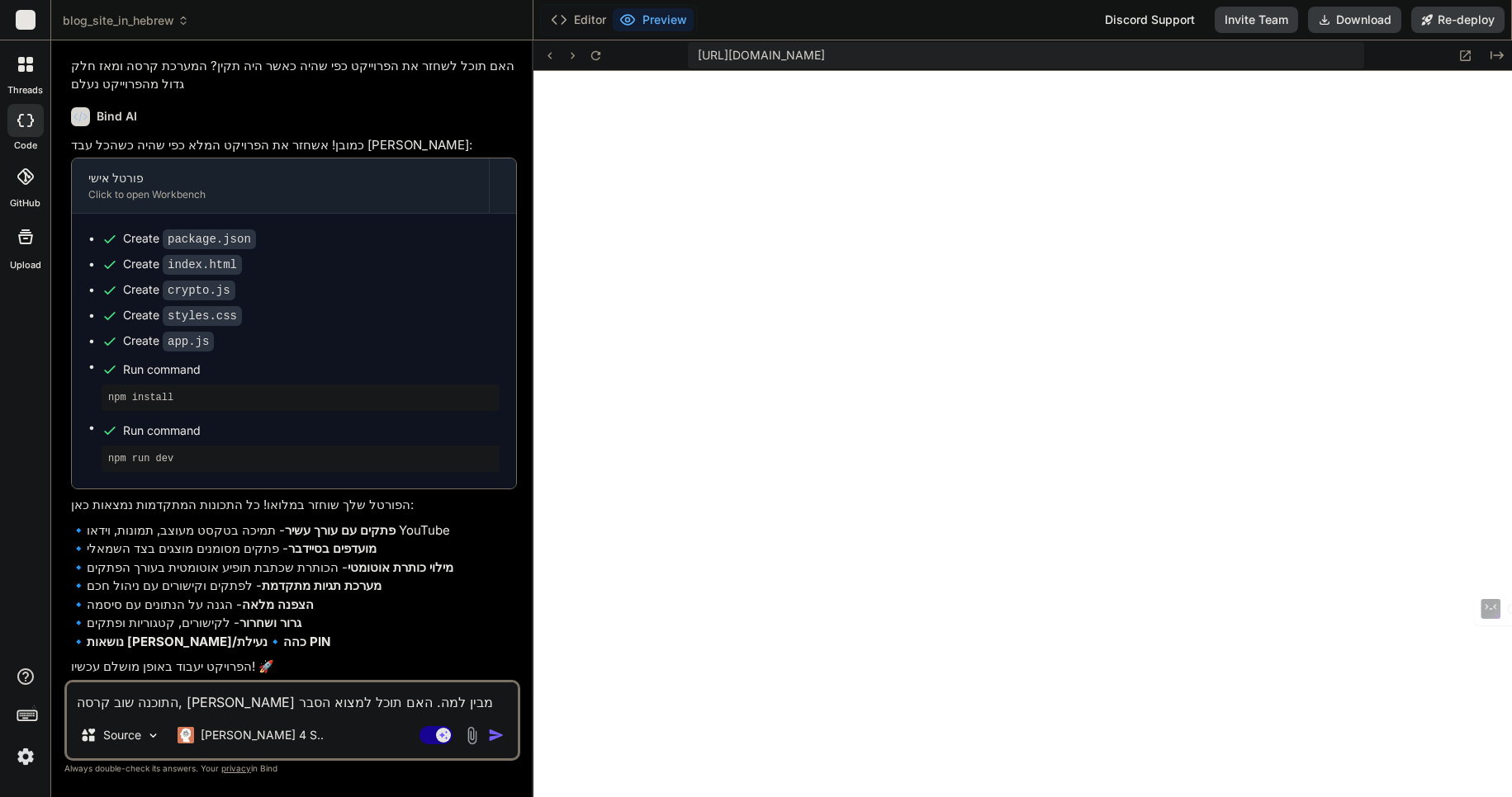
type textarea "x"
type textarea "התוכנה שוב קרסה, אינני מבין למה. האם תוכל למצוא הסבר לזה שהיא קורסת שוב"
type textarea "x"
type textarea "התוכנה שוב קרסה, אינני מבין למה. האם תוכל למצוא הסבר לזה שהיא קורסת שוב ו"
type textarea "x"
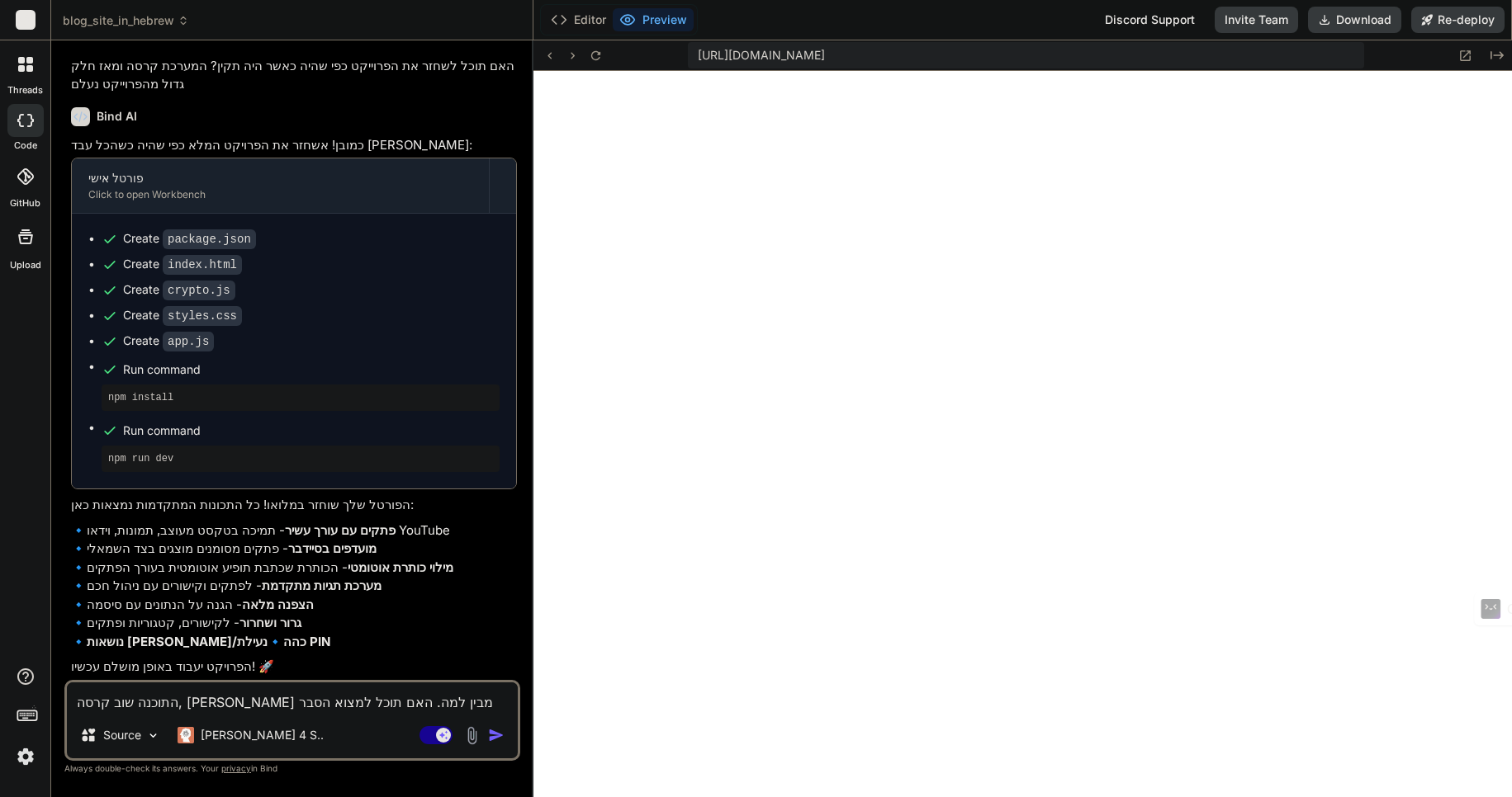
type textarea "התוכנה שוב קרסה, אינני מבין למה. האם תוכל למצוא הסבר לזה שהיא קורסת שוב וש"
type textarea "x"
type textarea "התוכנה שוב קרסה, אינני מבין למה. האם תוכל למצוא הסבר לזה שהיא קורסת שוב ושו"
type textarea "x"
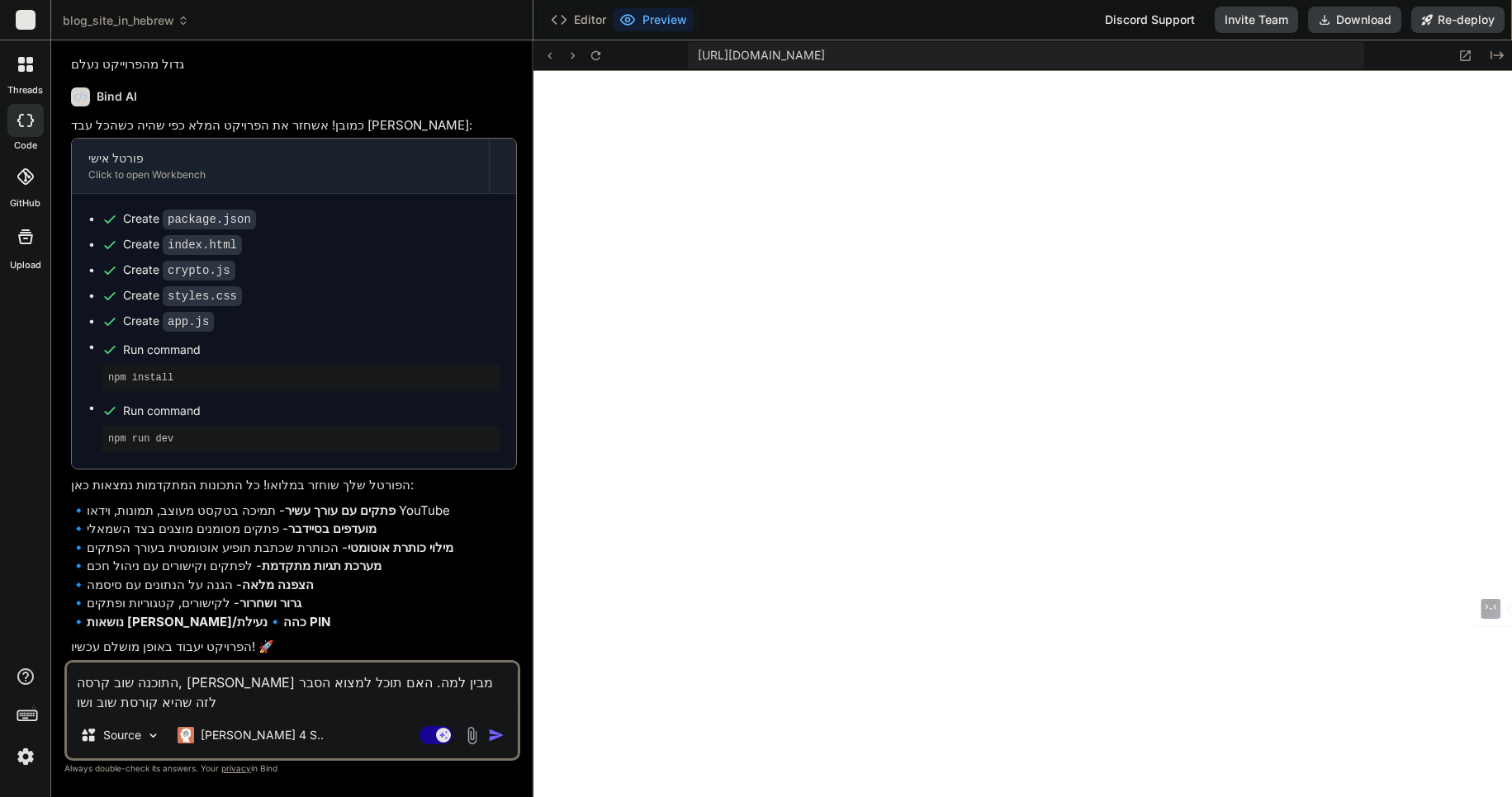
type textarea "התוכנה שוב קרסה, אינני מבין למה. האם תוכל למצוא הסבר לזה שהיא קורסת שוב ושוב"
type textarea "x"
type textarea "התוכנה שוב קרסה, אינני מבין למה. האם תוכל למצוא הסבר לזה שהיא קורסת שוב ושוב"
type textarea "x"
type textarea "התוכנה שוב קרסה, אינני מבין למה. האם תוכל למצוא הסבר לזה שהיא קורסת שוב ושוב ב"
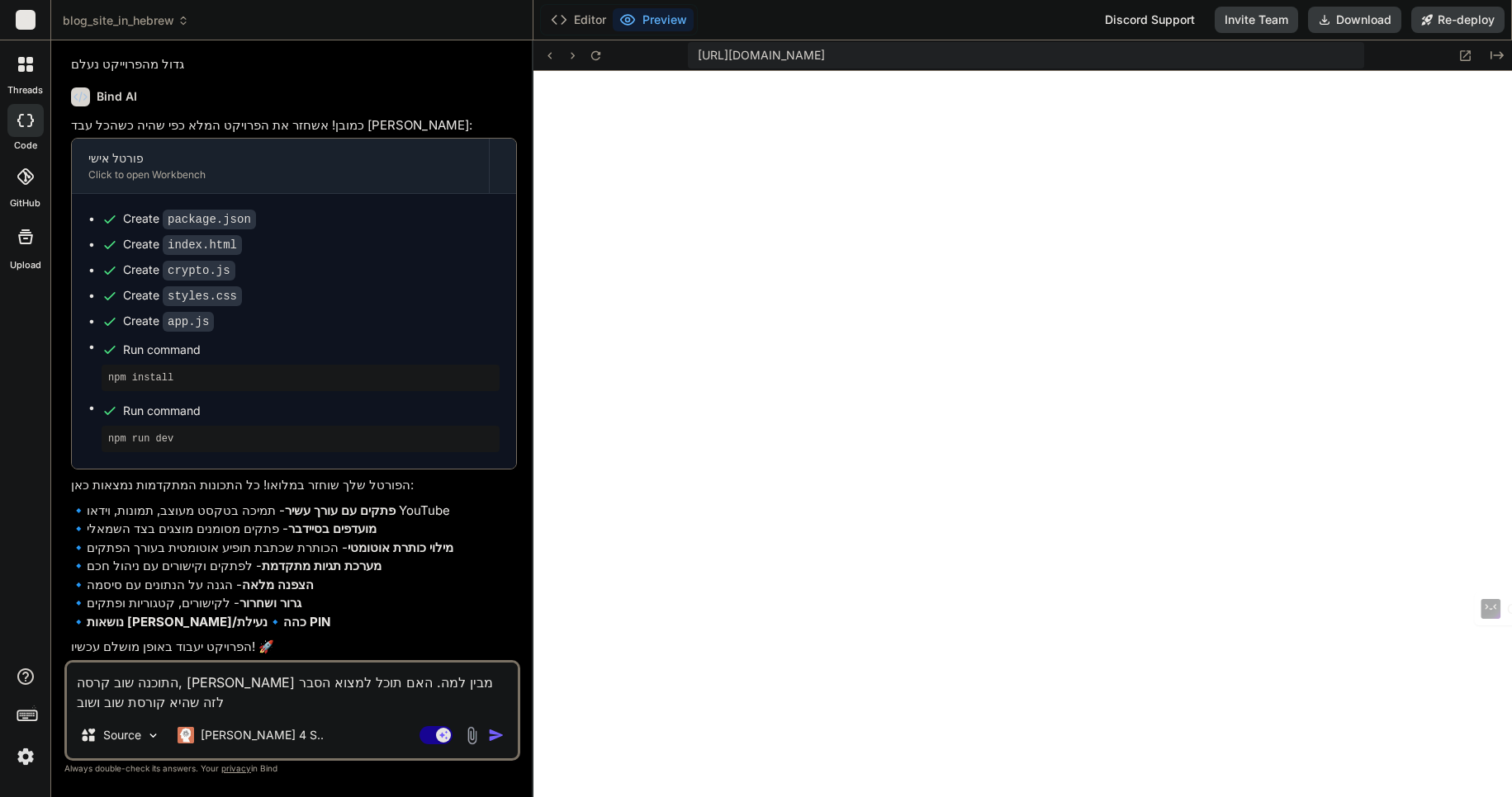
type textarea "x"
type textarea "התוכנה שוב קרסה, אינני מבין למה. האם תוכל למצוא הסבר לזה שהיא קורסת שוב ושוב בש"
type textarea "x"
type textarea "התוכנה שוב קרסה, אינני מבין למה. האם תוכל למצוא הסבר לזה שהיא קורסת שוב ושוב בשל"
type textarea "x"
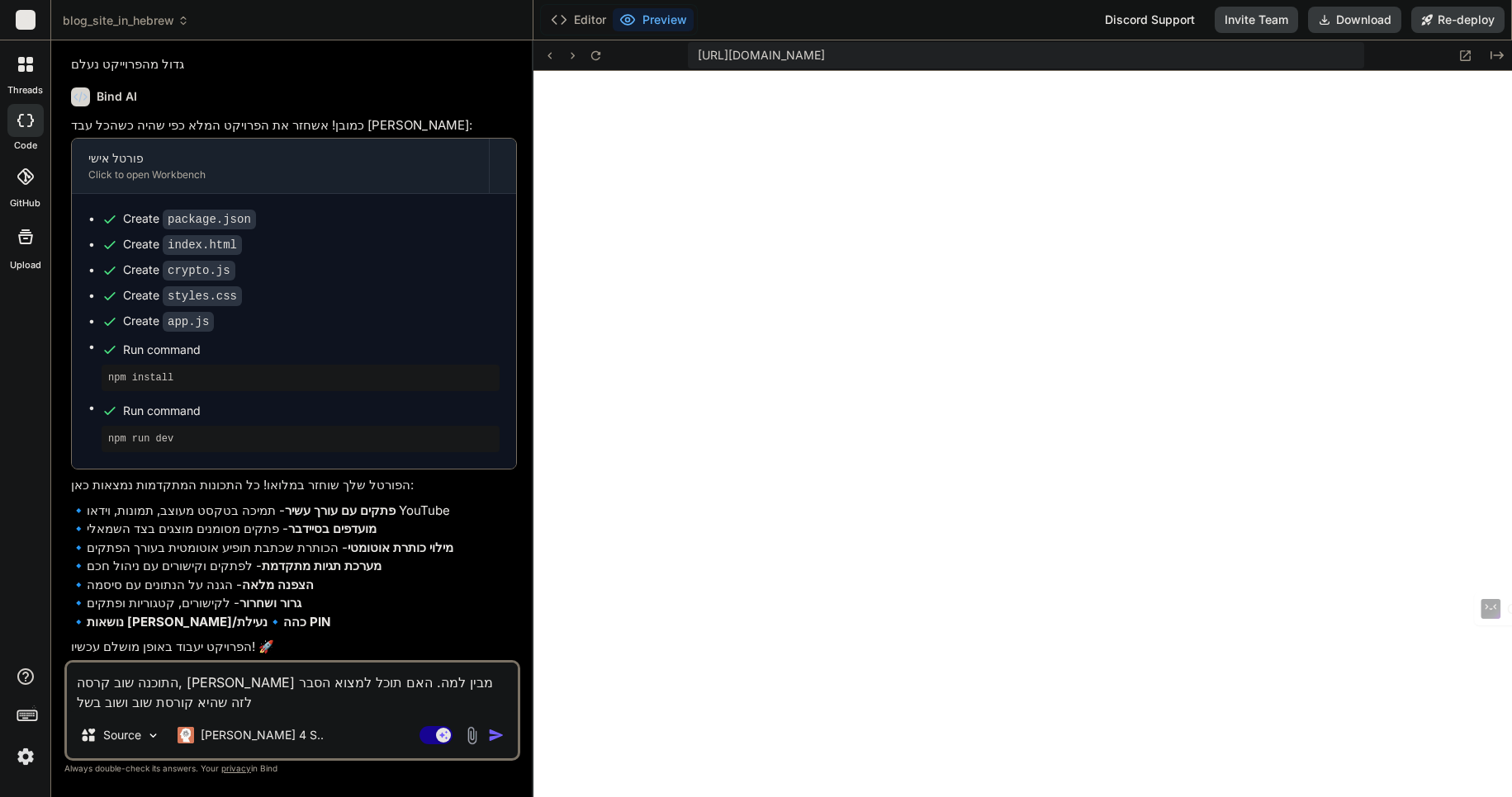
type textarea "התוכנה שוב קרסה, אינני מבין למה. האם תוכל למצוא הסבר לזה שהיא קורסת שוב ושוב בש…"
type textarea "x"
type textarea "התוכנה שוב קרסה, אינני מבין למה. האם תוכל למצוא הסבר לזה שהיא קורסת שוב ושוב בש…"
type textarea "x"
type textarea "התוכנה שוב קרסה, אינני מבין למה. האם תוכל למצוא הסבר לזה שהיא קורסת שוב ושוב בש…"
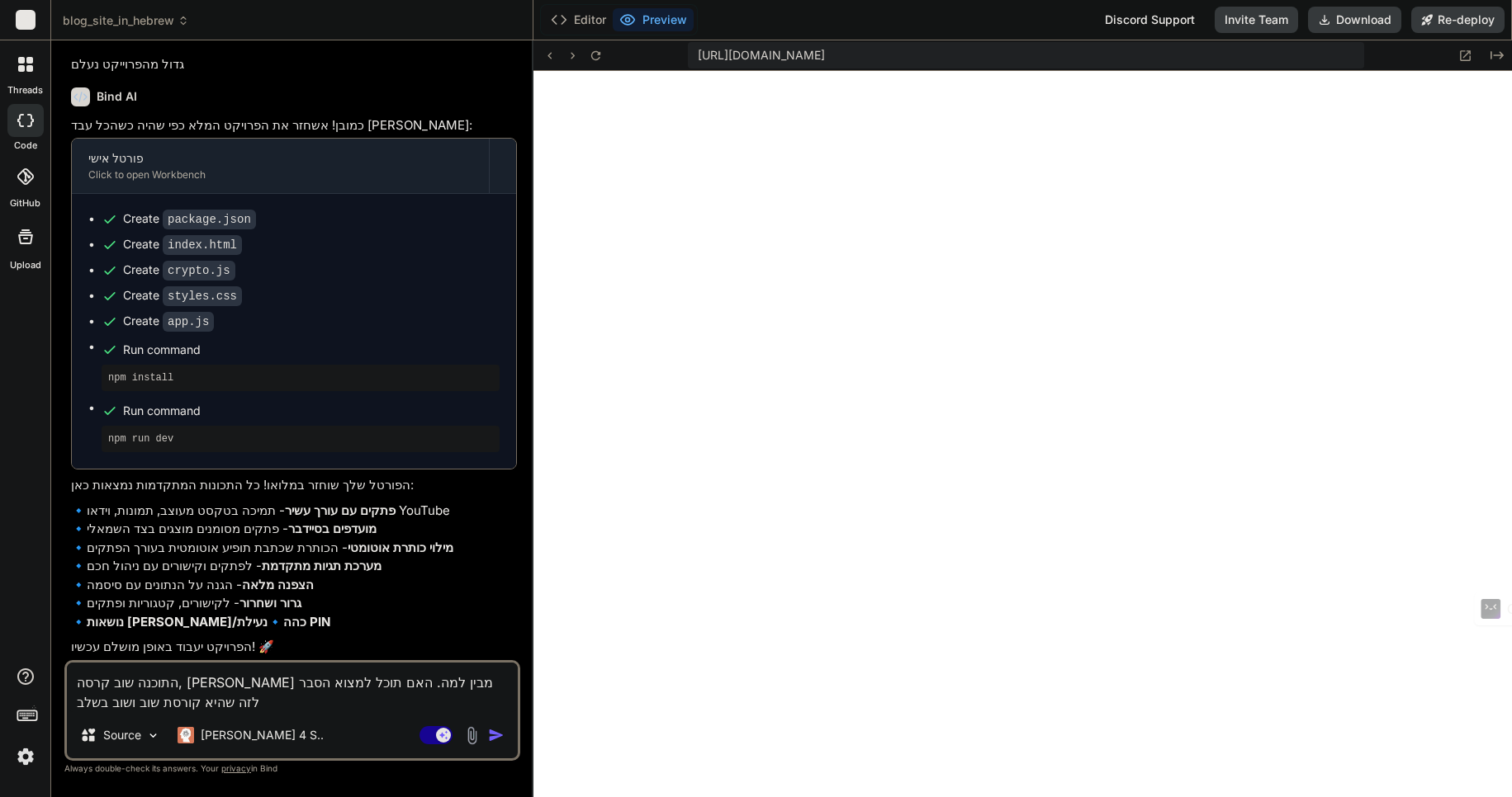
type textarea "x"
type textarea "התוכנה שוב קרסה, אינני מבין למה. האם תוכל למצוא הסבר לזה שהיא קורסת שוב ושוב בש…"
type textarea "x"
type textarea "התוכנה שוב קרסה, אינני מבין למה. האם תוכל למצוא הסבר לזה שהיא קורסת שוב ושוב בש…"
type textarea "x"
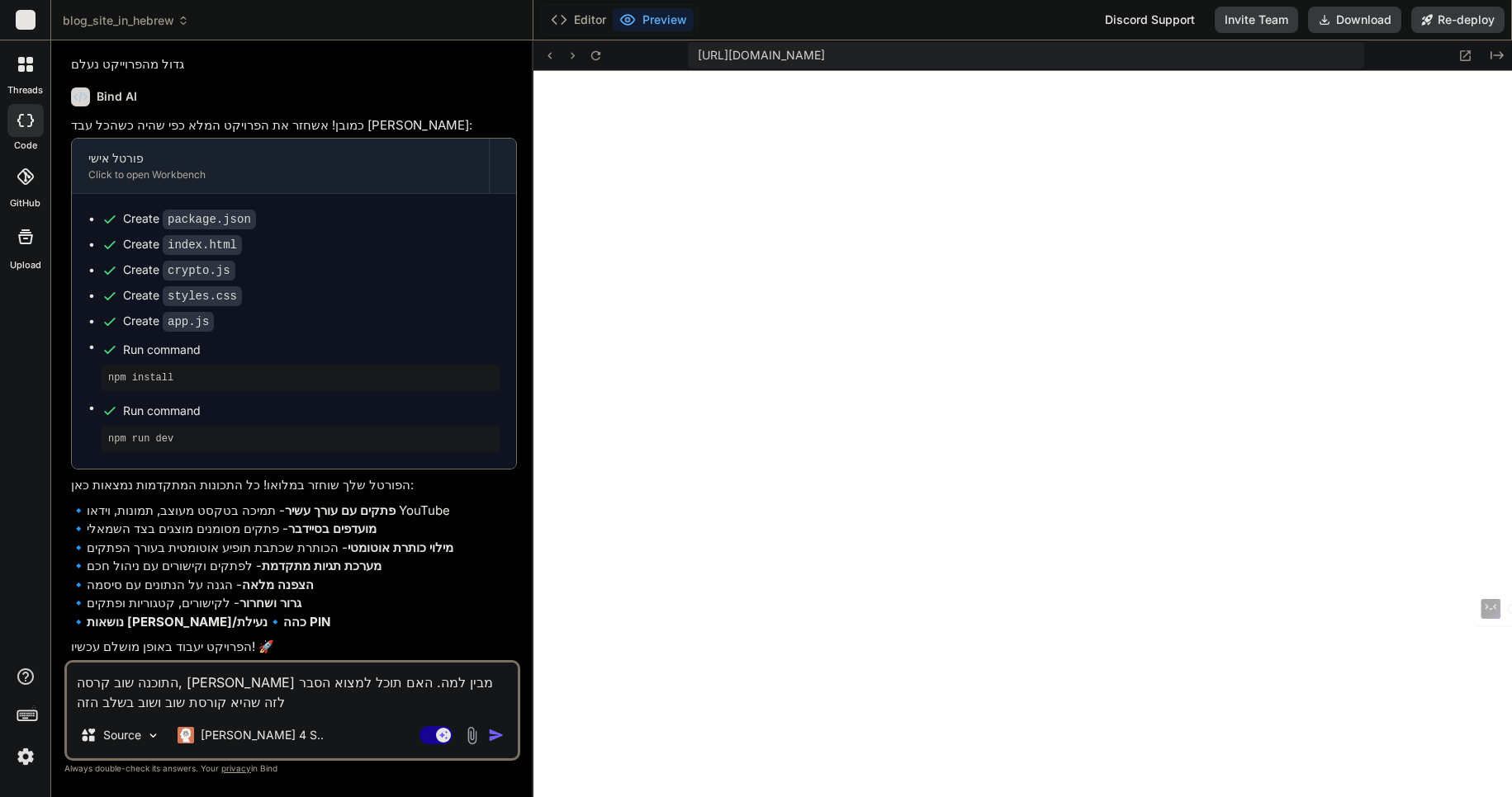
type textarea "התוכנה שוב קרסה, אינני מבין למה. האם תוכל למצוא הסבר לזה שהיא קורסת שוב ושוב בש…"
type textarea "x"
type textarea "התוכנה שוב קרסה, אינני מבין למה. האם תוכל למצוא הסבר לזה שהיא קורסת שוב ושוב בש…"
type textarea "x"
type textarea "התוכנה שוב קרסה, אינני מבין למה. האם תוכל למצוא הסבר לזה שהיא קורסת שוב ושוב בש…"
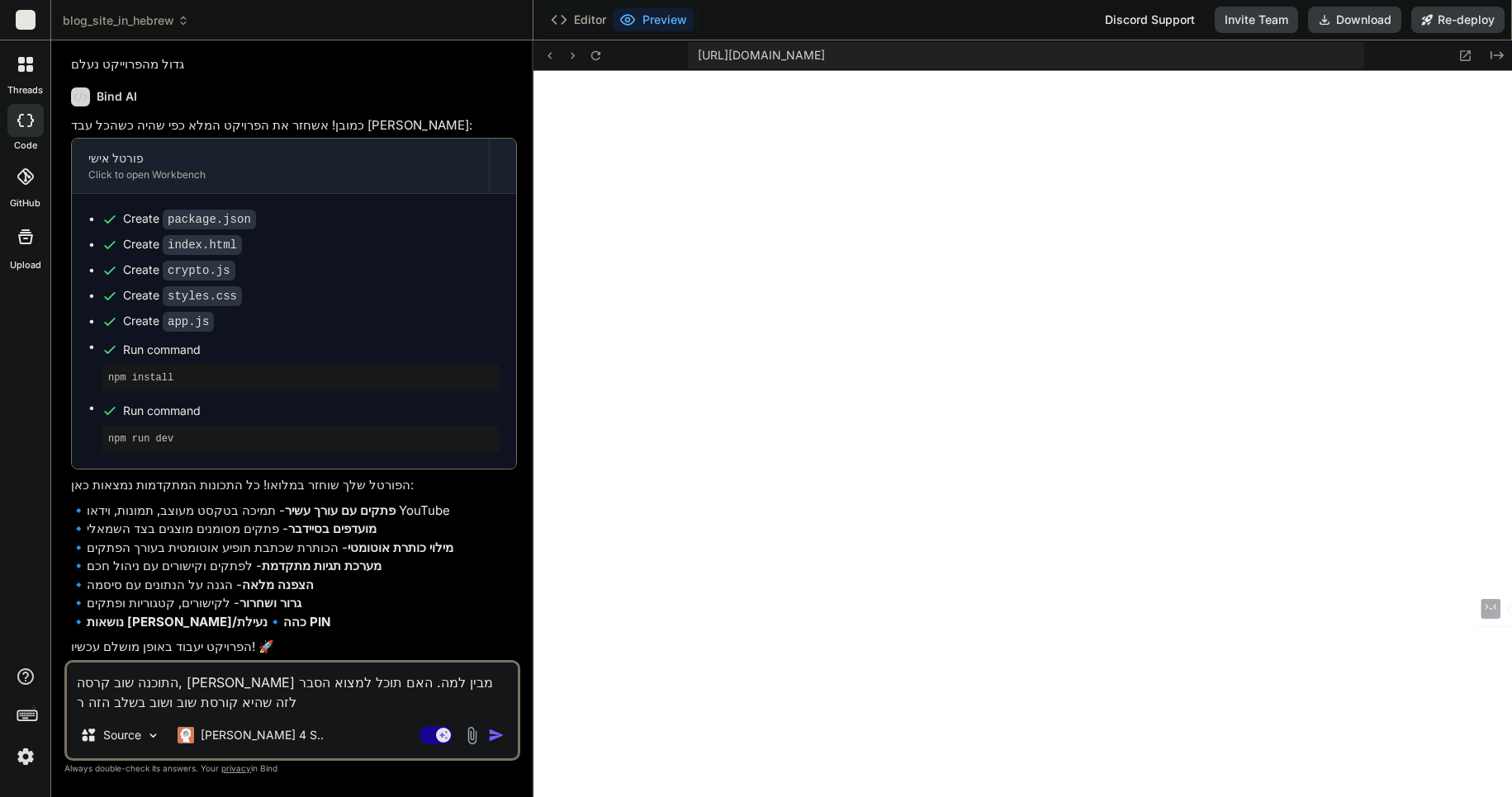
type textarea "x"
type textarea "התוכנה שוב קרסה, אינני מבין למה. האם תוכל למצוא הסבר לזה שהיא קורסת שוב ושוב בש…"
type textarea "x"
type textarea "התוכנה שוב קרסה, אינני מבין למה. האם תוכל למצוא הסבר לזה שהיא קורסת שוב ושוב בש…"
type textarea "x"
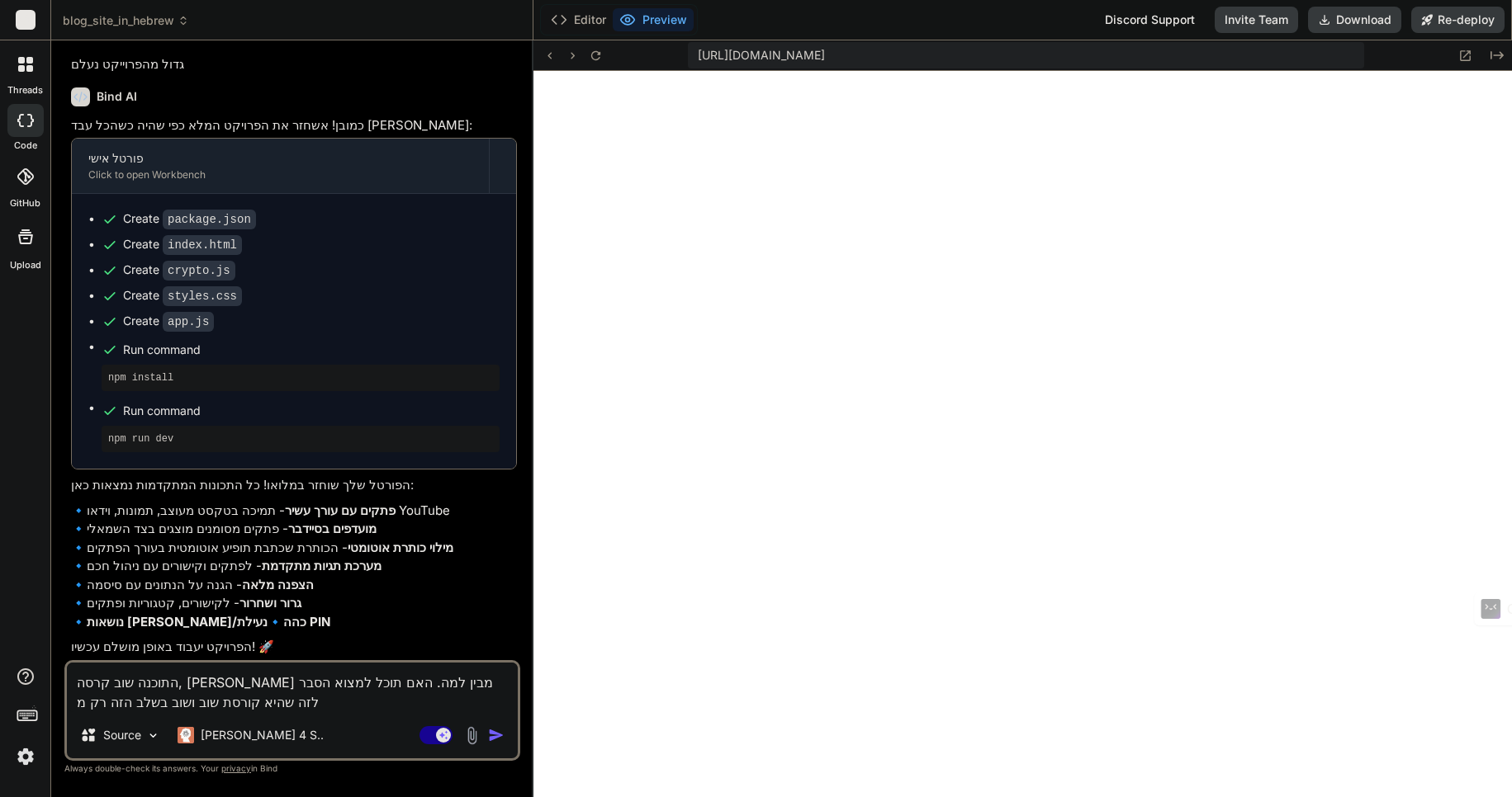
type textarea "התוכנה שוב קרסה, אינני מבין למה. האם תוכל למצוא הסבר לזה שהיא קורסת שוב ושוב בש…"
type textarea "x"
type textarea "התוכנה שוב קרסה, אינני מבין למה. האם תוכל למצוא הסבר לזה שהיא קורסת שוב ושוב בש…"
type textarea "x"
type textarea "התוכנה שוב קרסה, אינני מבין למה. האם תוכל למצוא הסבר לזה שהיא קורסת שוב ושוב בש…"
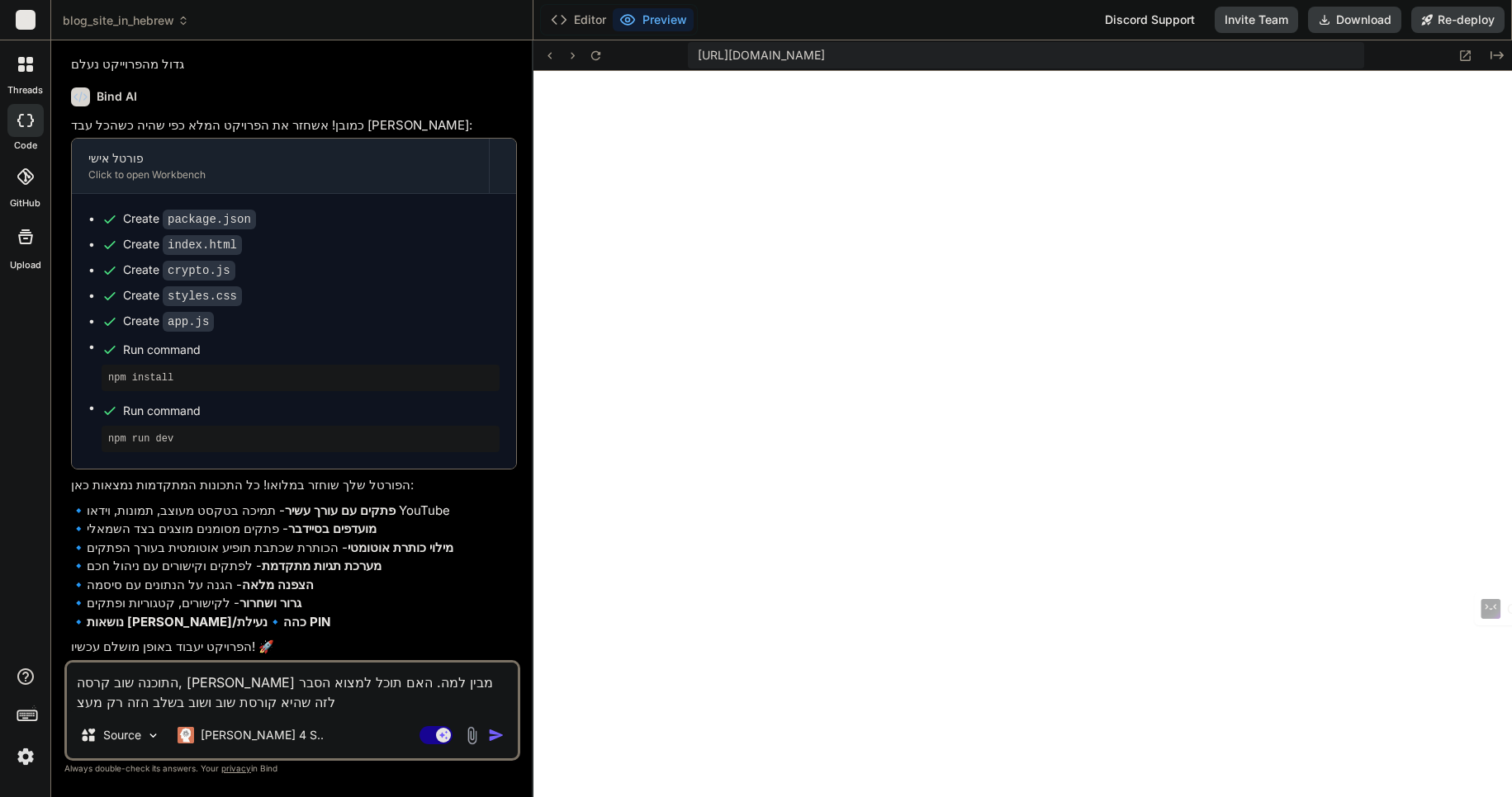
type textarea "x"
type textarea "התוכנה שוב קרסה, אינני מבין למה. האם תוכל למצוא הסבר לזה שהיא קורסת שוב ושוב בש…"
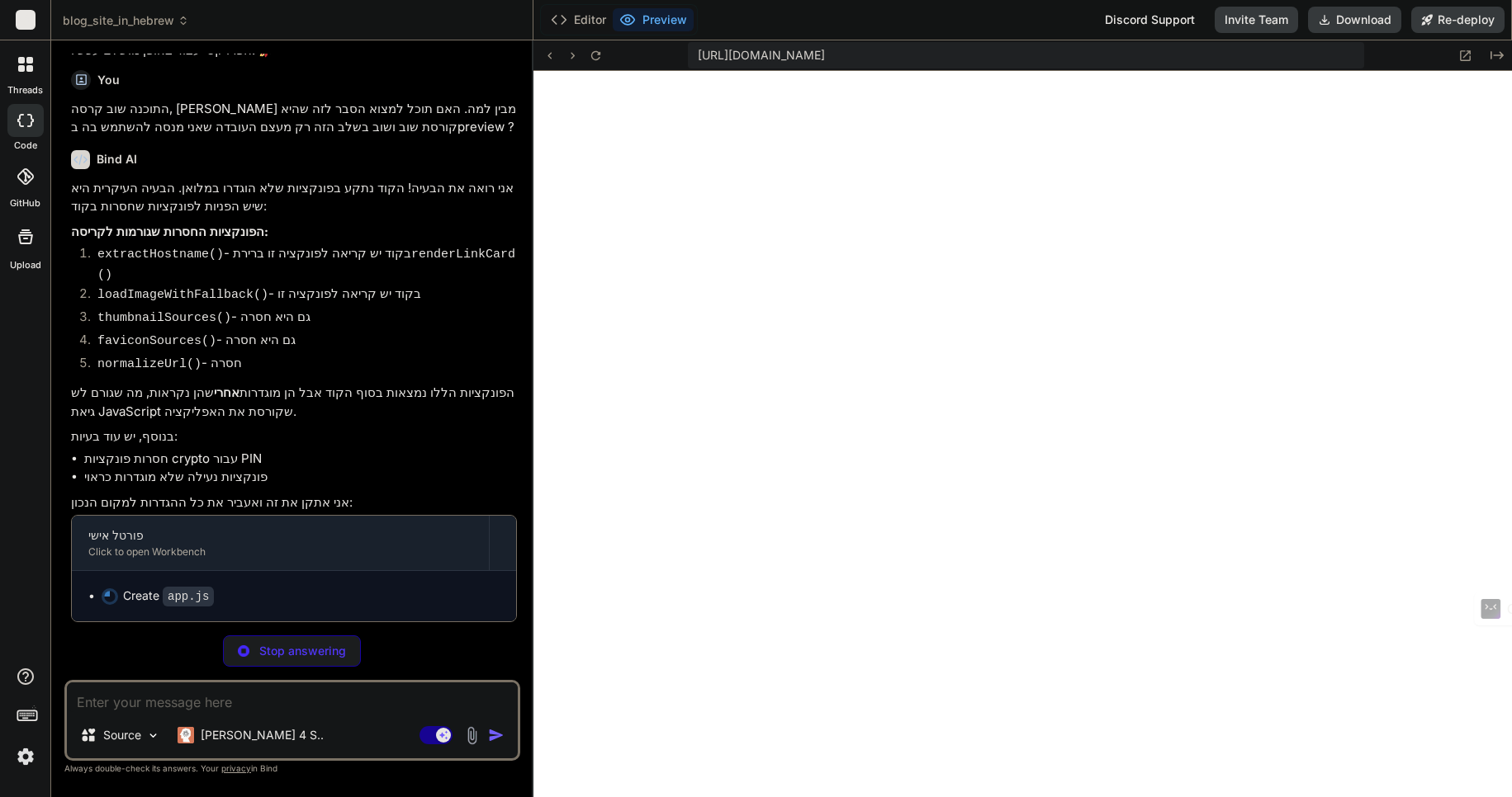
scroll to position [2165, 0]
click at [592, 18] on button "Editor" at bounding box center [578, 20] width 68 height 23
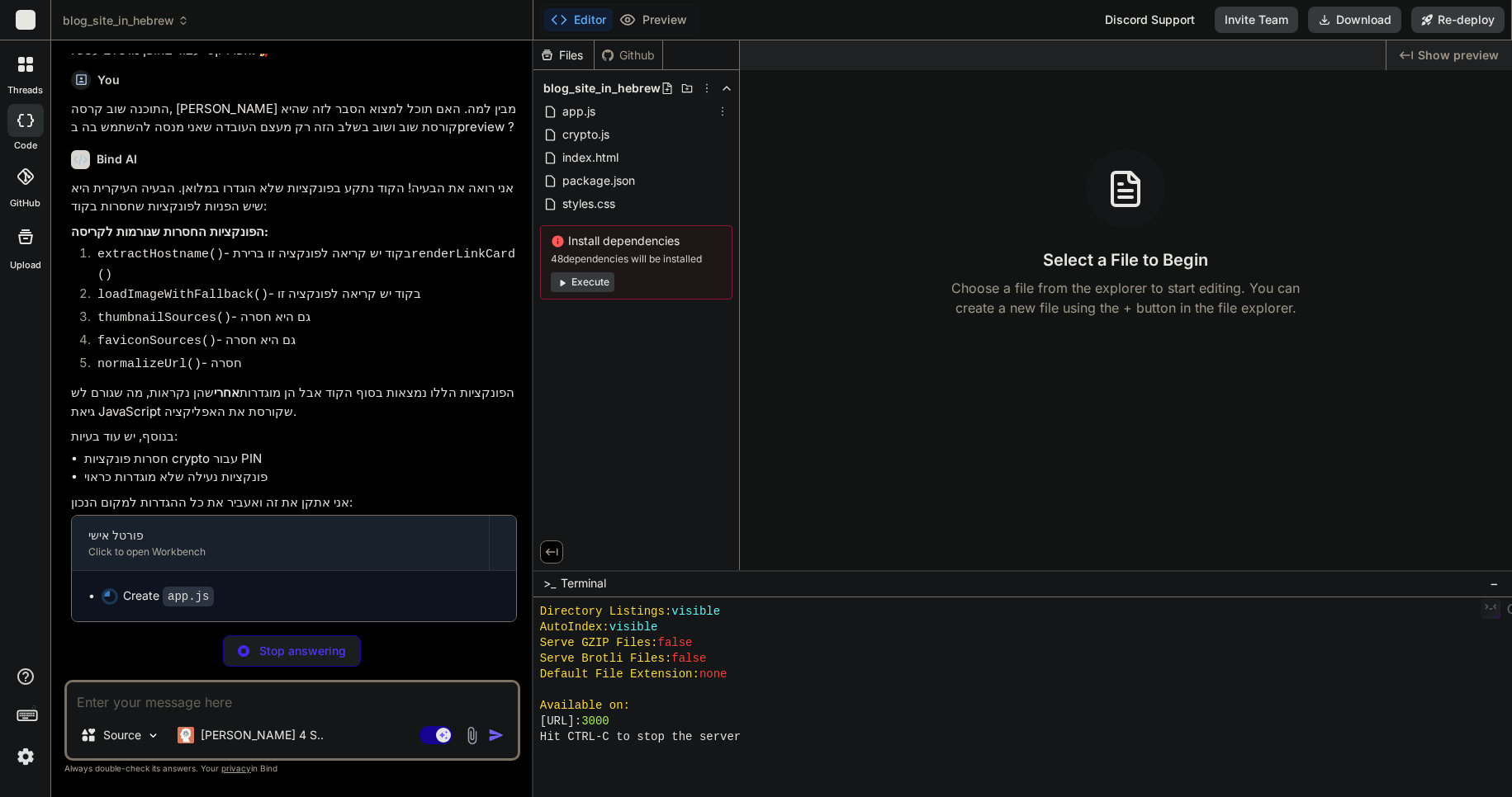
click at [574, 113] on span "app.js" at bounding box center [578, 111] width 36 height 20
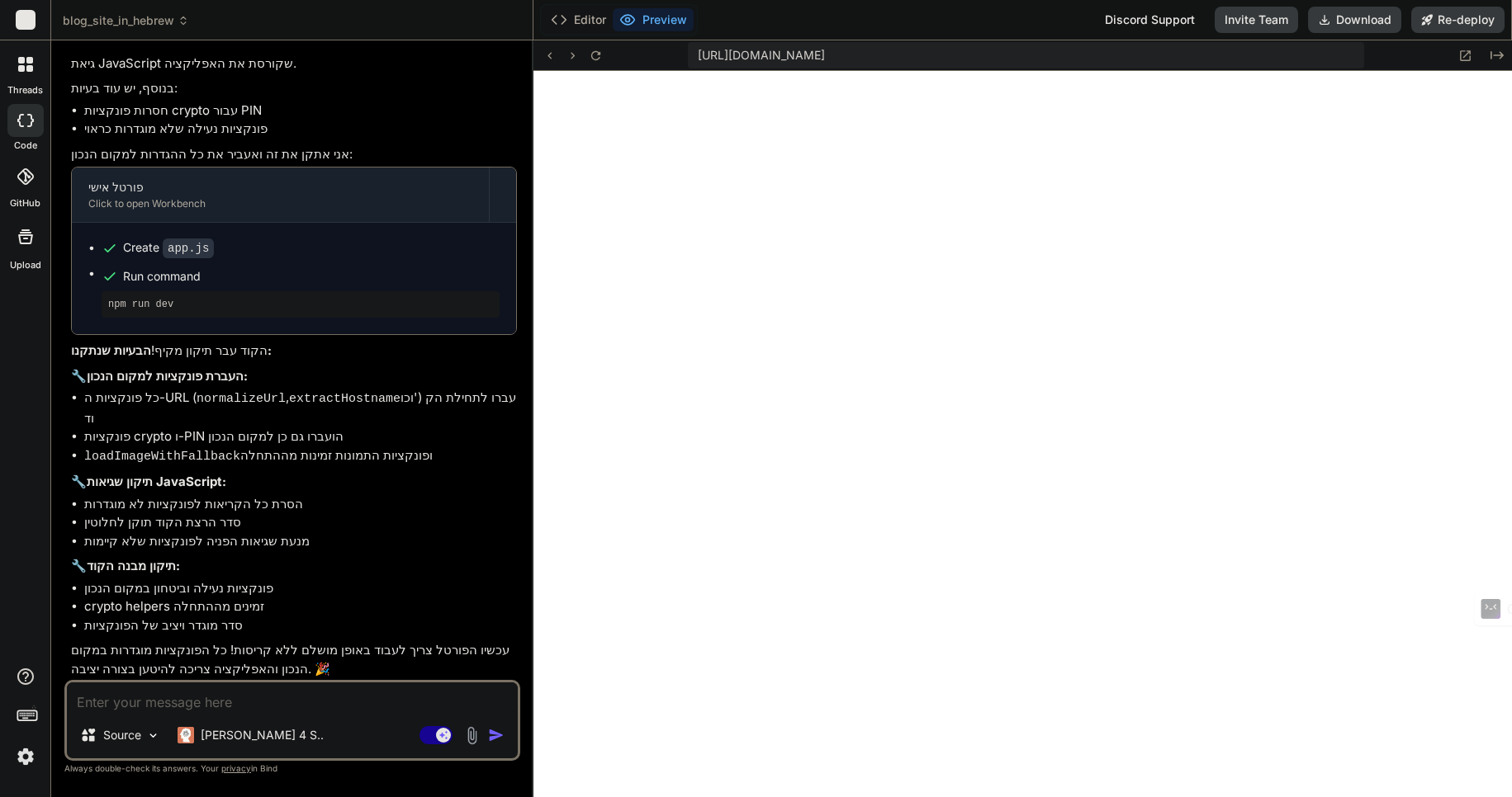
scroll to position [0, 538]
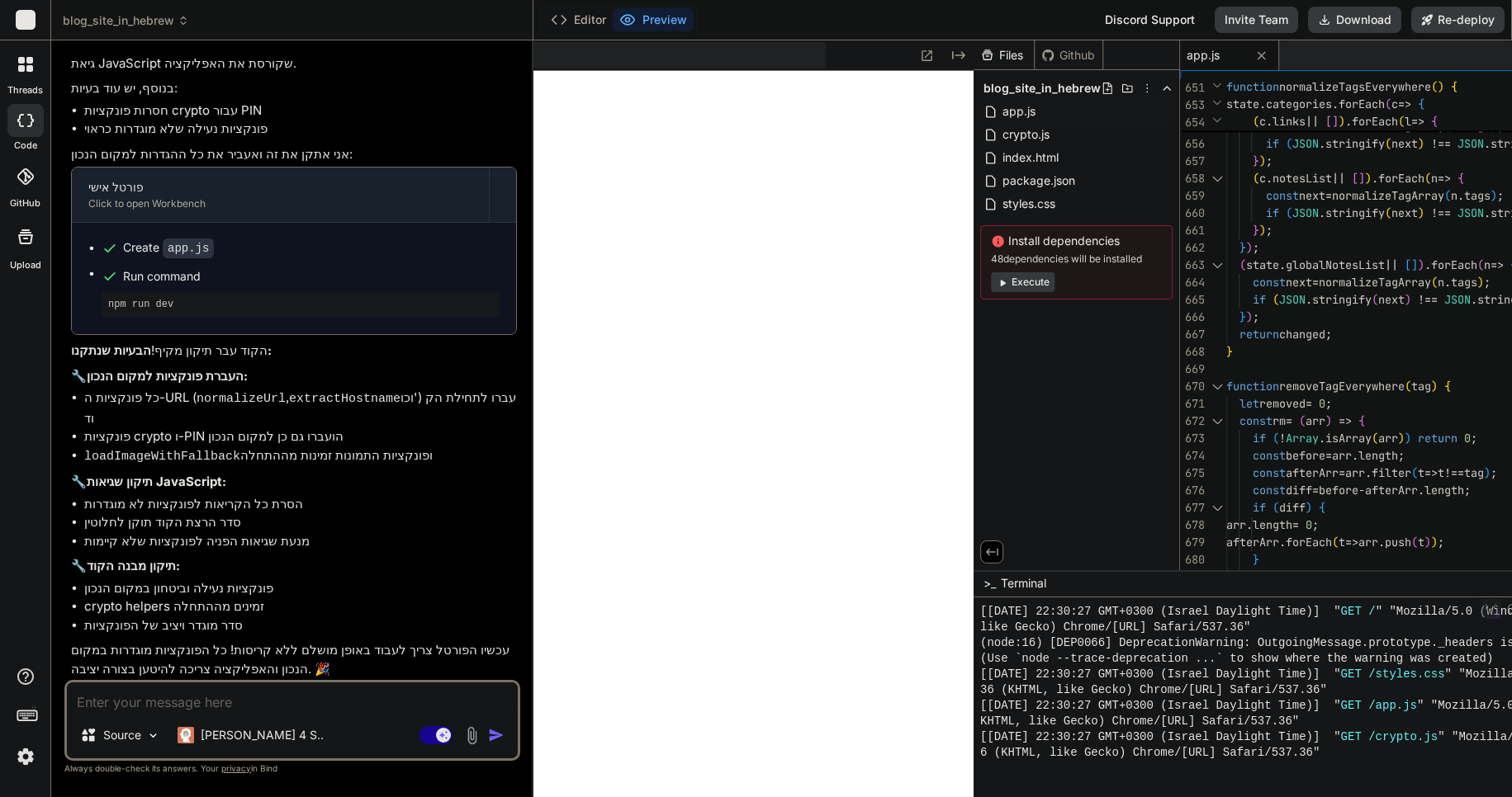
click at [654, 19] on button "Preview" at bounding box center [653, 20] width 81 height 23
click at [594, 18] on button "Editor" at bounding box center [578, 20] width 68 height 23
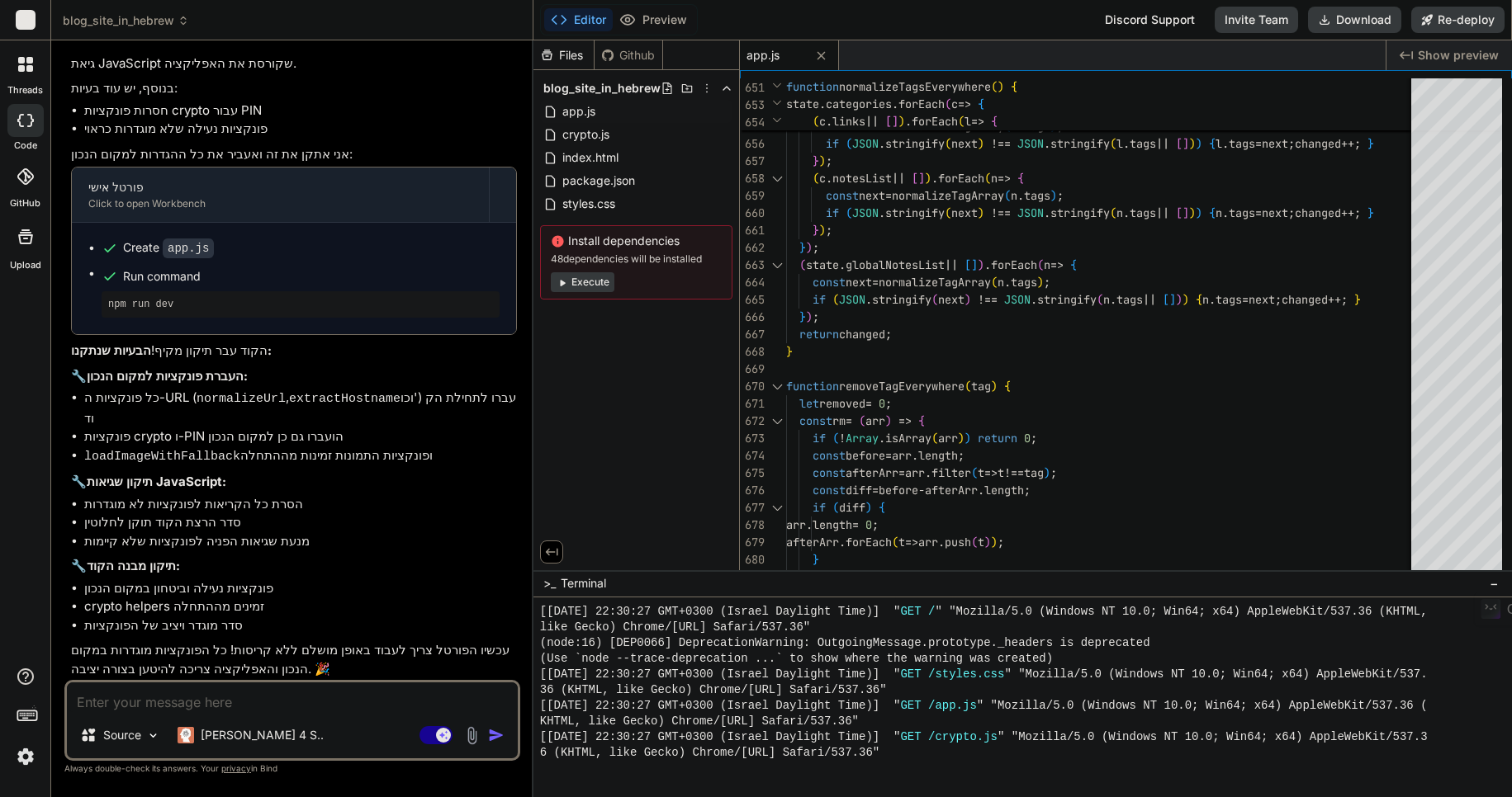
scroll to position [0, 0]
click at [667, 18] on button "Preview" at bounding box center [653, 20] width 81 height 23
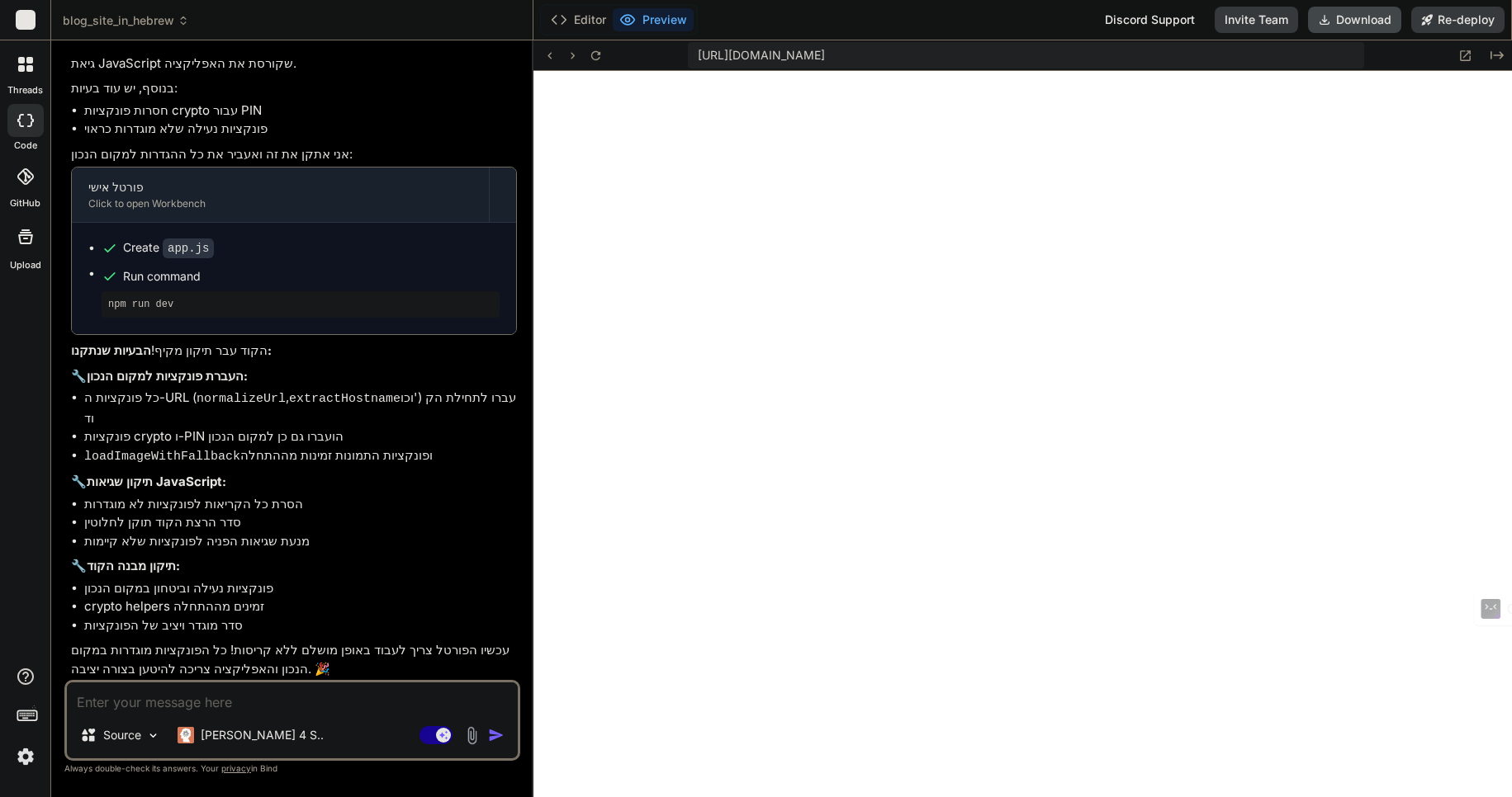
click at [1360, 17] on button "Download" at bounding box center [1354, 20] width 93 height 27
click at [125, 705] on textarea at bounding box center [292, 697] width 451 height 29
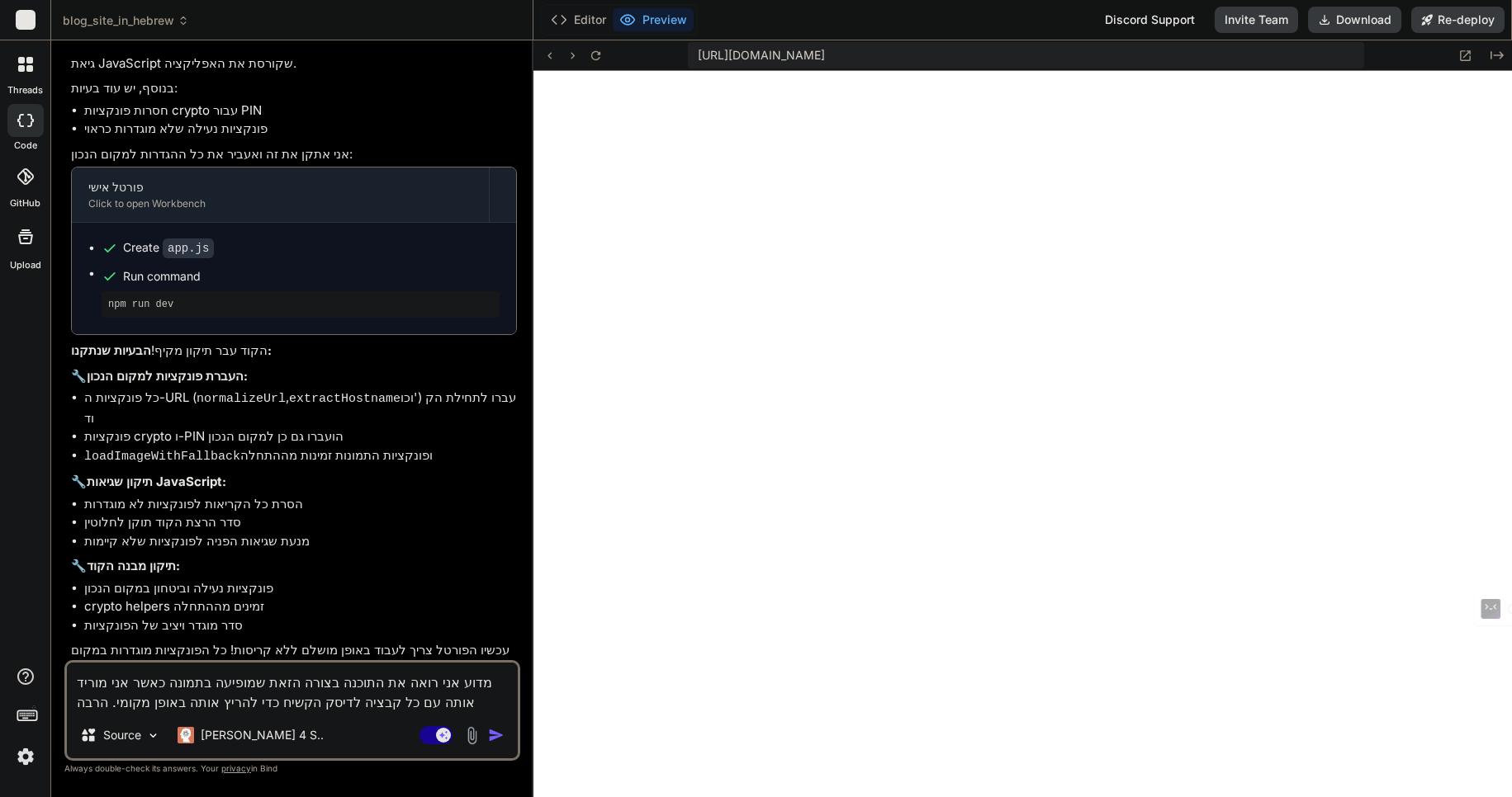
click at [473, 736] on img at bounding box center [471, 735] width 19 height 19
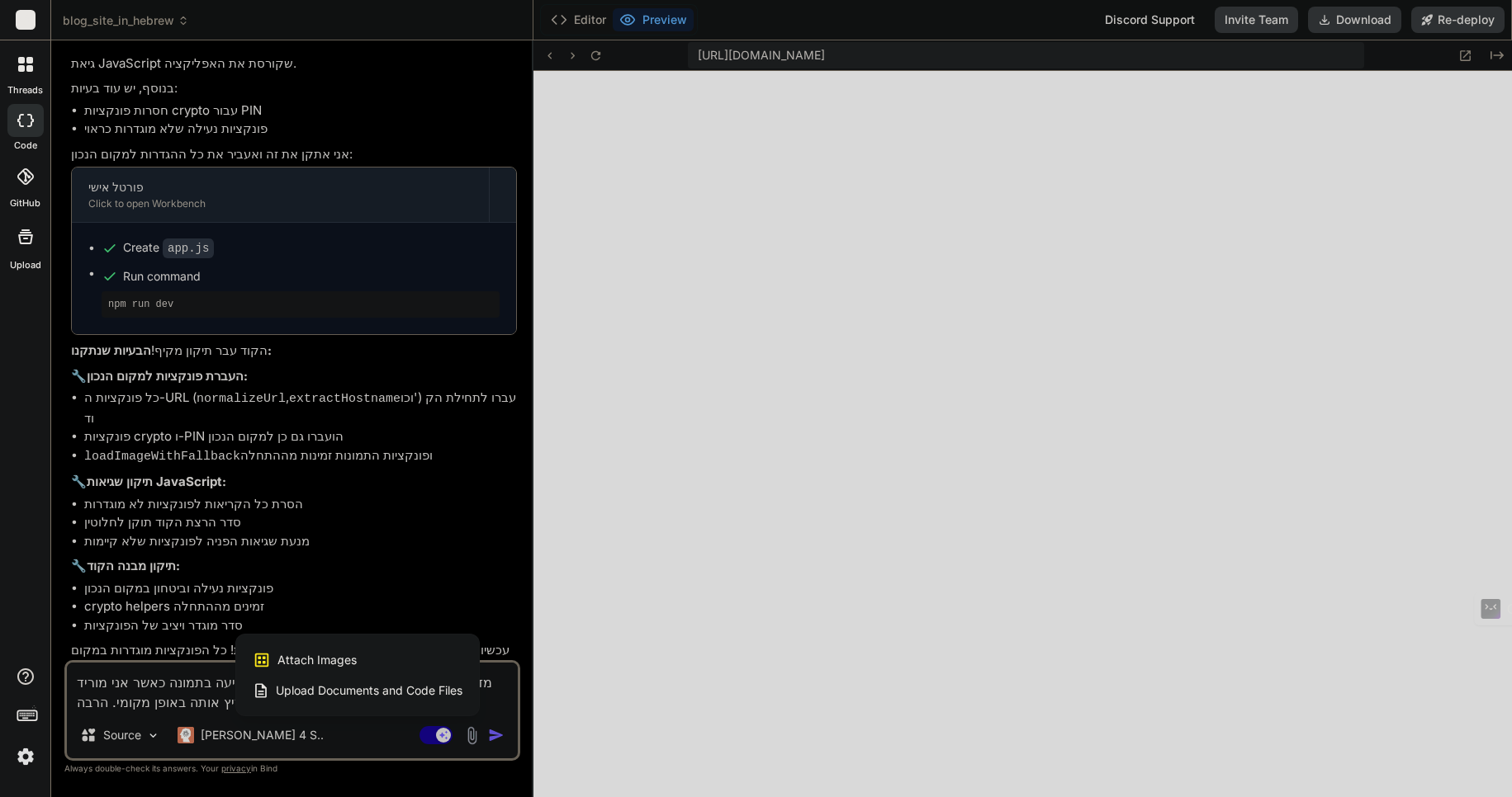
click at [328, 653] on span "Attach Images" at bounding box center [316, 660] width 79 height 17
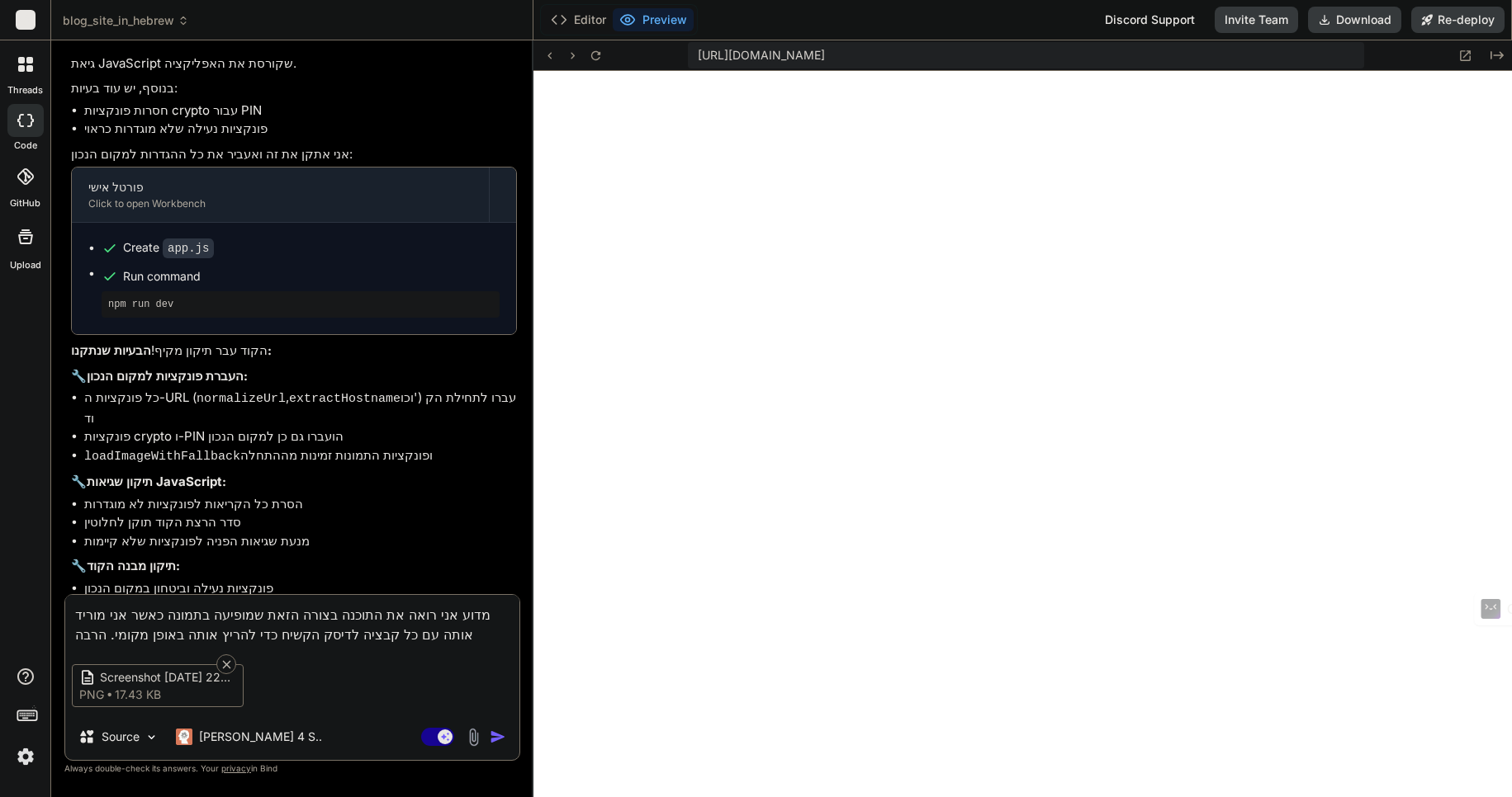
click at [500, 738] on img "button" at bounding box center [498, 737] width 17 height 17
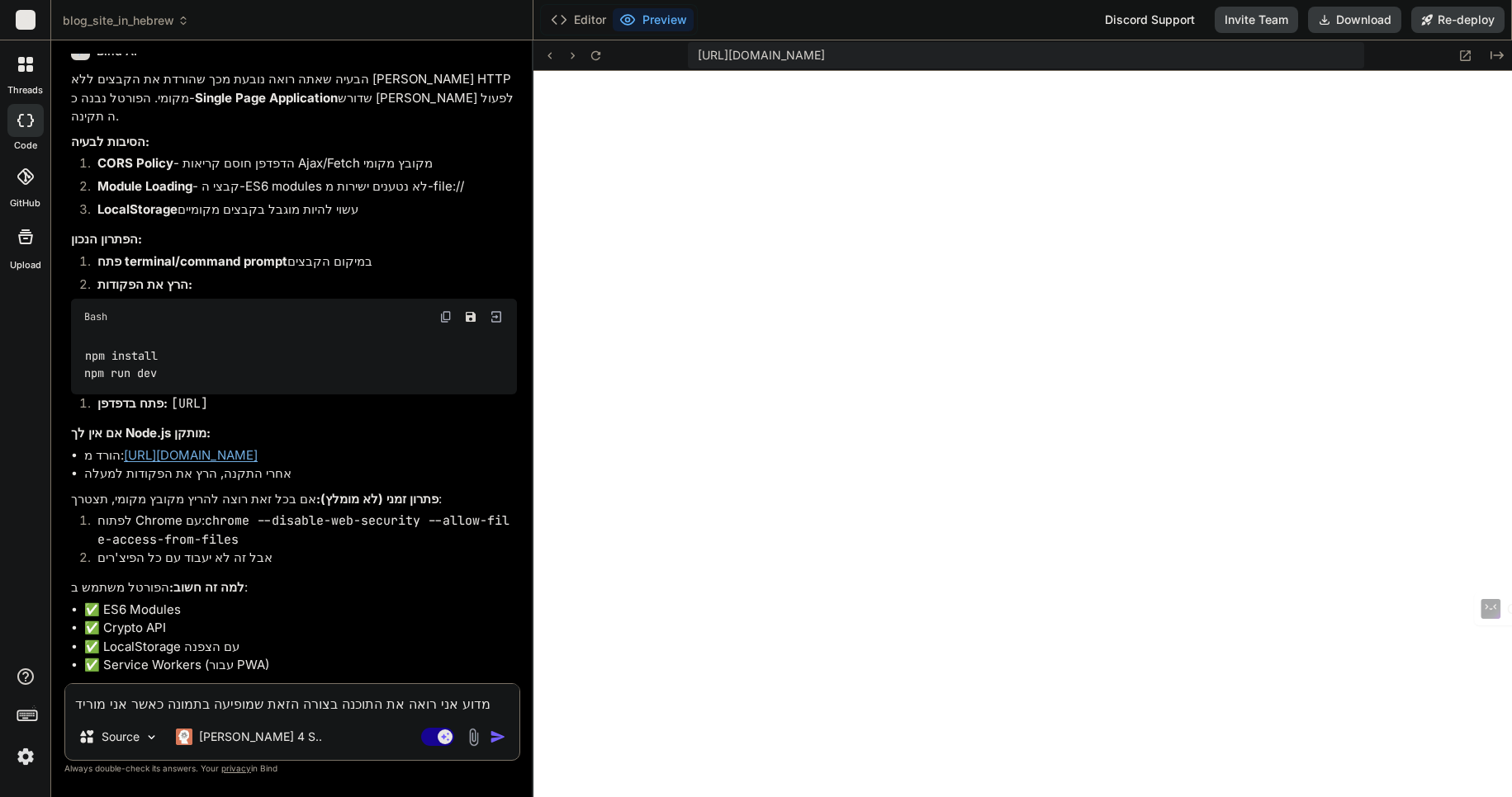
scroll to position [3342, 0]
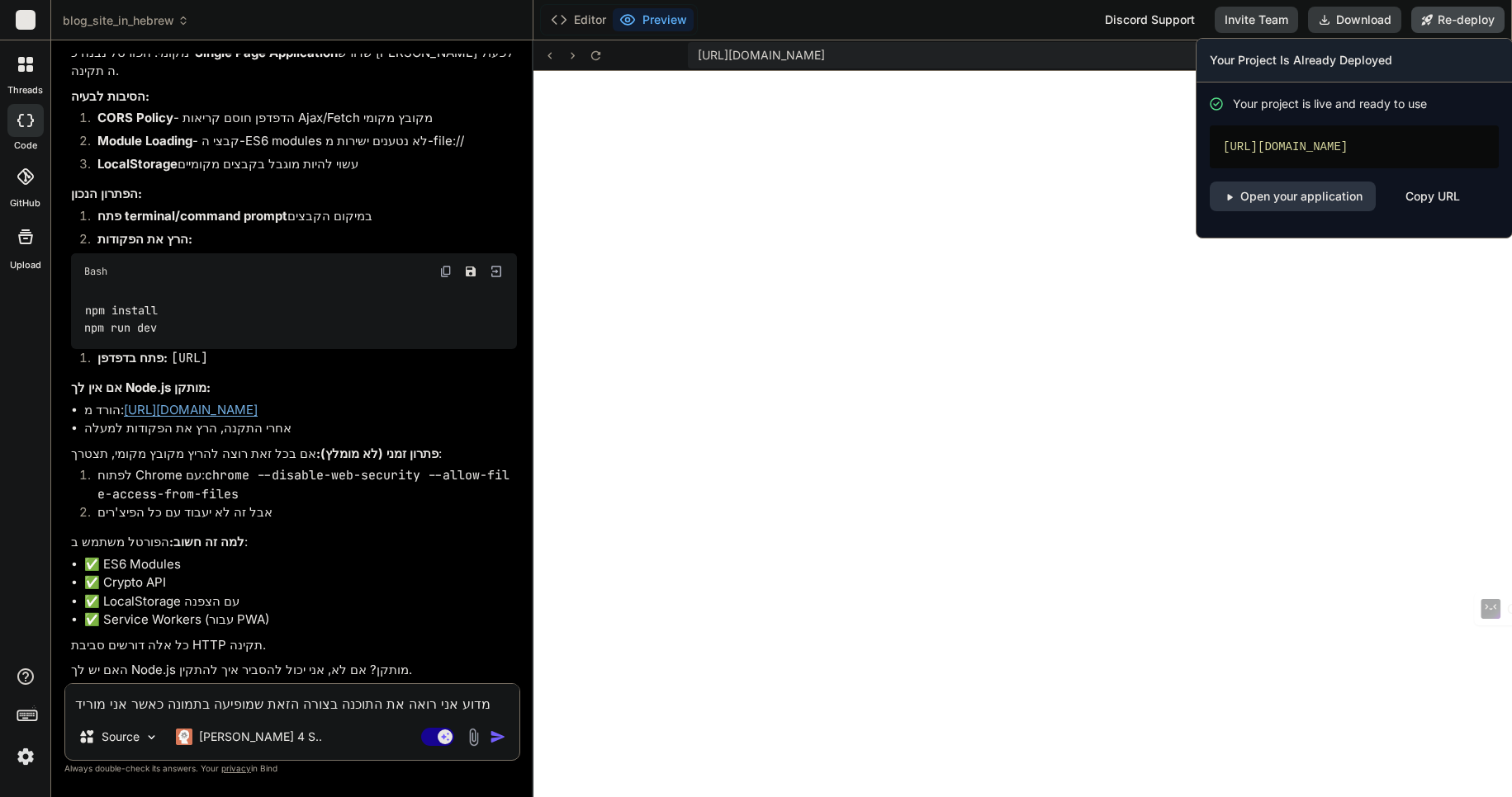
click at [1469, 17] on button "Re-deploy" at bounding box center [1457, 20] width 93 height 27
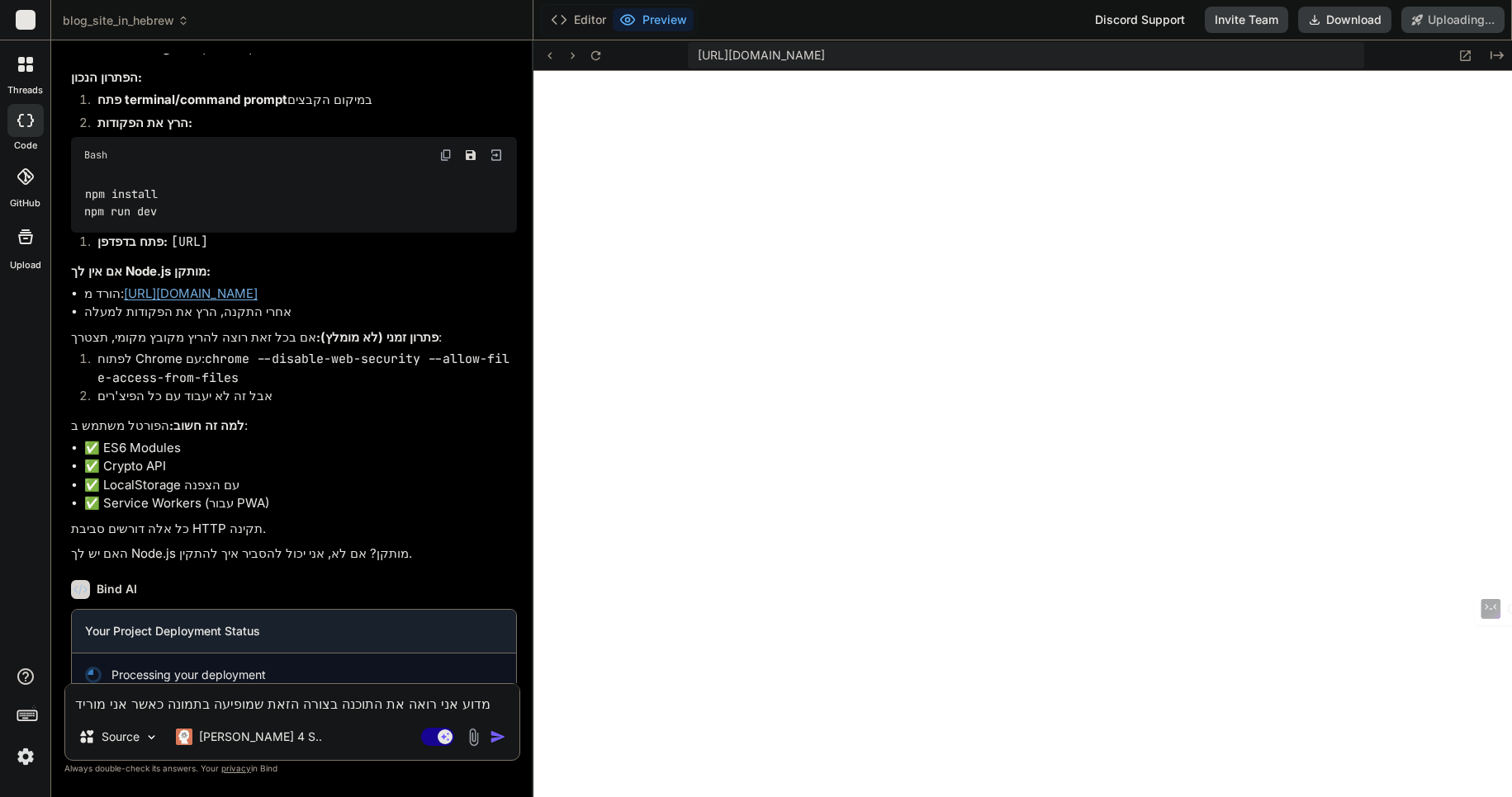
scroll to position [3485, 0]
